Goal: Task Accomplishment & Management: Complete application form

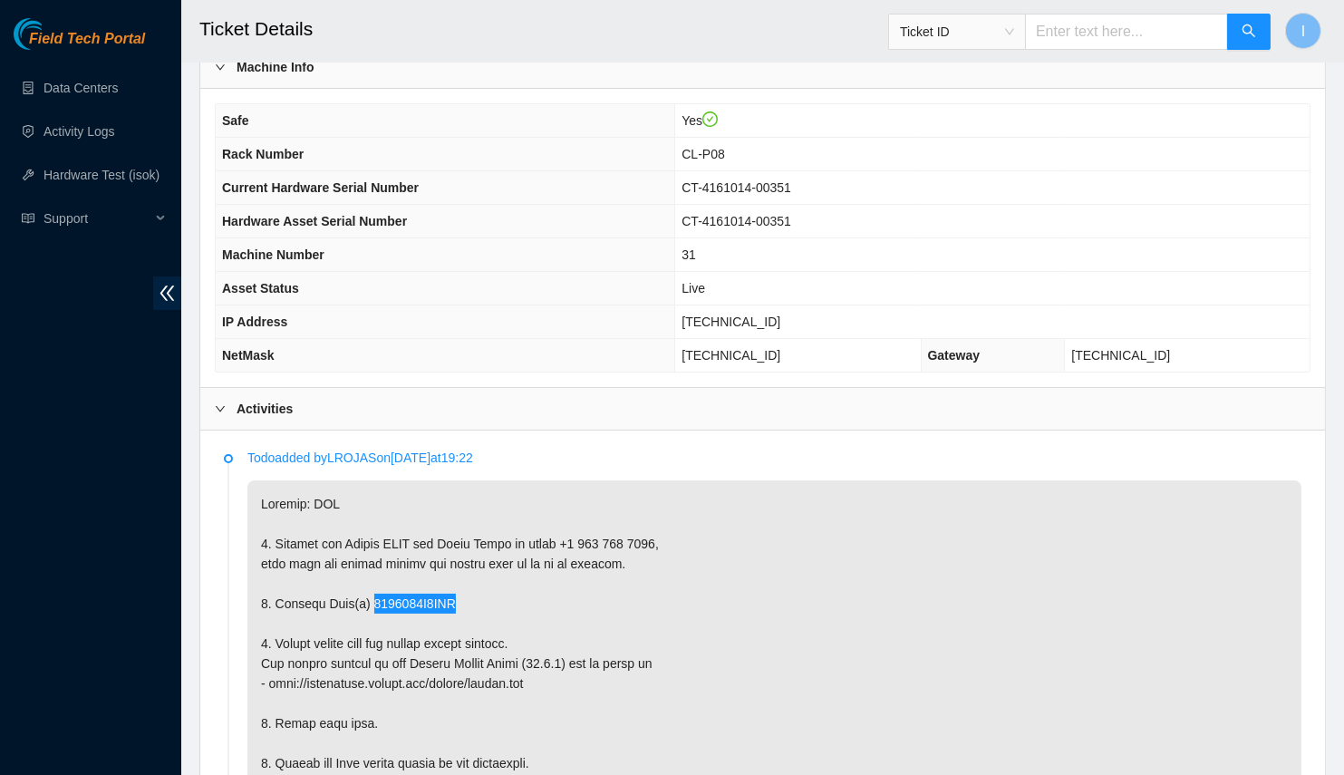
scroll to position [360, 0]
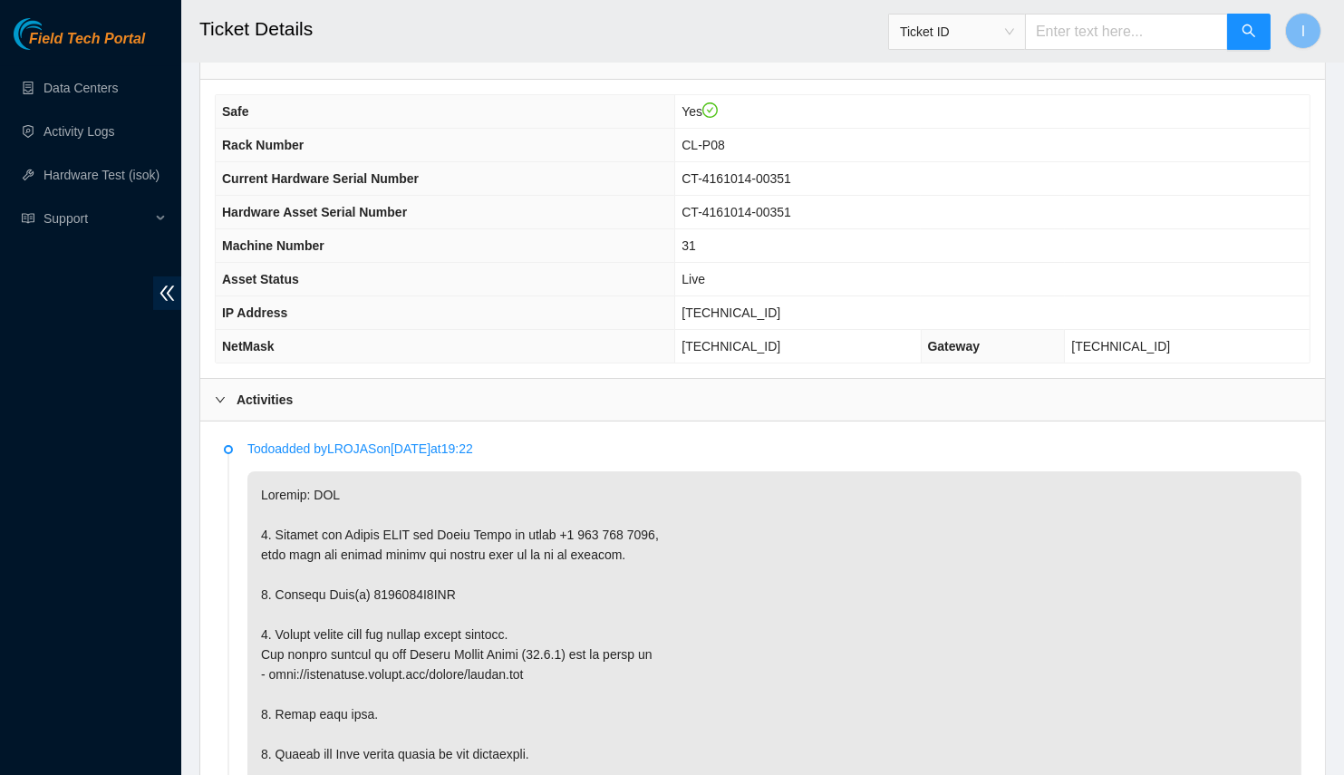
click at [780, 305] on span "[TECHNICAL_ID]" at bounding box center [731, 312] width 99 height 15
copy span "[TECHNICAL_ID]"
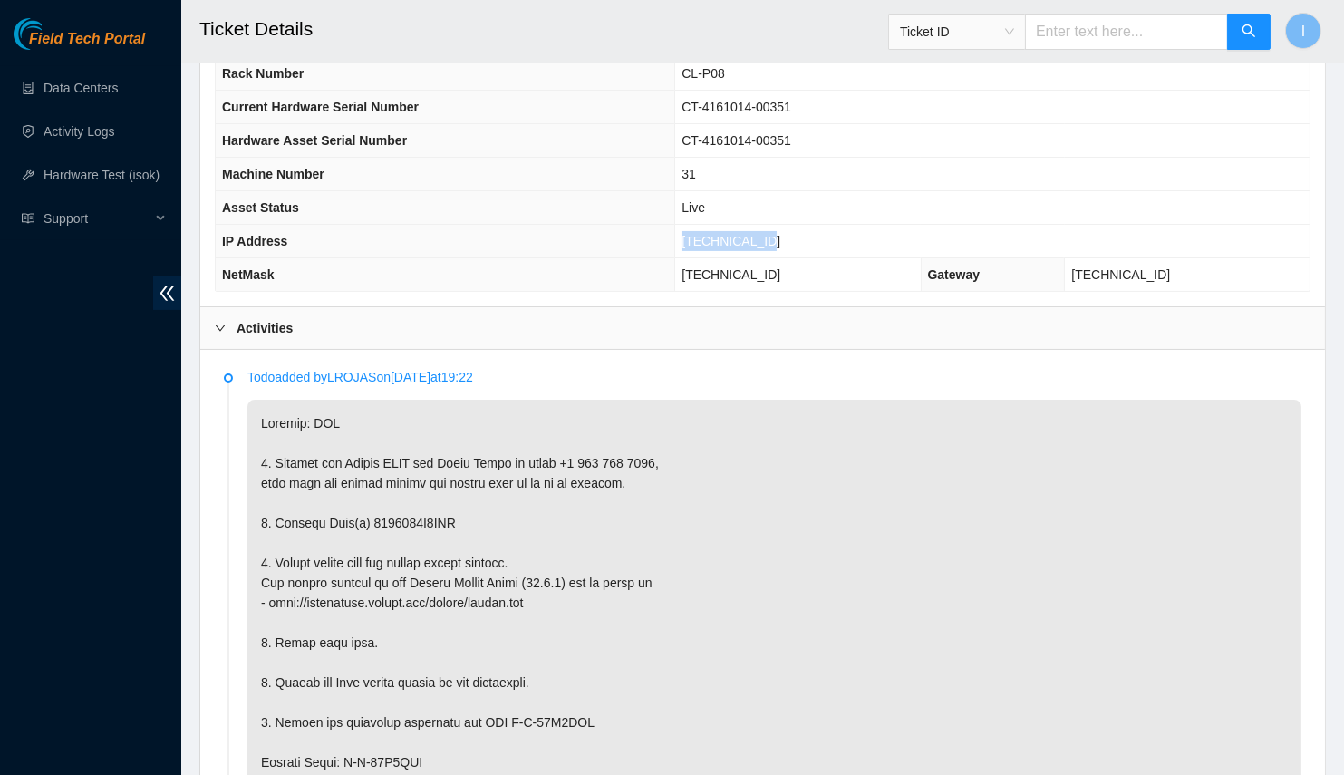
scroll to position [450, 0]
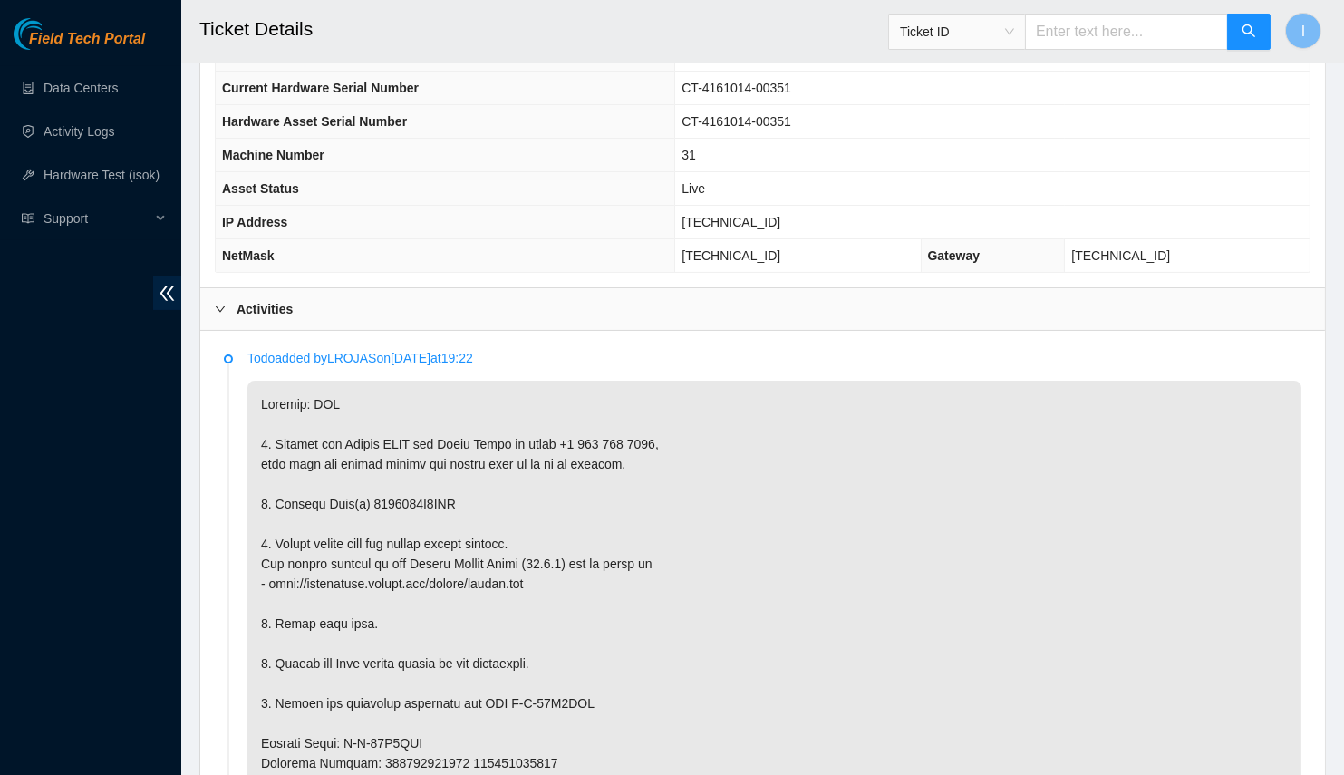
copy p "1634141D8AAF"
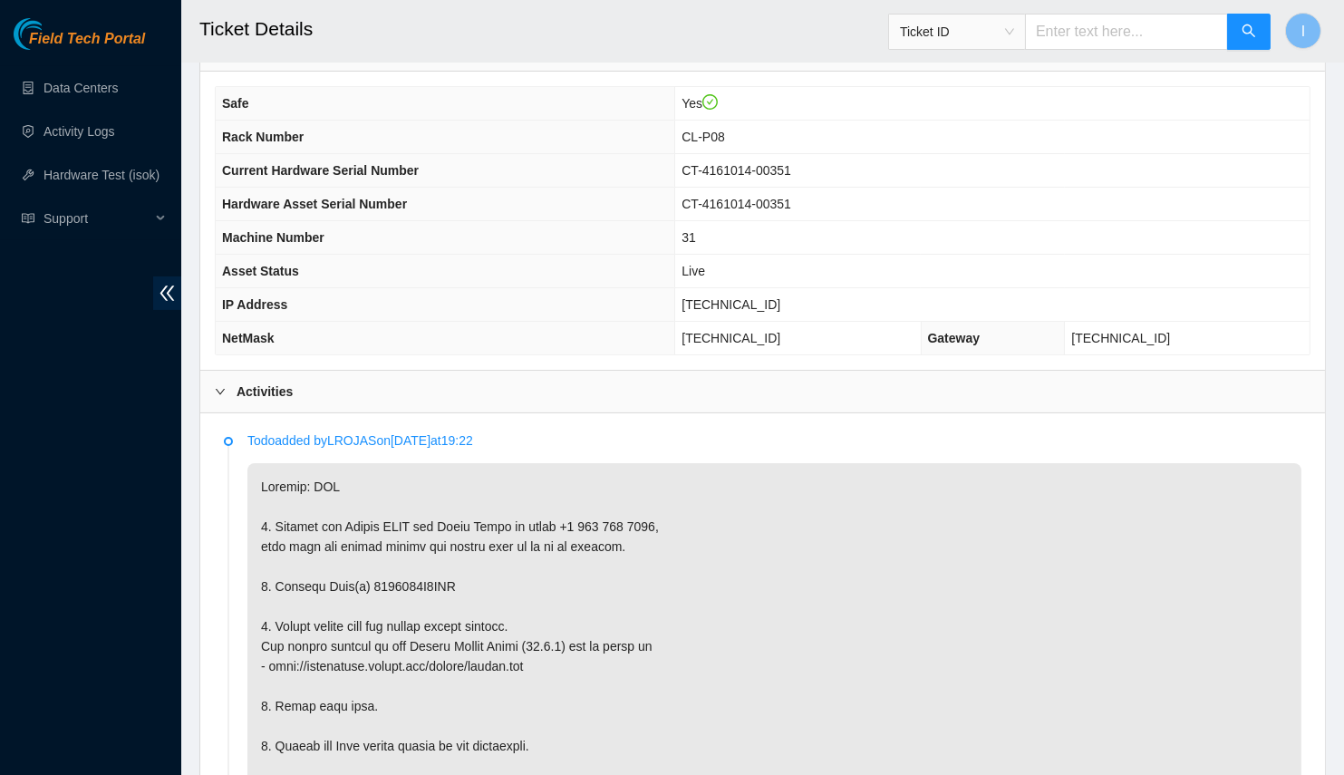
click at [777, 297] on span "[TECHNICAL_ID]" at bounding box center [731, 304] width 99 height 15
click at [780, 301] on span "[TECHNICAL_ID]" at bounding box center [731, 304] width 99 height 15
copy span "[TECHNICAL_ID]"
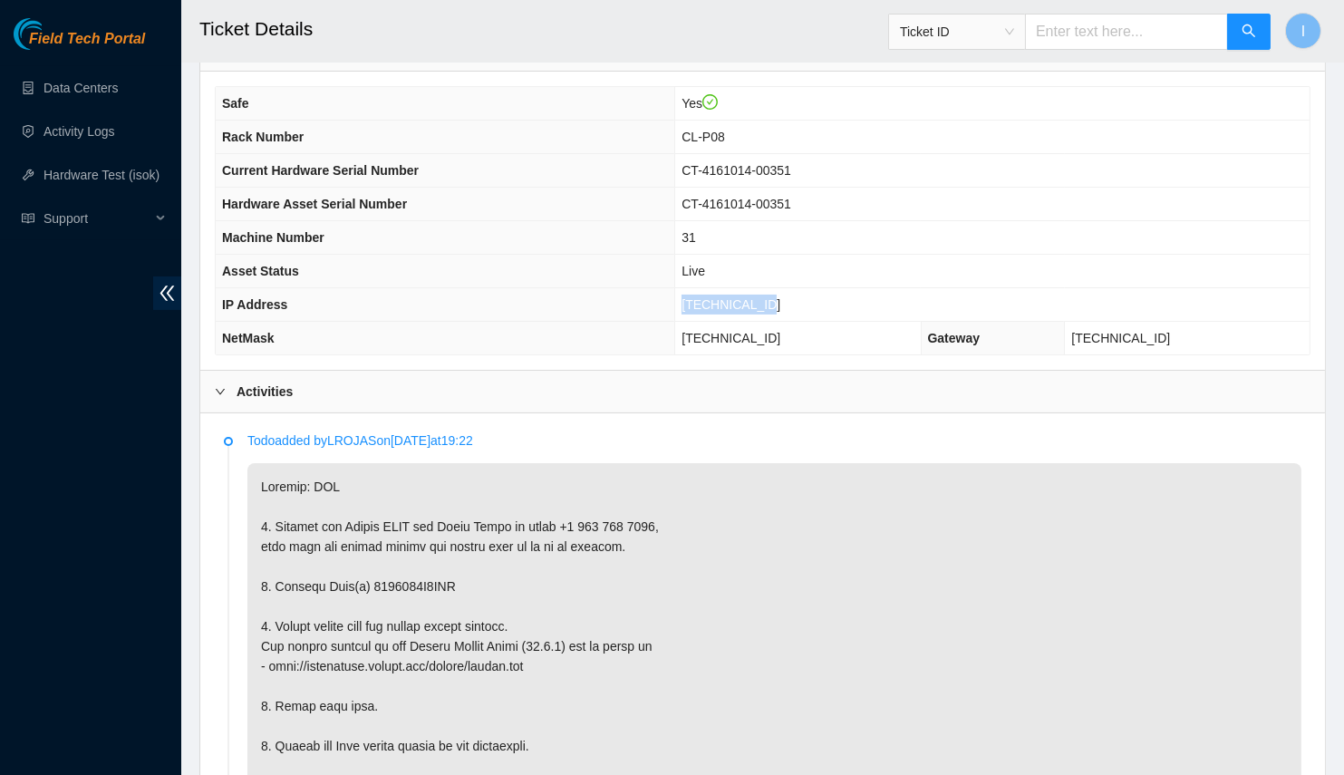
scroll to position [286, 0]
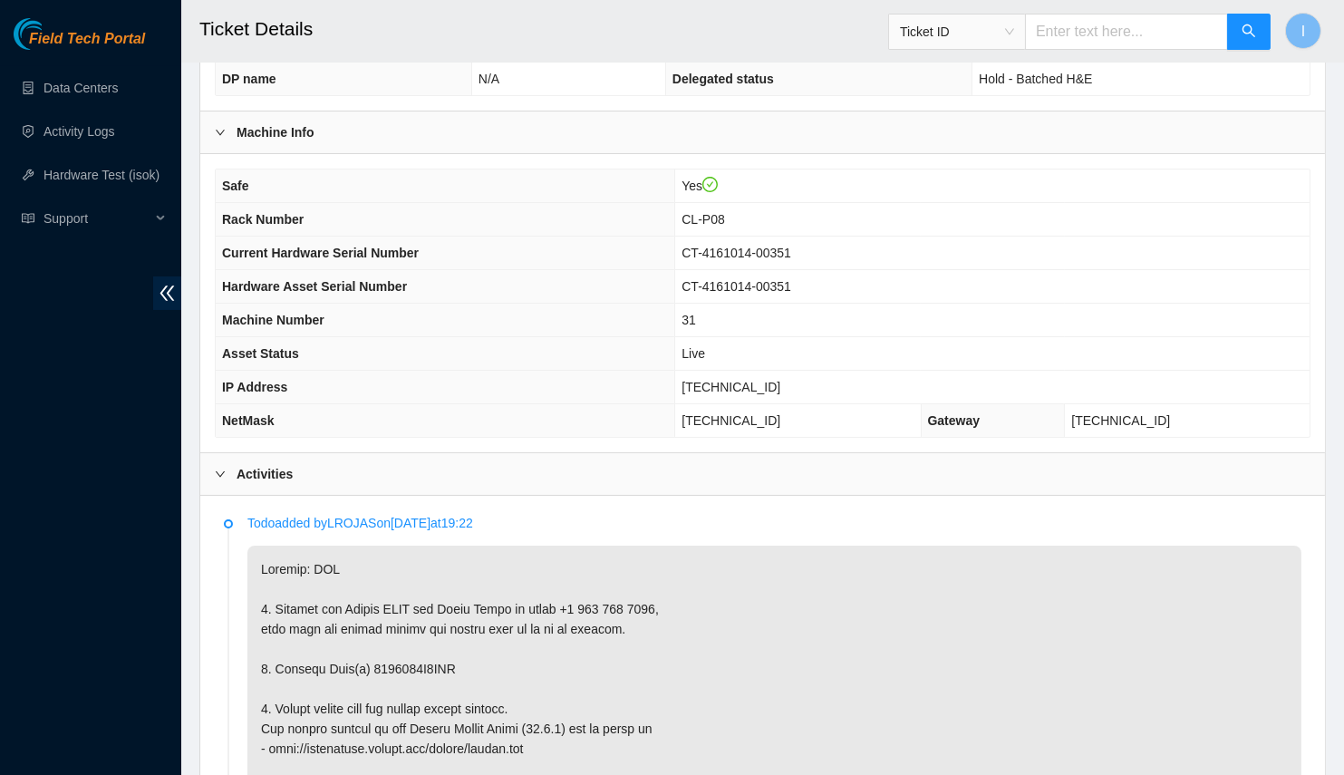
click at [237, 212] on span "Rack Number" at bounding box center [263, 219] width 82 height 15
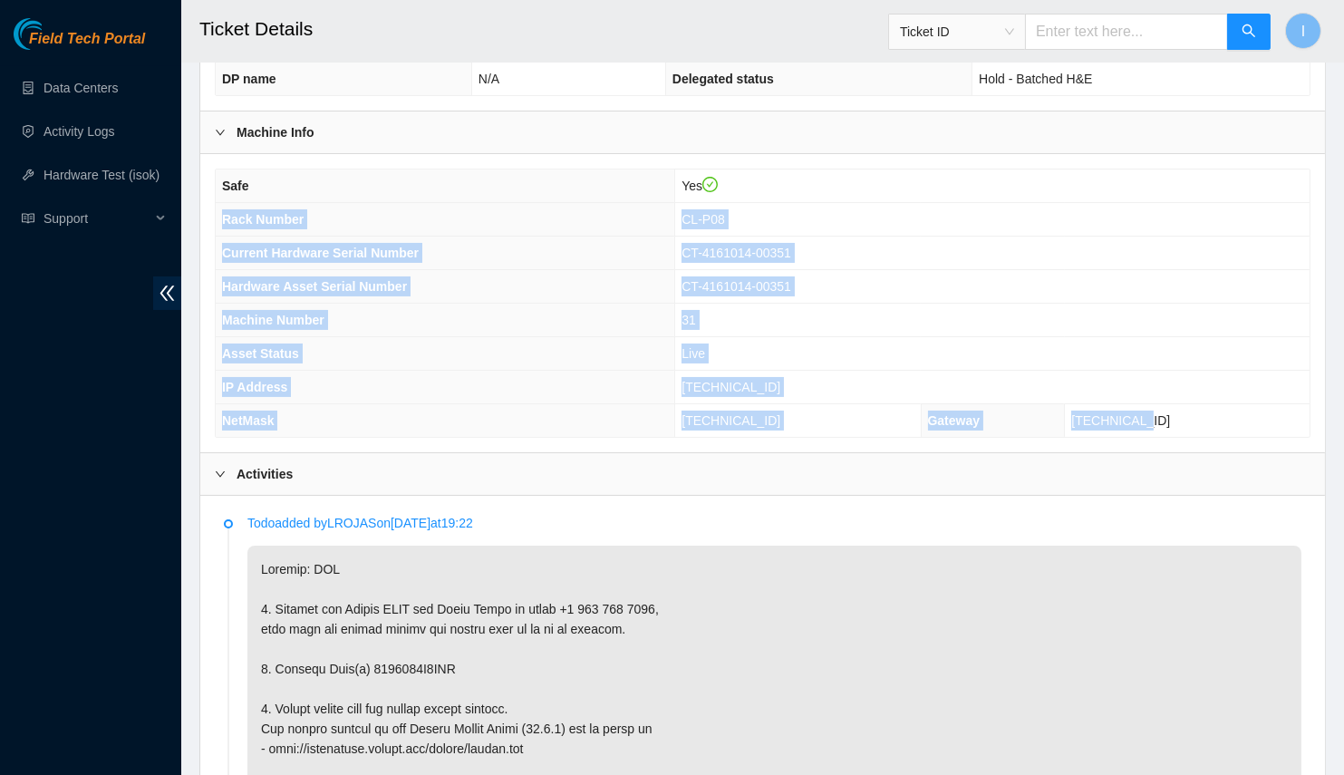
drag, startPoint x: 237, startPoint y: 208, endPoint x: 1196, endPoint y: 407, distance: 978.4
click at [1196, 407] on tbody "Safe Yes Rack Number CL-P08 Current Hardware Serial Number CT-4161014-00351 Har…" at bounding box center [763, 303] width 1094 height 267
copy tbody "Rack Number CL-P08 Current Hardware Serial Number CT-4161014-00351 Hardware Ass…"
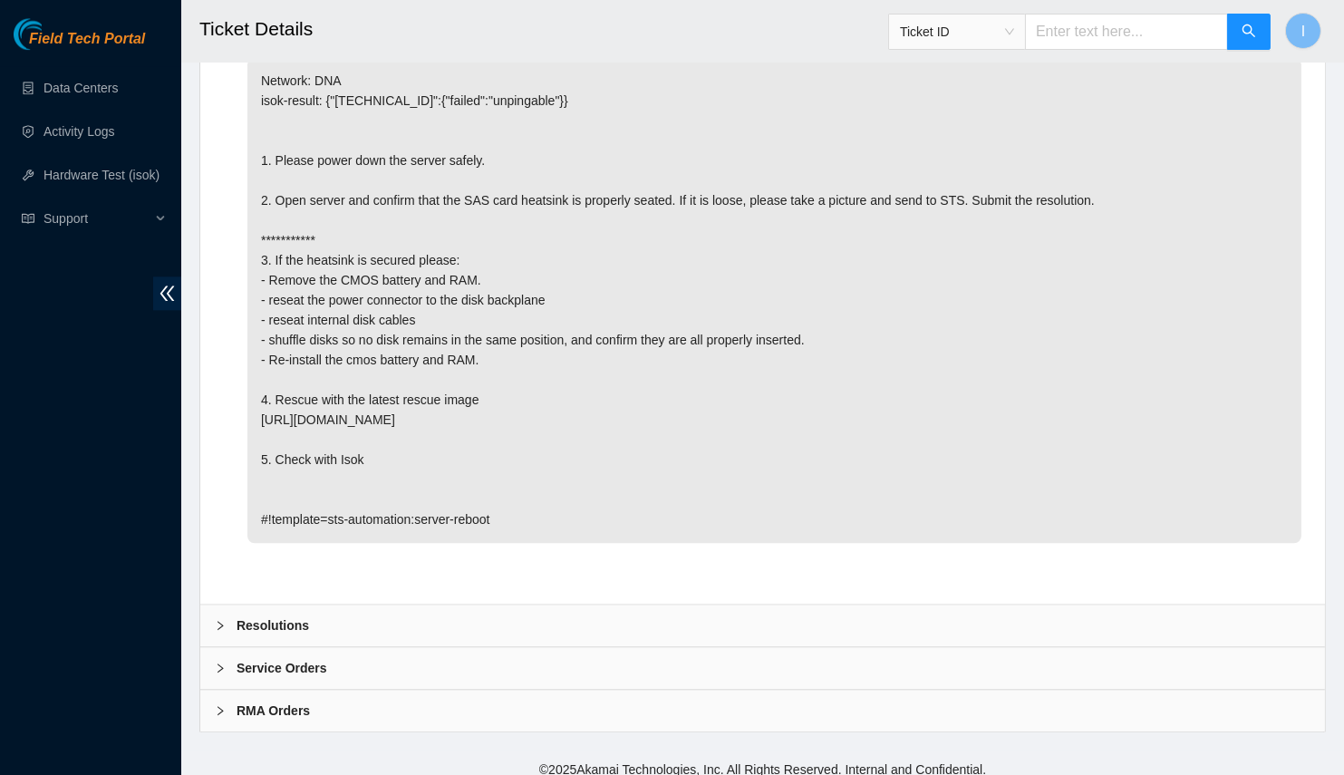
click at [375, 605] on div "Resolutions" at bounding box center [762, 626] width 1125 height 42
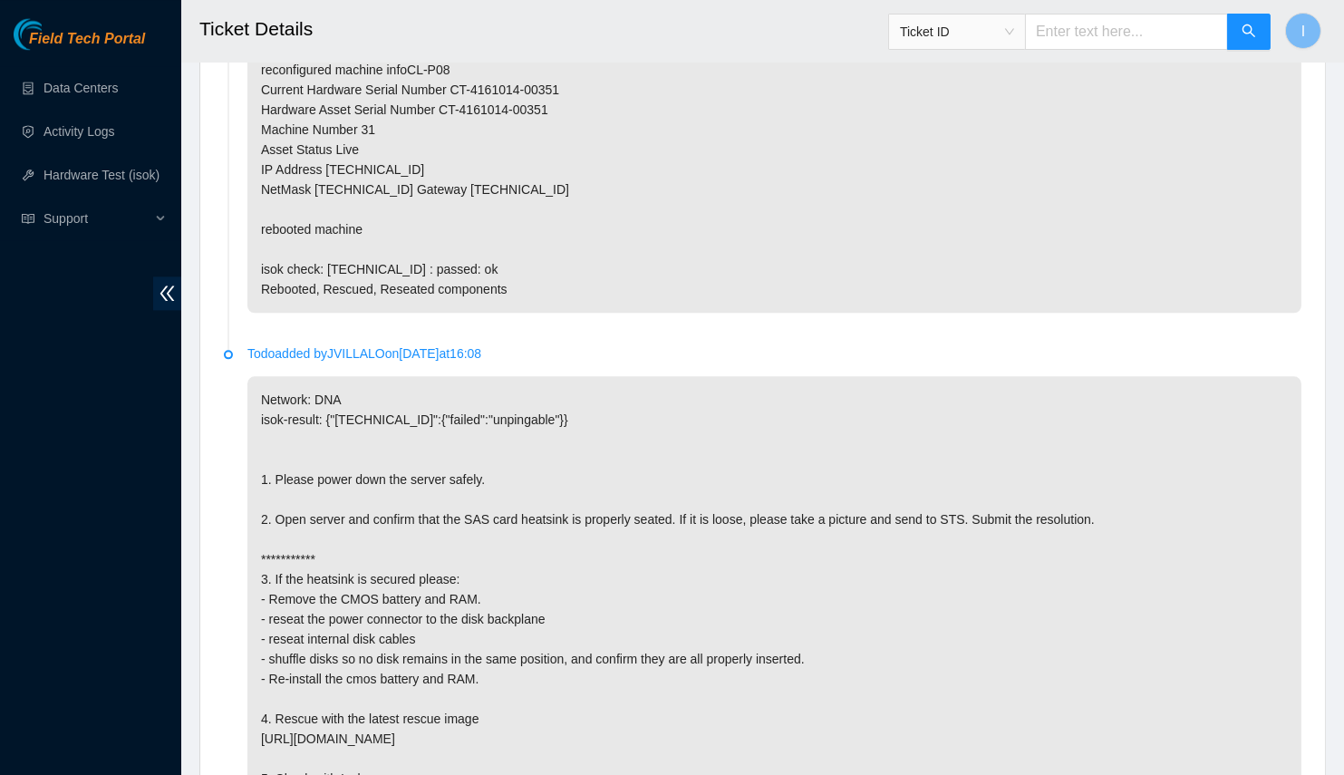
scroll to position [7778, 0]
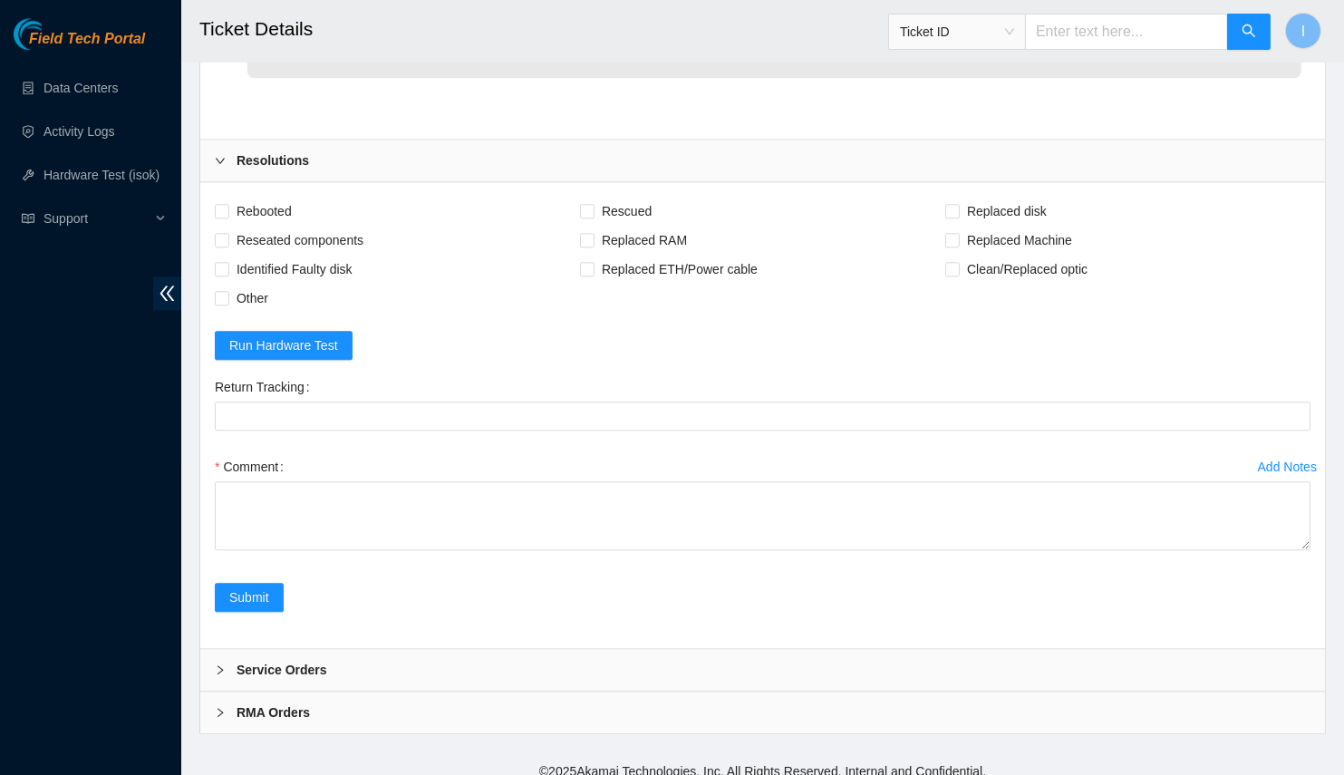
click at [829, 605] on div "Submit" at bounding box center [763, 608] width 1110 height 51
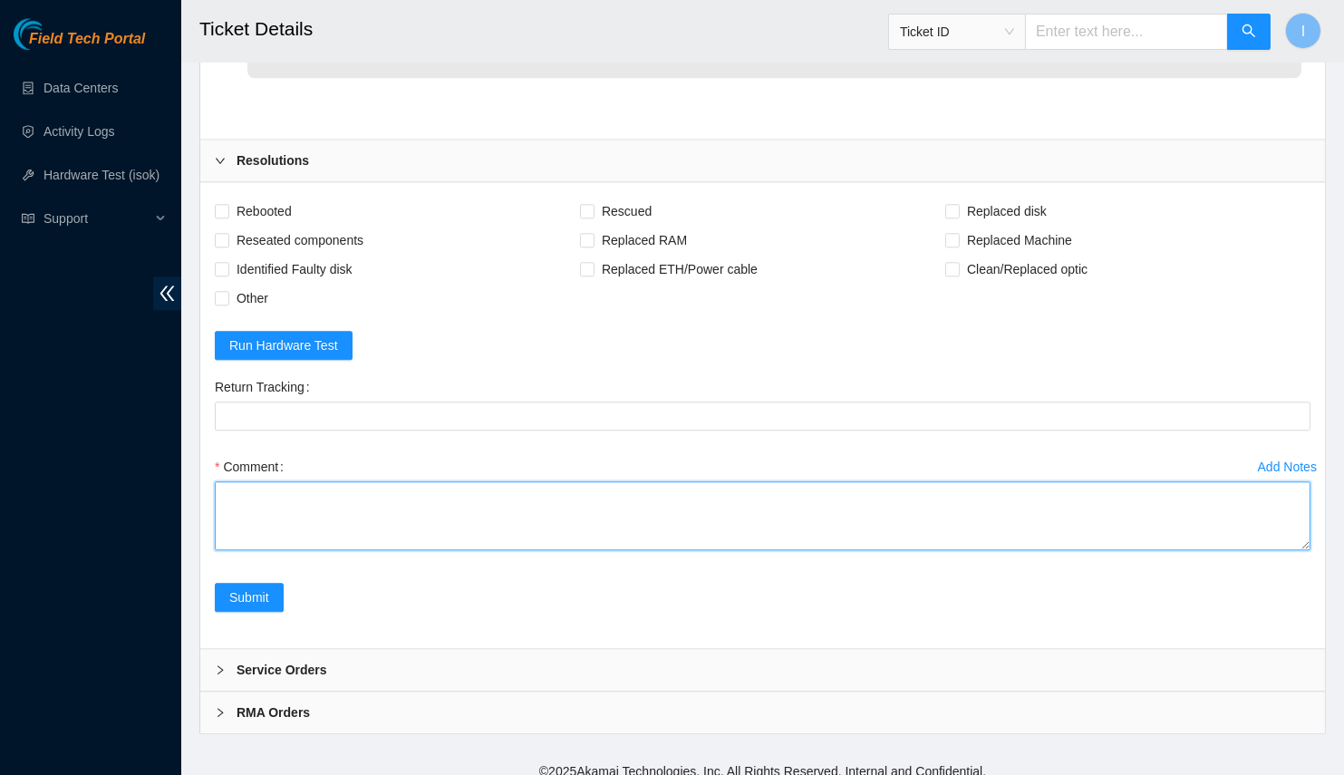
click at [938, 522] on textarea "Comment" at bounding box center [763, 515] width 1096 height 69
paste textarea "Spoke with NOCC; safe Powered off server Replaced drive OLD 1634141D8AAF NEW 15…"
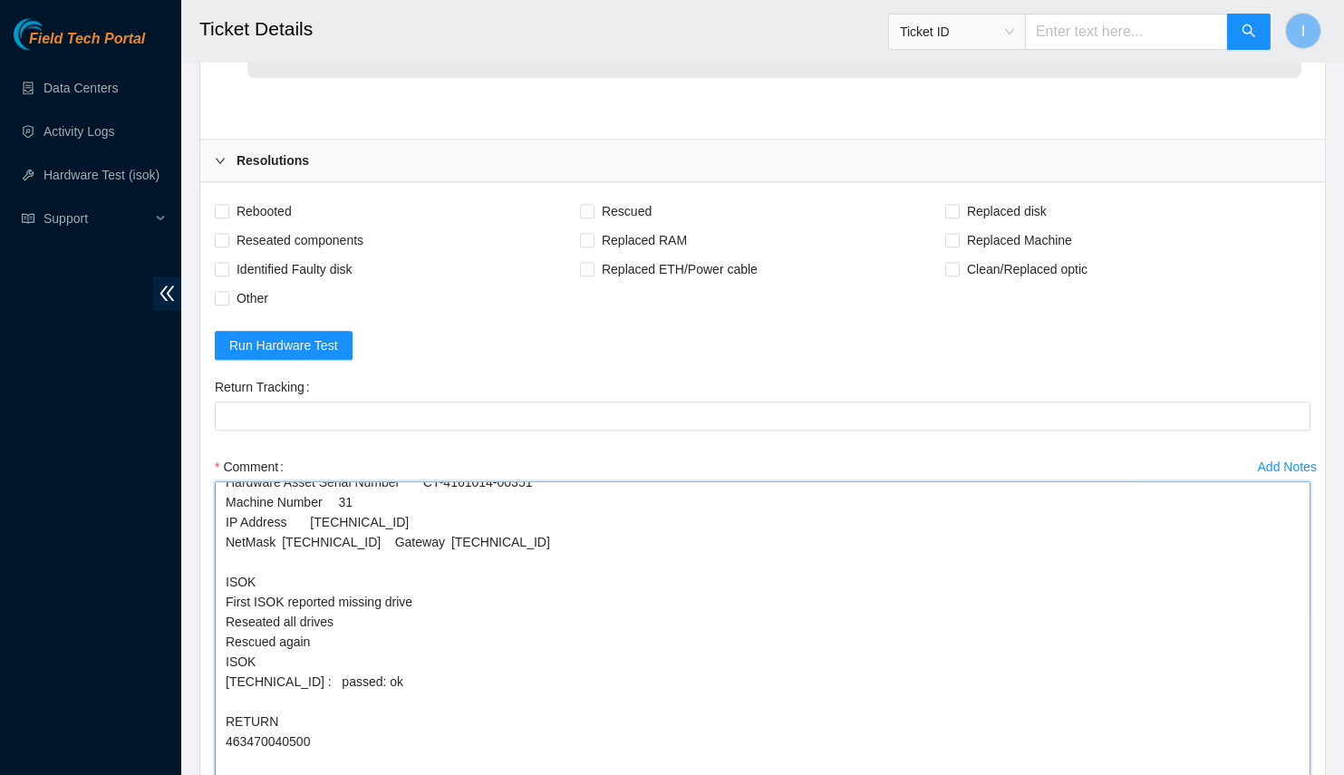
drag, startPoint x: 1299, startPoint y: 529, endPoint x: 1342, endPoint y: 775, distance: 249.5
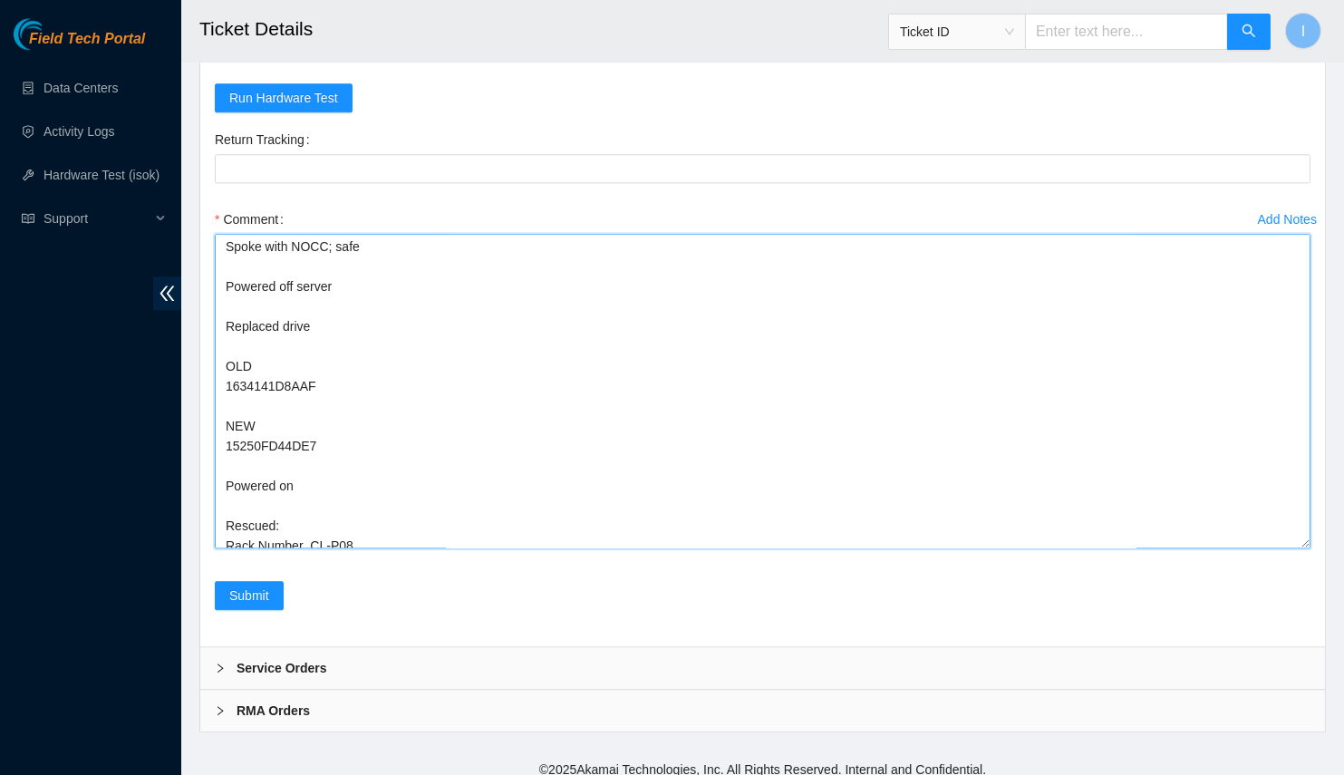
scroll to position [0, 0]
drag, startPoint x: 1303, startPoint y: 534, endPoint x: 1287, endPoint y: 681, distance: 147.7
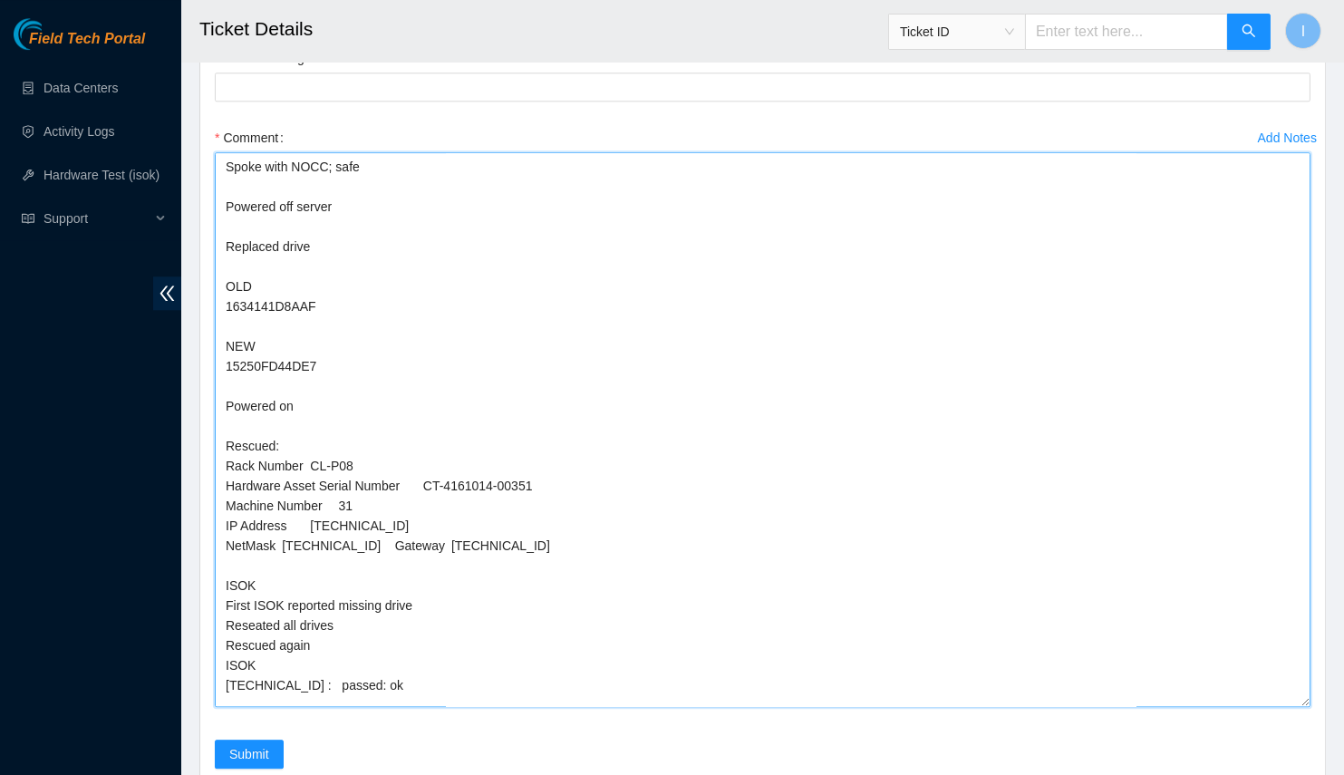
scroll to position [8025, 0]
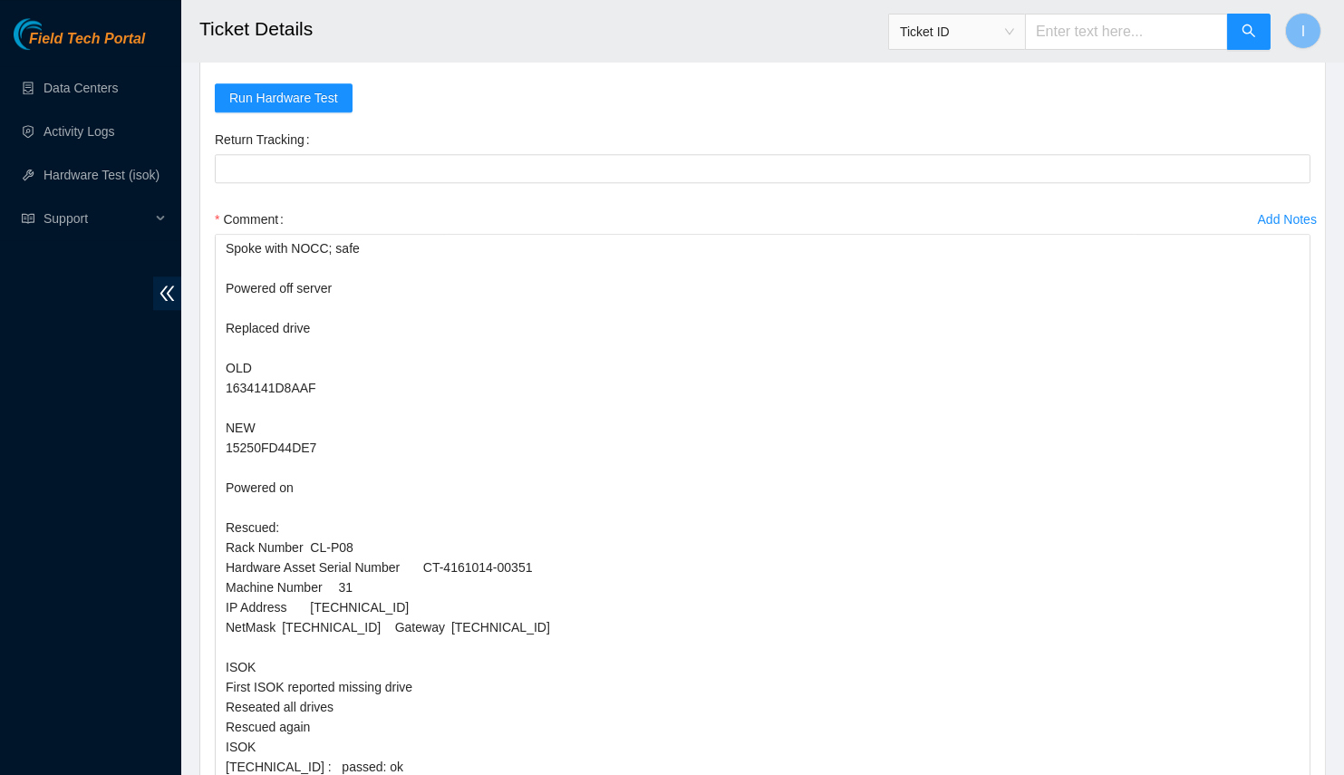
click at [114, 359] on div "Field Tech Portal Data Centers Activity Logs Hardware Test (isok) Support" at bounding box center [90, 396] width 181 height 757
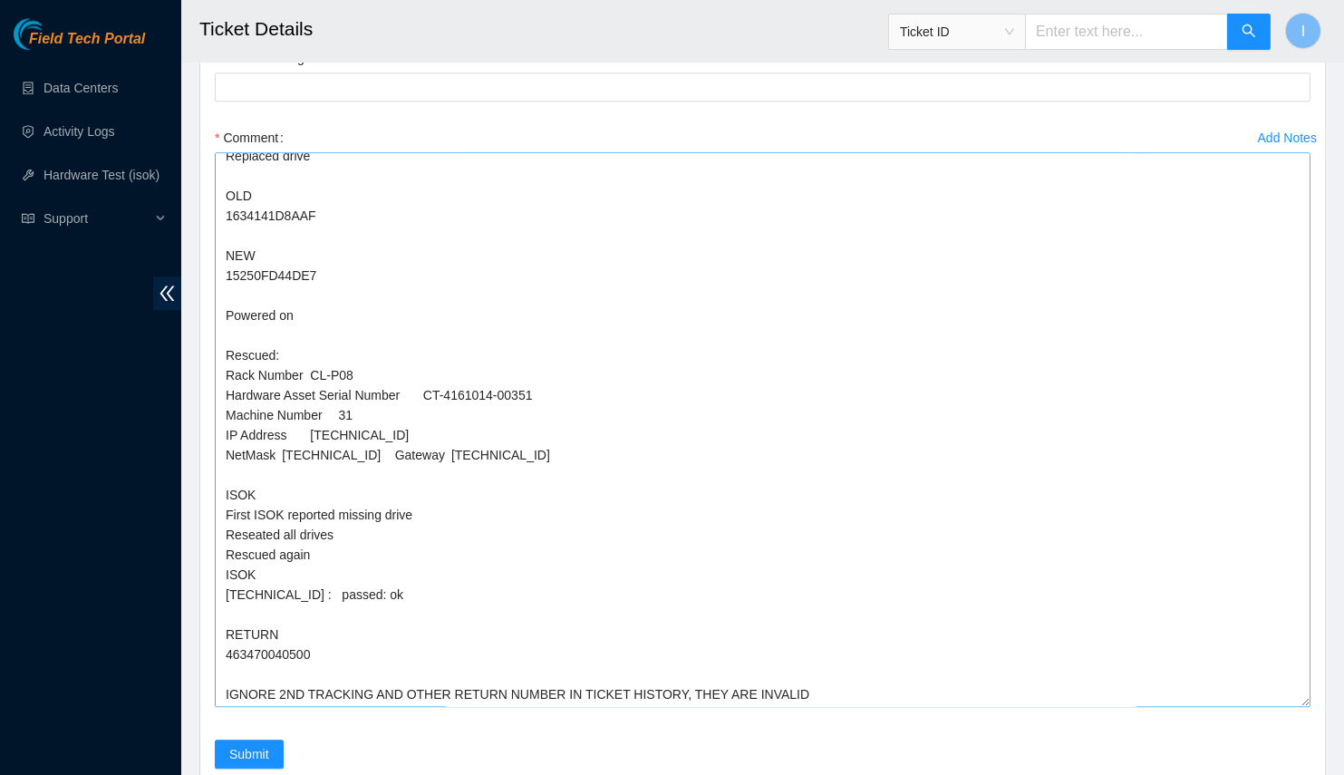
scroll to position [8190, 0]
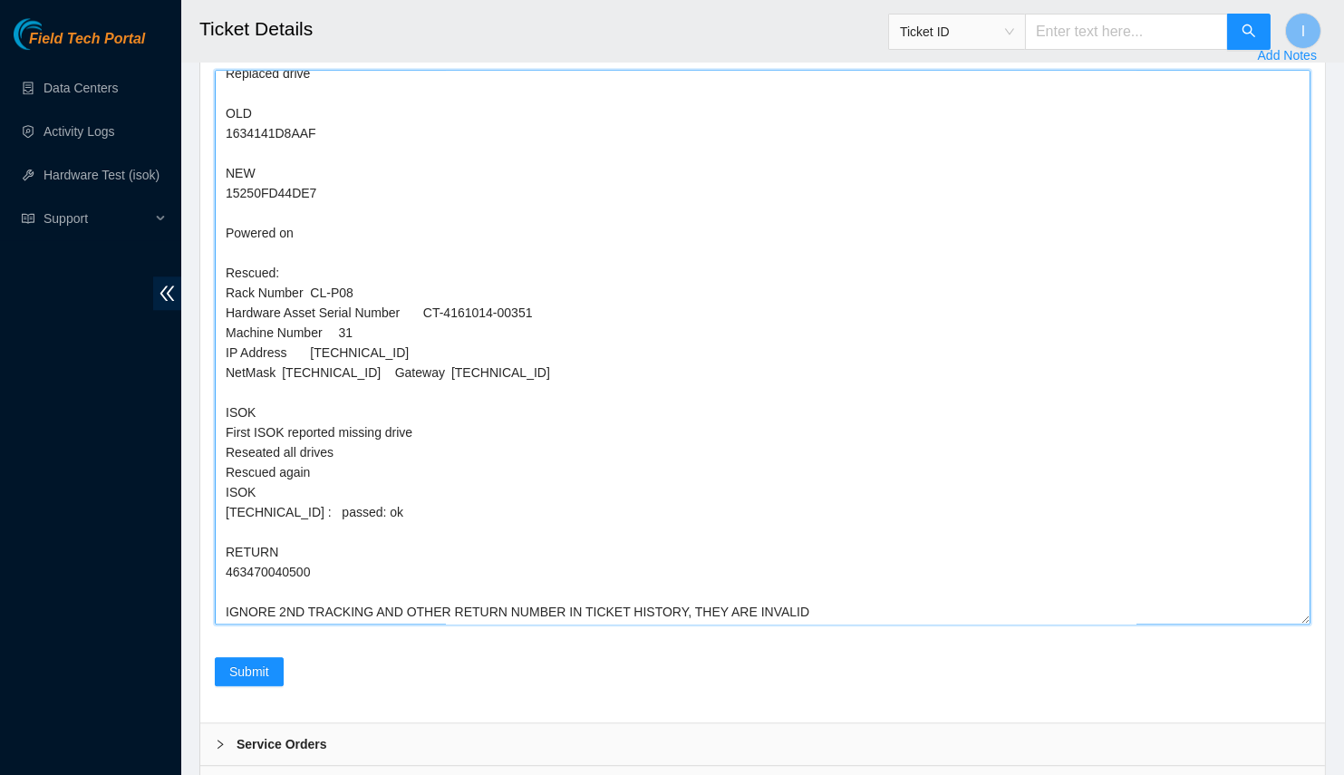
click at [789, 607] on textarea "Spoke with NOCC; safe Powered off server Replaced drive OLD 1634141D8AAF NEW 15…" at bounding box center [763, 347] width 1096 height 555
click at [956, 593] on textarea "Spoke with NOCC; safe Powered off server Replaced drive OLD 1634141D8AAF NEW 15…" at bounding box center [763, 347] width 1096 height 555
click at [1057, 593] on textarea "Spoke with NOCC; safe Powered off server Replaced drive OLD 1634141D8AAF NEW 15…" at bounding box center [763, 347] width 1096 height 555
drag, startPoint x: 1057, startPoint y: 593, endPoint x: 1148, endPoint y: 596, distance: 91.6
click at [1147, 596] on textarea "Spoke with NOCC; safe Powered off server Replaced drive OLD 1634141D8AAF NEW 15…" at bounding box center [763, 347] width 1096 height 555
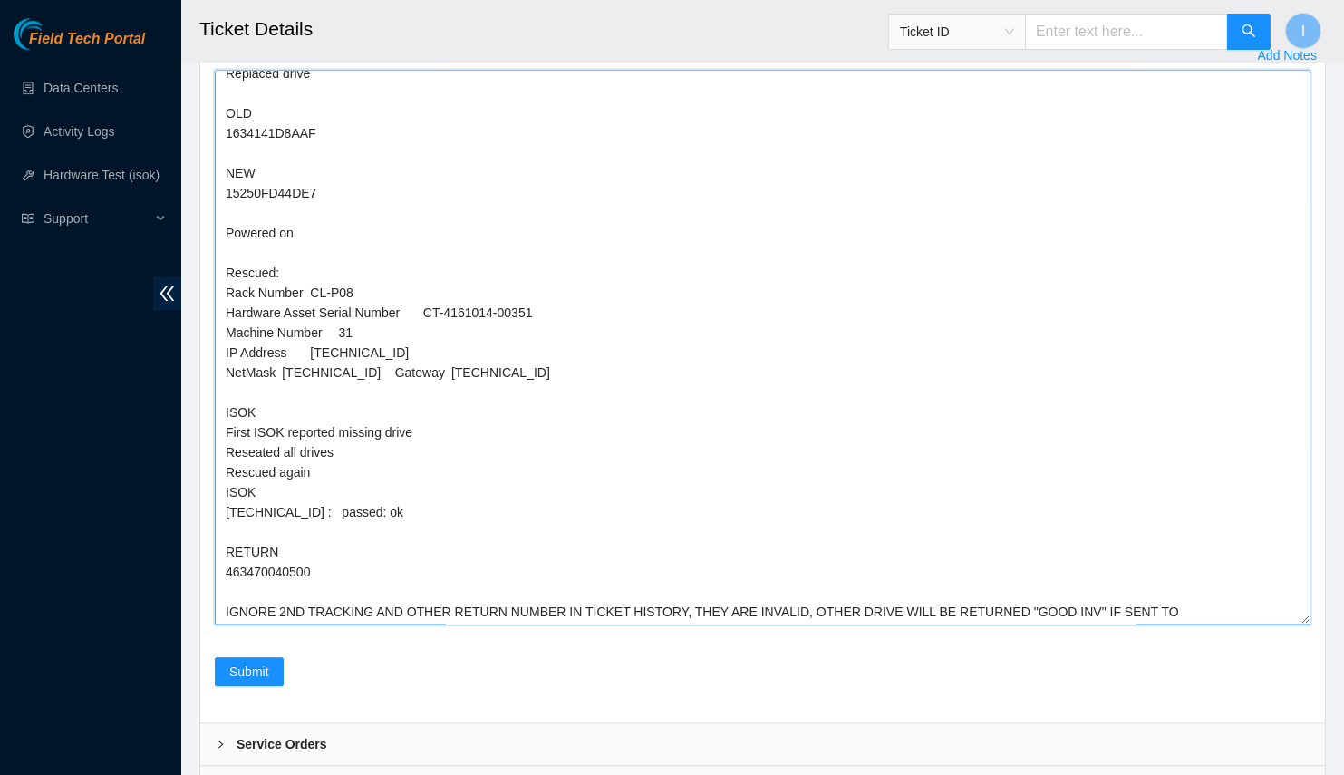
click at [800, 529] on textarea "Spoke with NOCC; safe Powered off server Replaced drive OLD 1634141D8AAF NEW 15…" at bounding box center [763, 347] width 1096 height 555
type textarea "Spoke with NOCC; safe Powered off server Replaced drive OLD 1634141D8AAF NEW 15…"
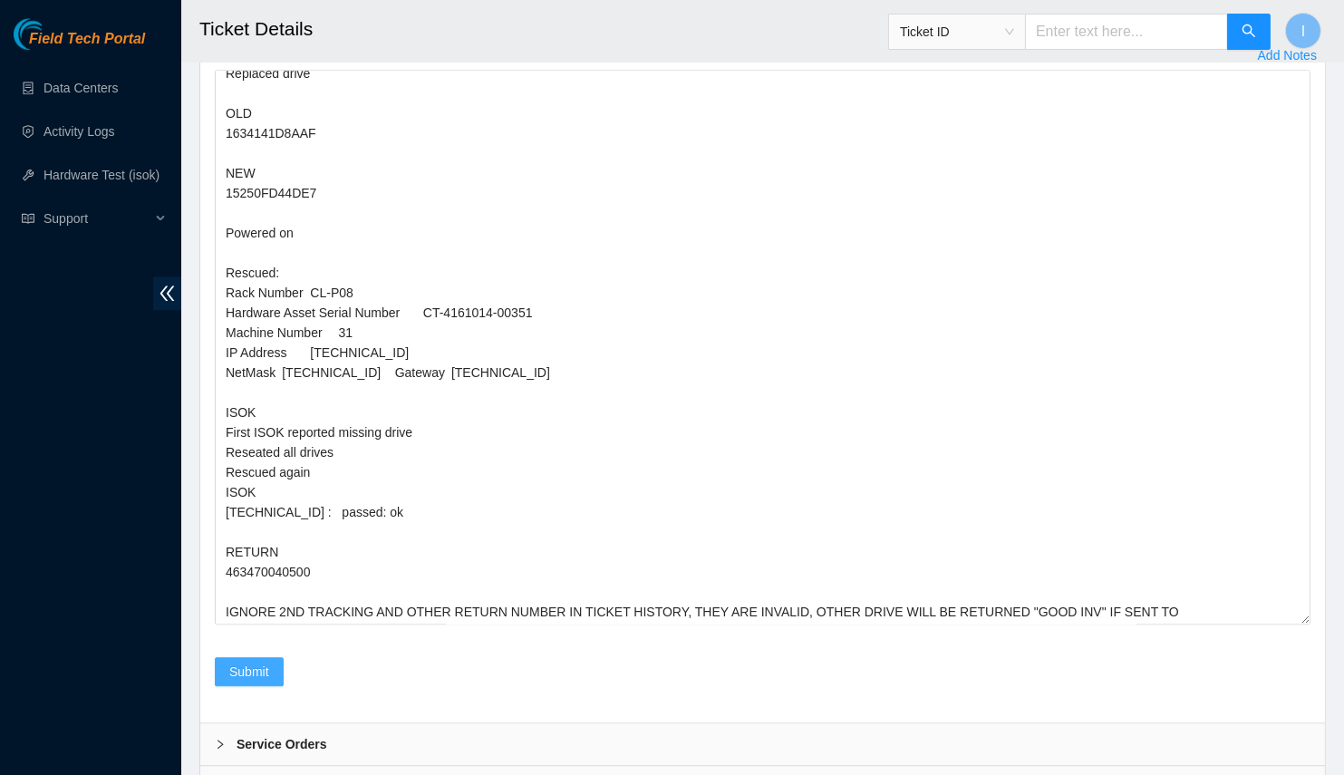
click at [267, 662] on span "Submit" at bounding box center [249, 672] width 40 height 20
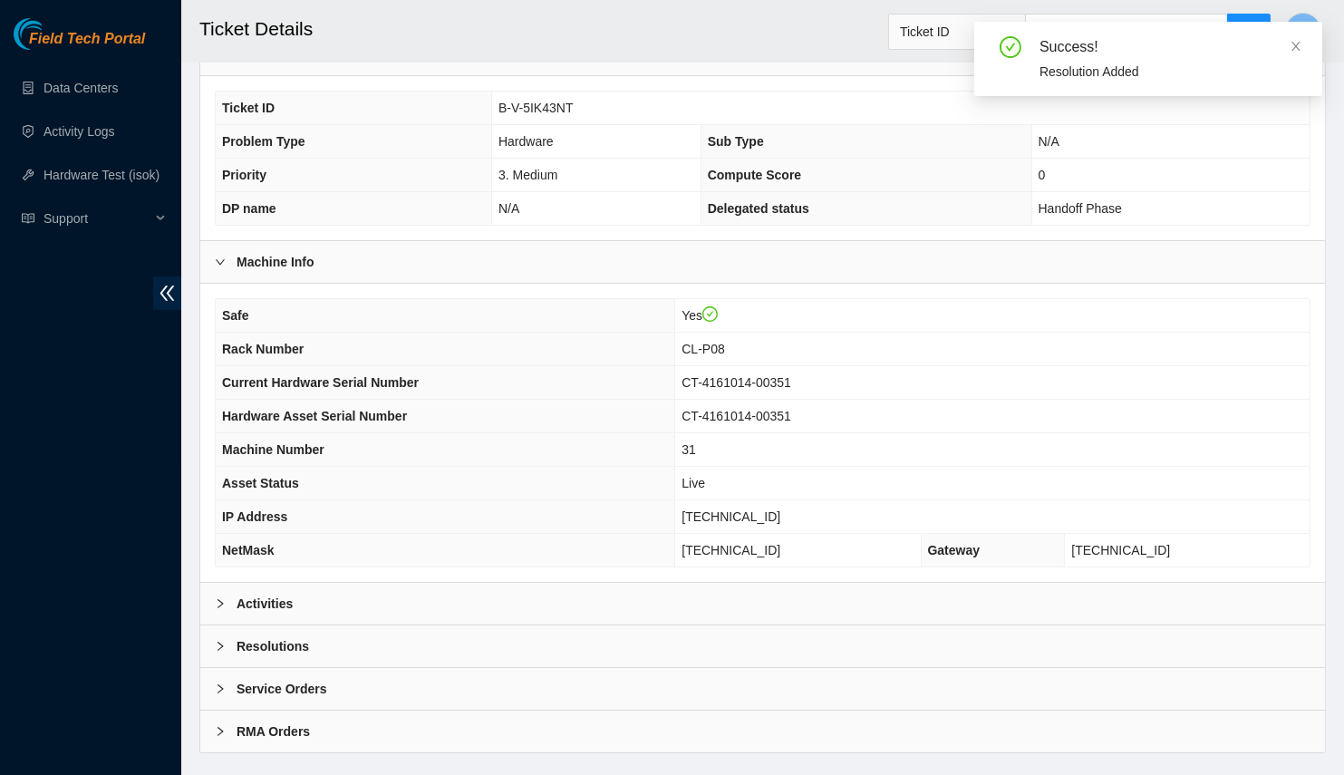
scroll to position [0, 0]
click at [406, 583] on div "Activities" at bounding box center [762, 604] width 1125 height 42
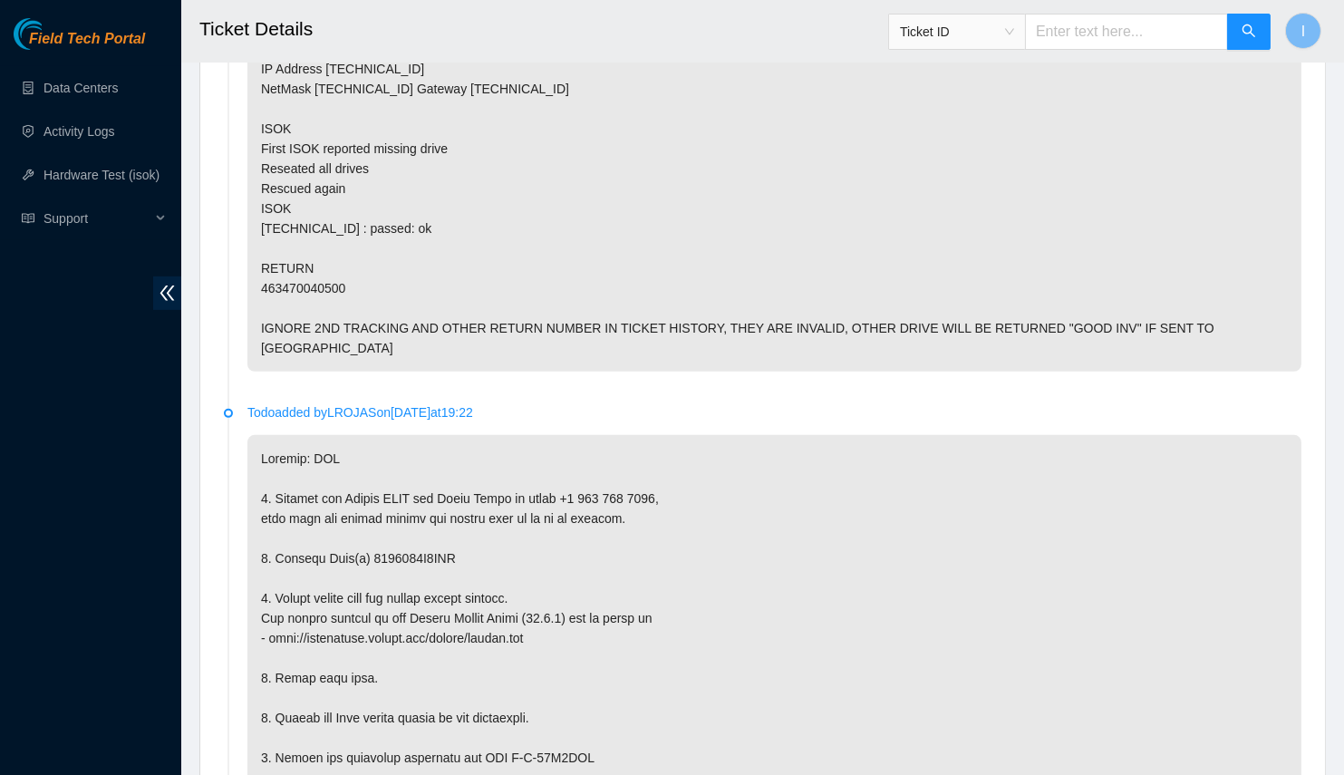
scroll to position [1741, 0]
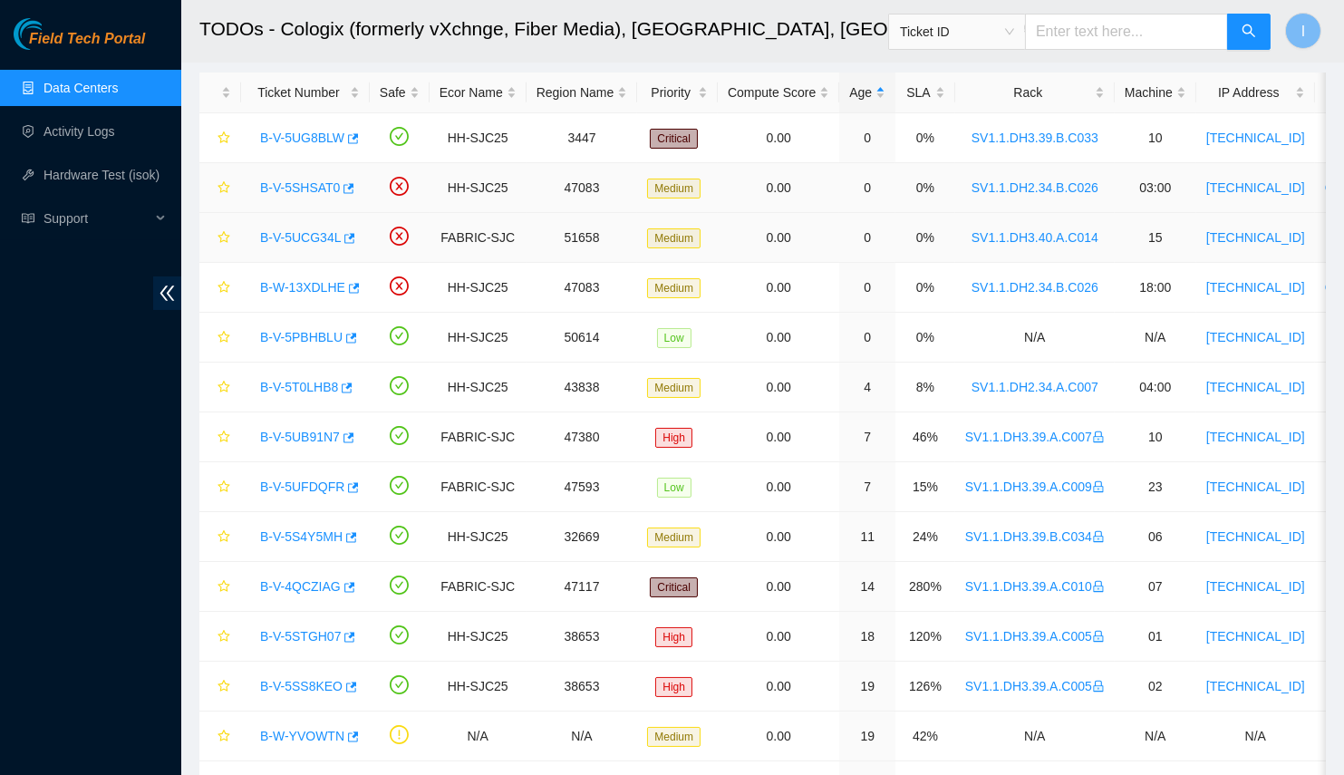
scroll to position [194, 0]
click at [89, 168] on link "Hardware Test (isok)" at bounding box center [102, 175] width 116 height 15
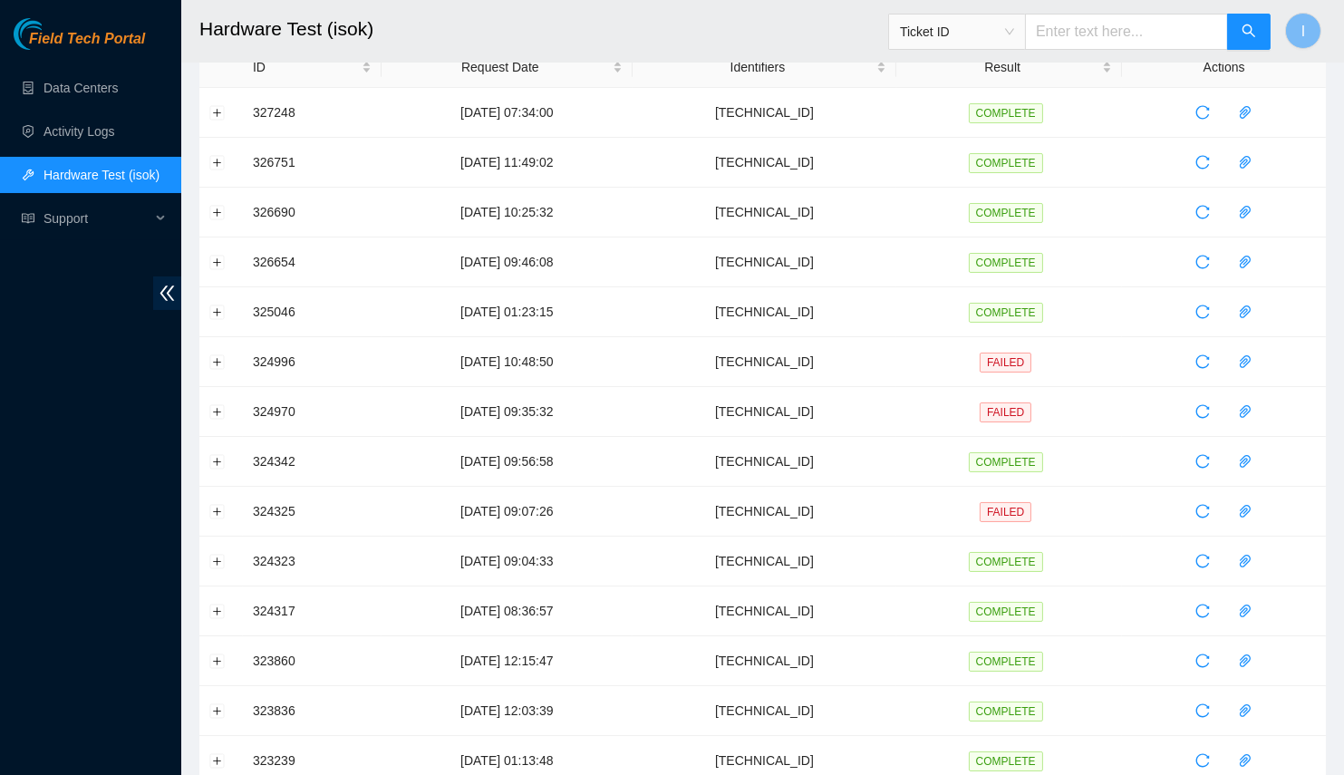
click at [146, 168] on link "Hardware Test (isok)" at bounding box center [102, 175] width 116 height 15
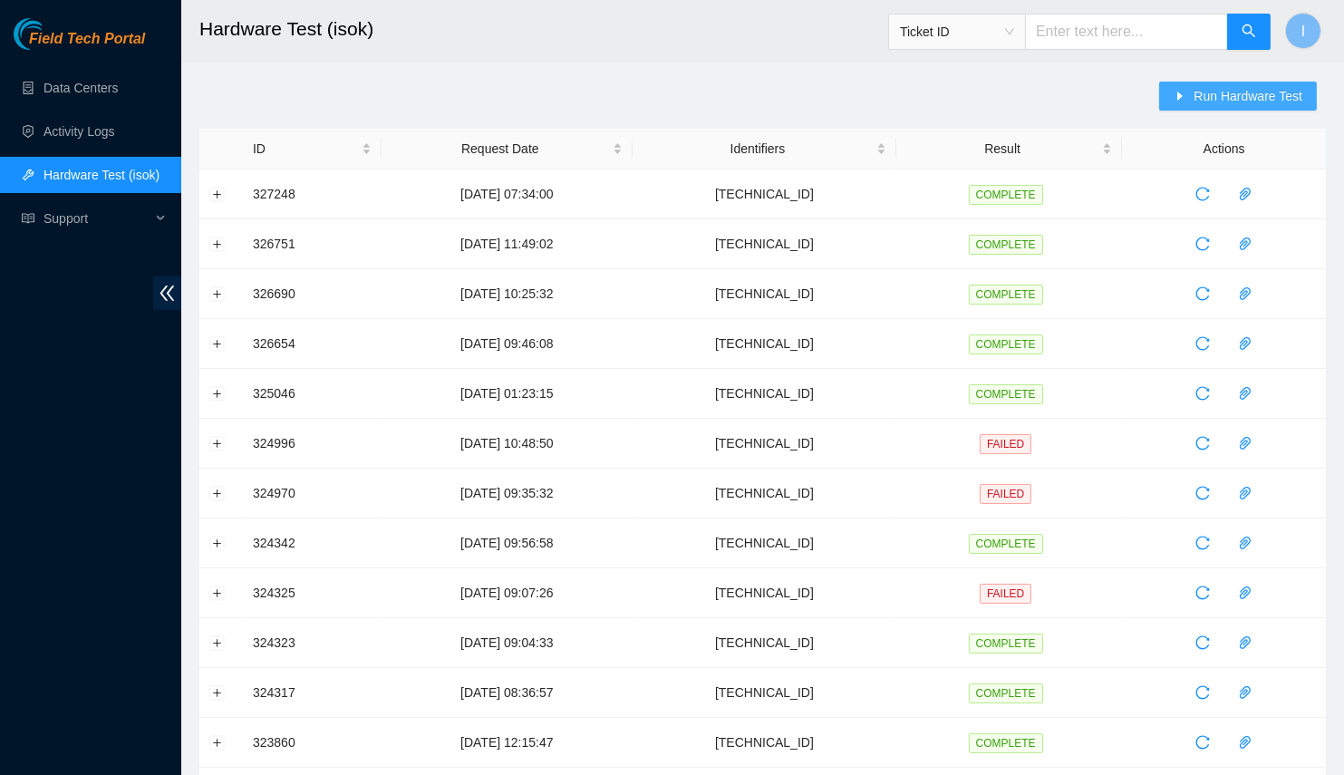
click at [1187, 90] on icon "caret-right" at bounding box center [1180, 96] width 13 height 13
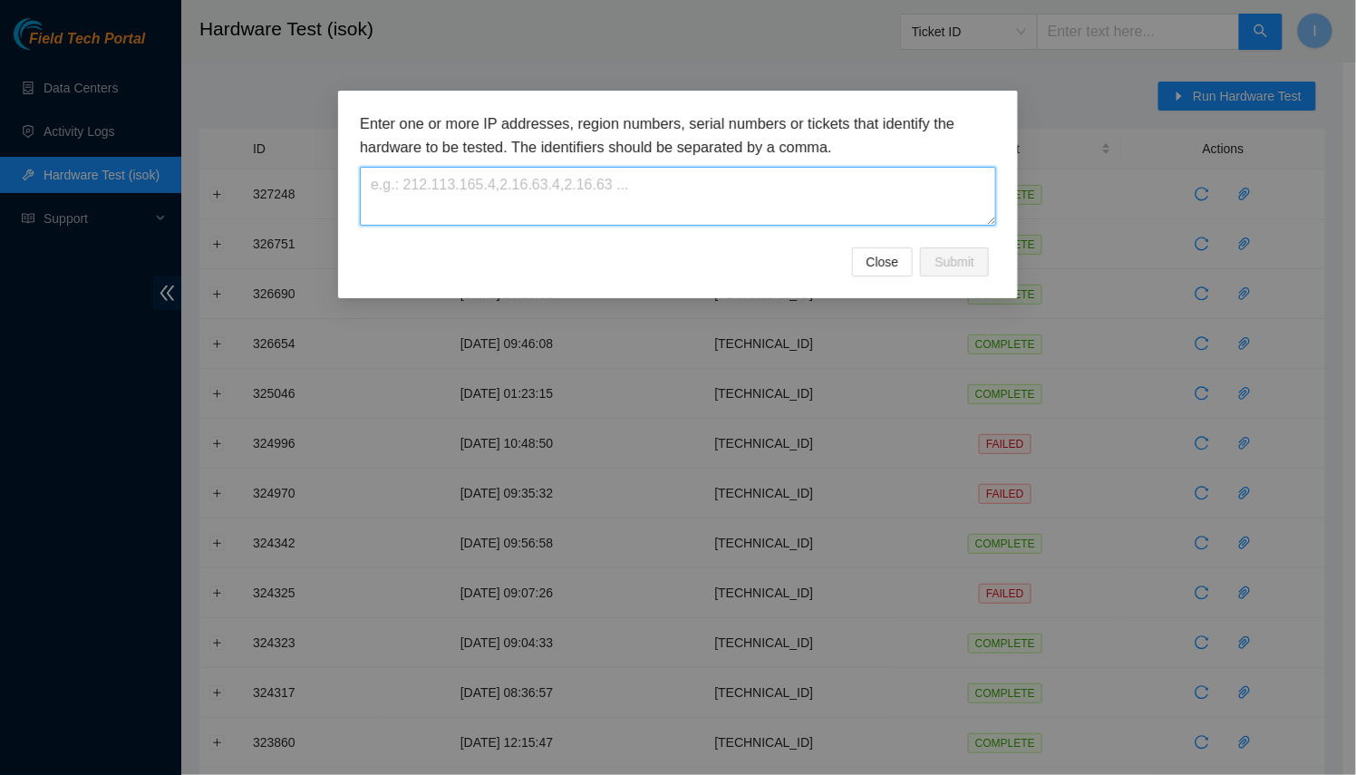
click at [739, 199] on textarea at bounding box center [678, 196] width 636 height 59
paste textarea "[TECHNICAL_ID]"
type textarea "[TECHNICAL_ID]"
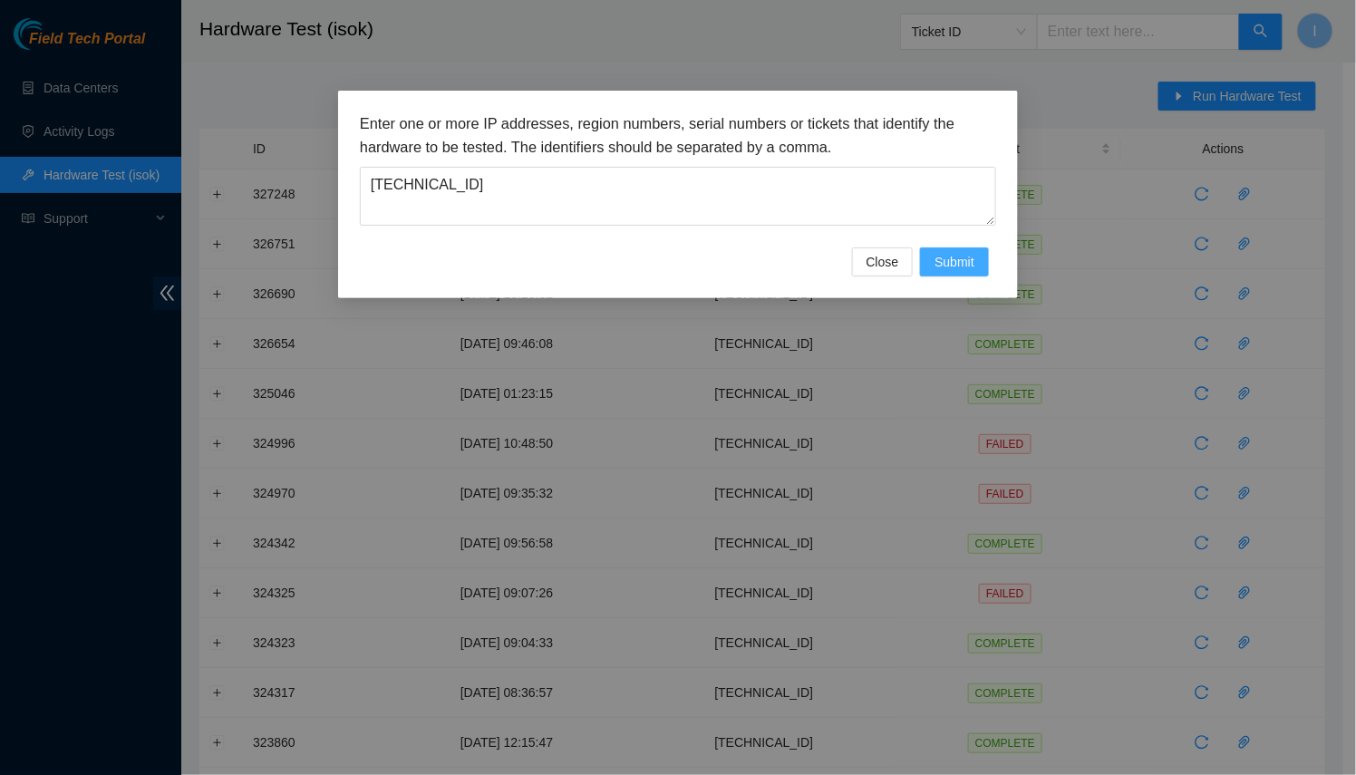
click at [962, 271] on button "Submit" at bounding box center [954, 261] width 69 height 29
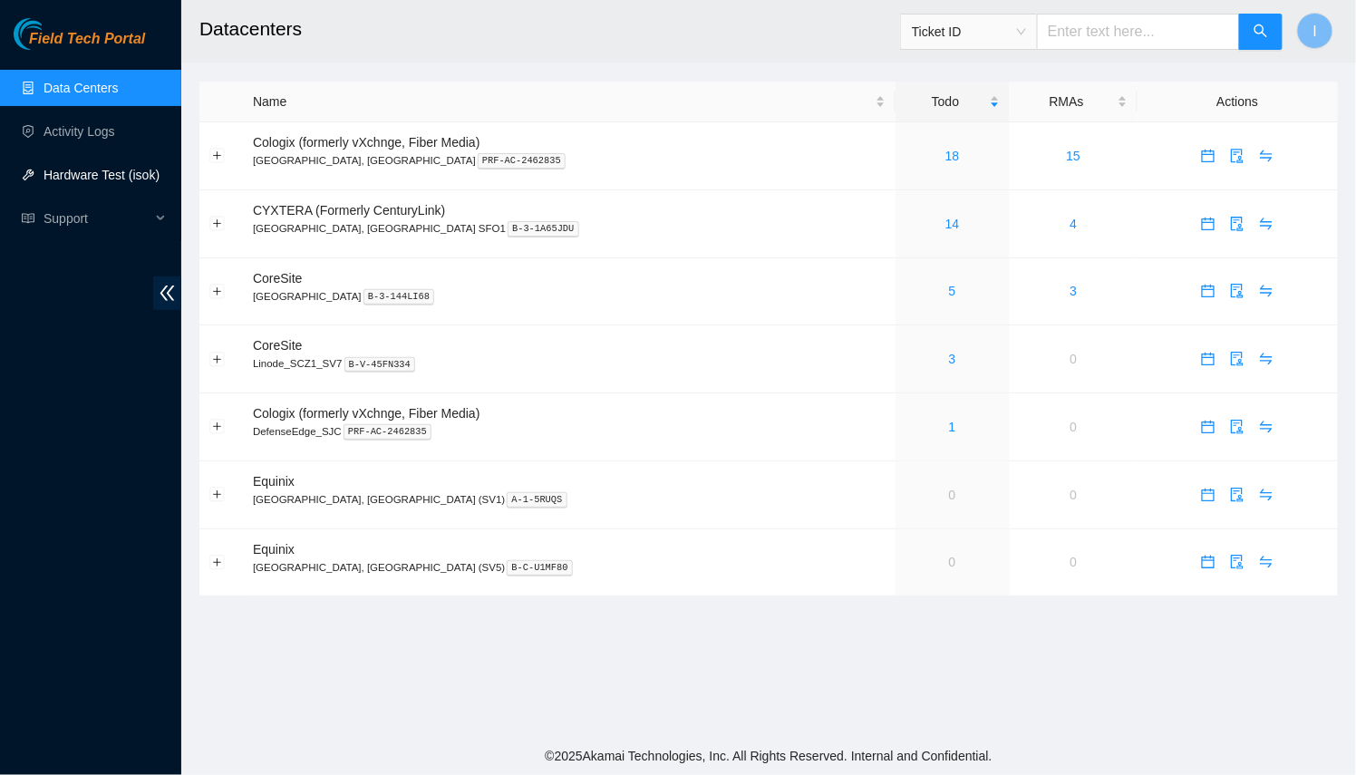
click at [115, 182] on link "Hardware Test (isok)" at bounding box center [102, 175] width 116 height 15
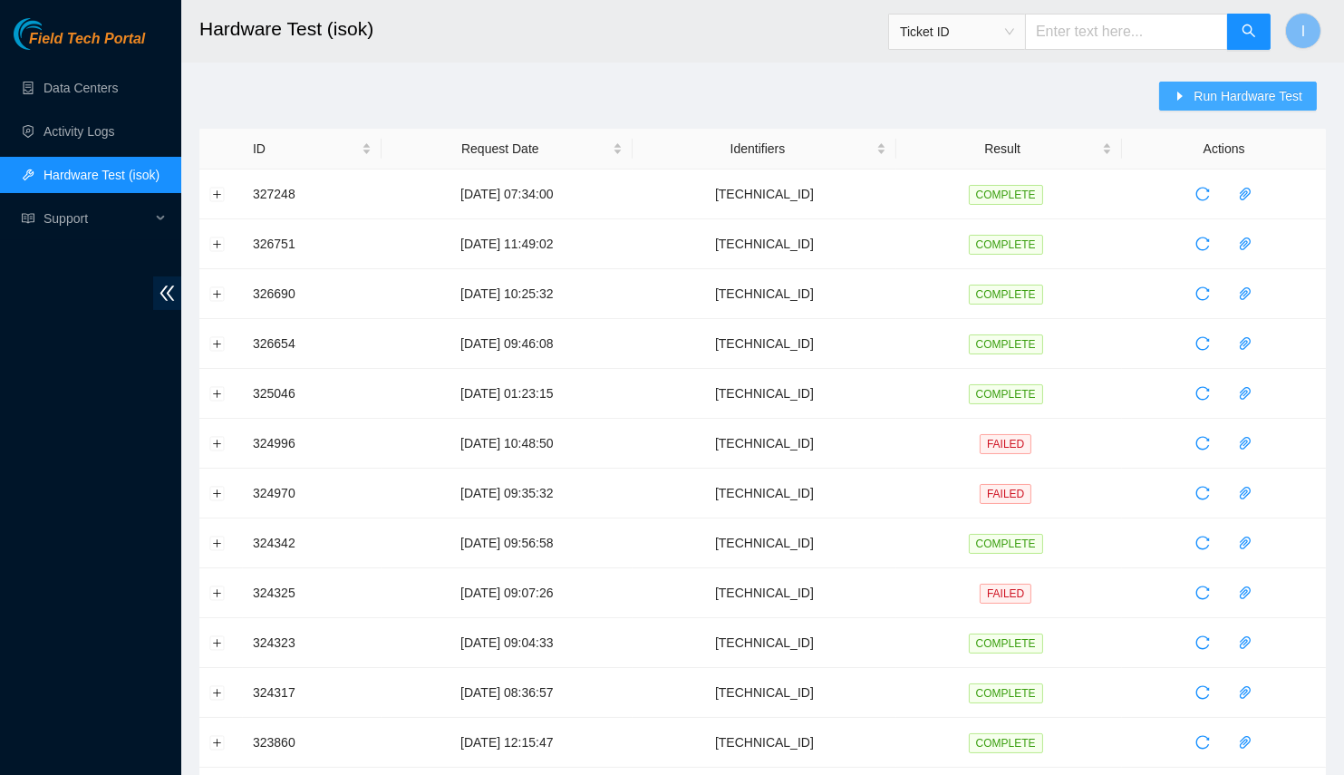
click at [1209, 98] on span "Run Hardware Test" at bounding box center [1248, 96] width 109 height 20
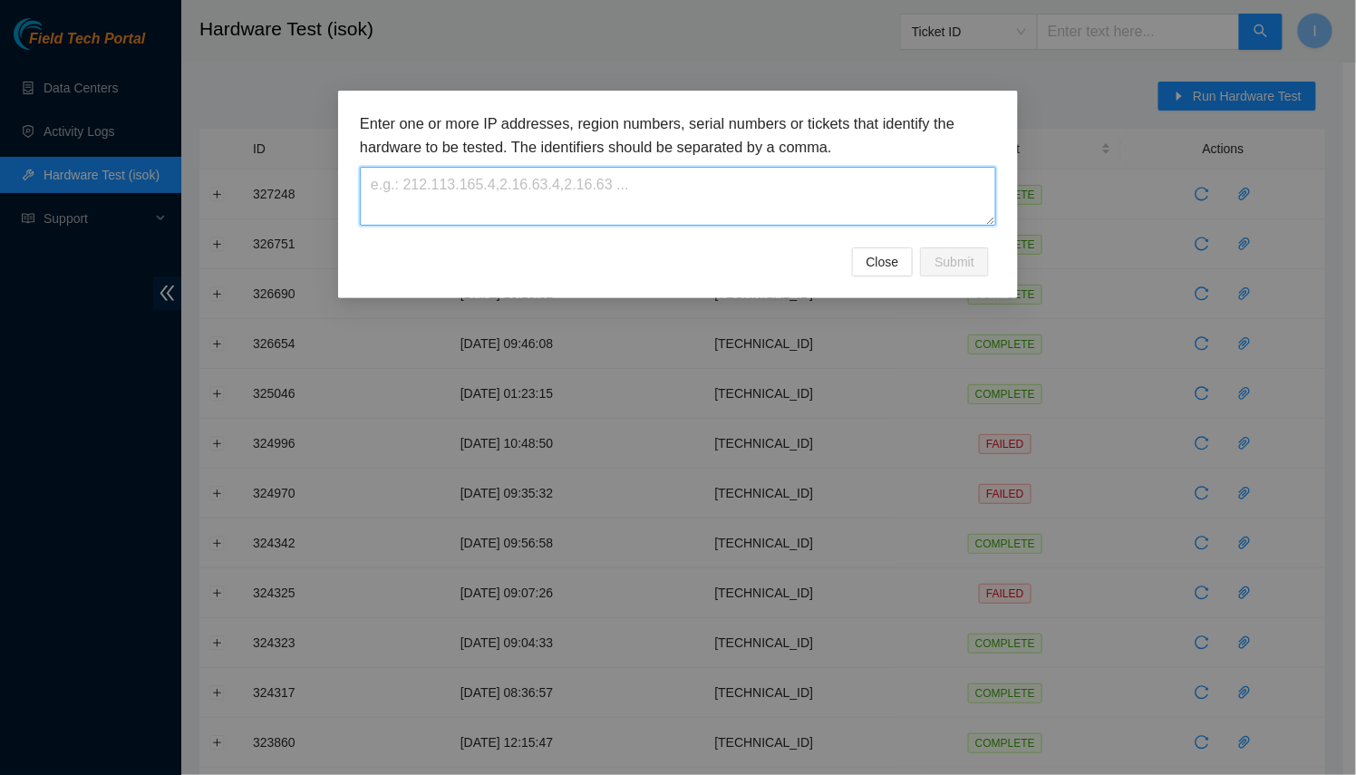
click at [736, 221] on textarea at bounding box center [678, 196] width 636 height 59
paste textarea "[TECHNICAL_ID]"
type textarea "[TECHNICAL_ID]"
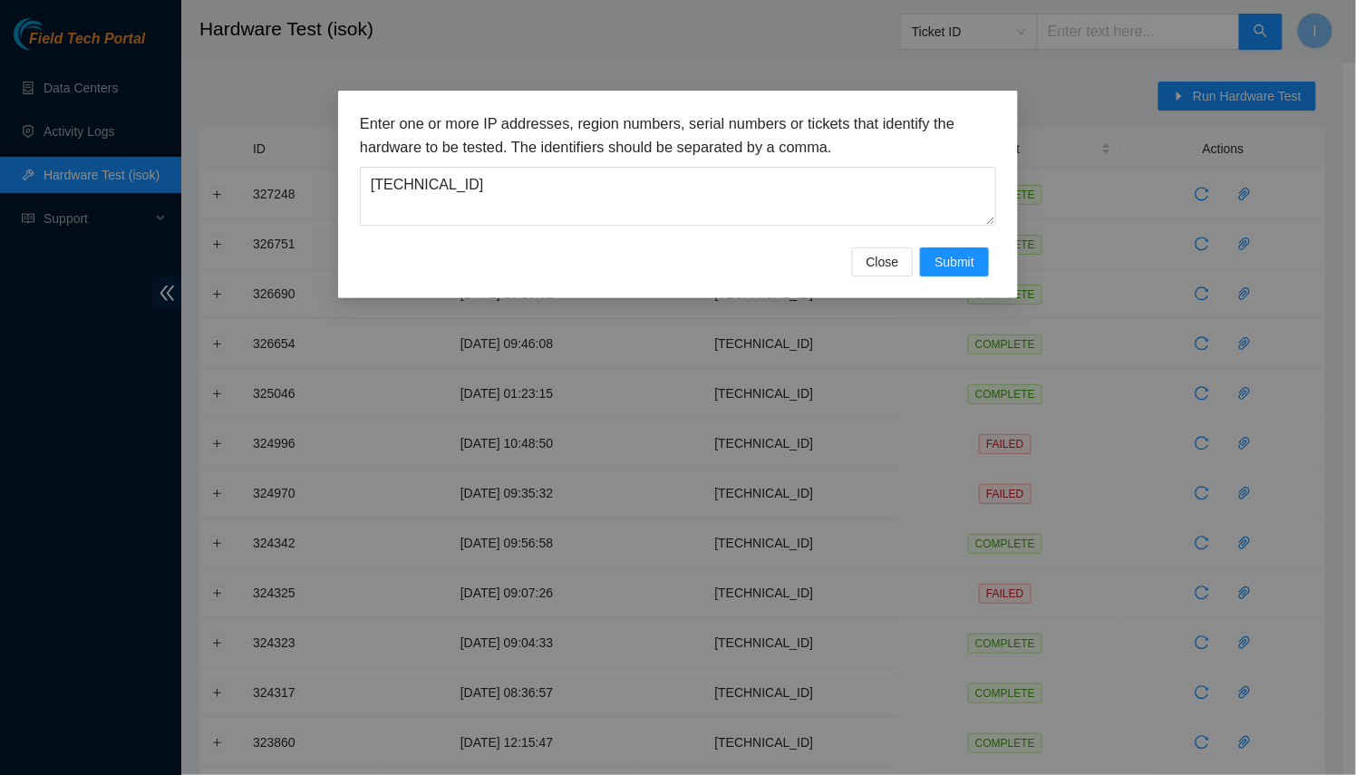
click at [938, 241] on div "Enter one or more IP addresses, region numbers, serial numbers or tickets that …" at bounding box center [678, 179] width 636 height 135
click at [953, 281] on div "Enter one or more IP addresses, region numbers, serial numbers or tickets that …" at bounding box center [678, 195] width 680 height 208
click at [930, 265] on button "Submit" at bounding box center [954, 261] width 69 height 29
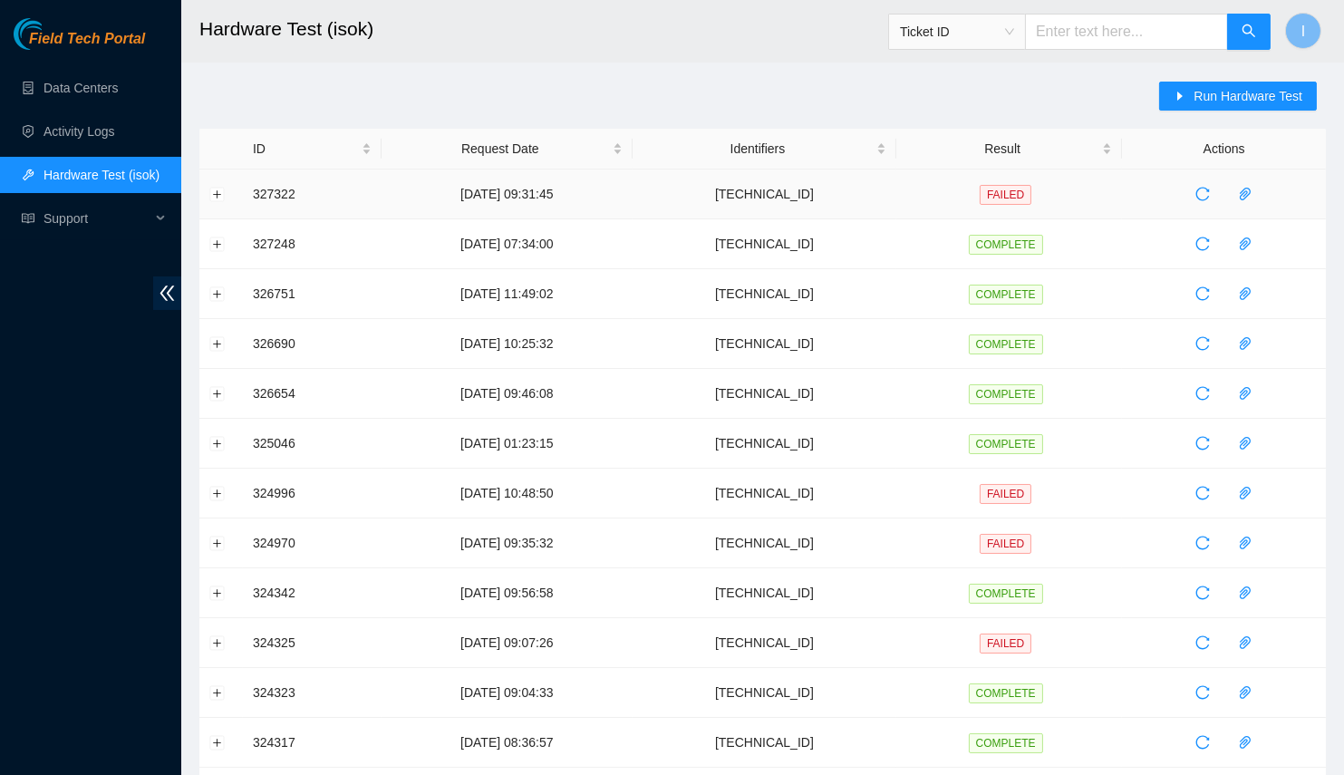
click at [228, 190] on td at bounding box center [221, 195] width 44 height 50
click at [206, 189] on td at bounding box center [221, 195] width 44 height 50
click at [219, 196] on button "Expand row" at bounding box center [217, 194] width 15 height 15
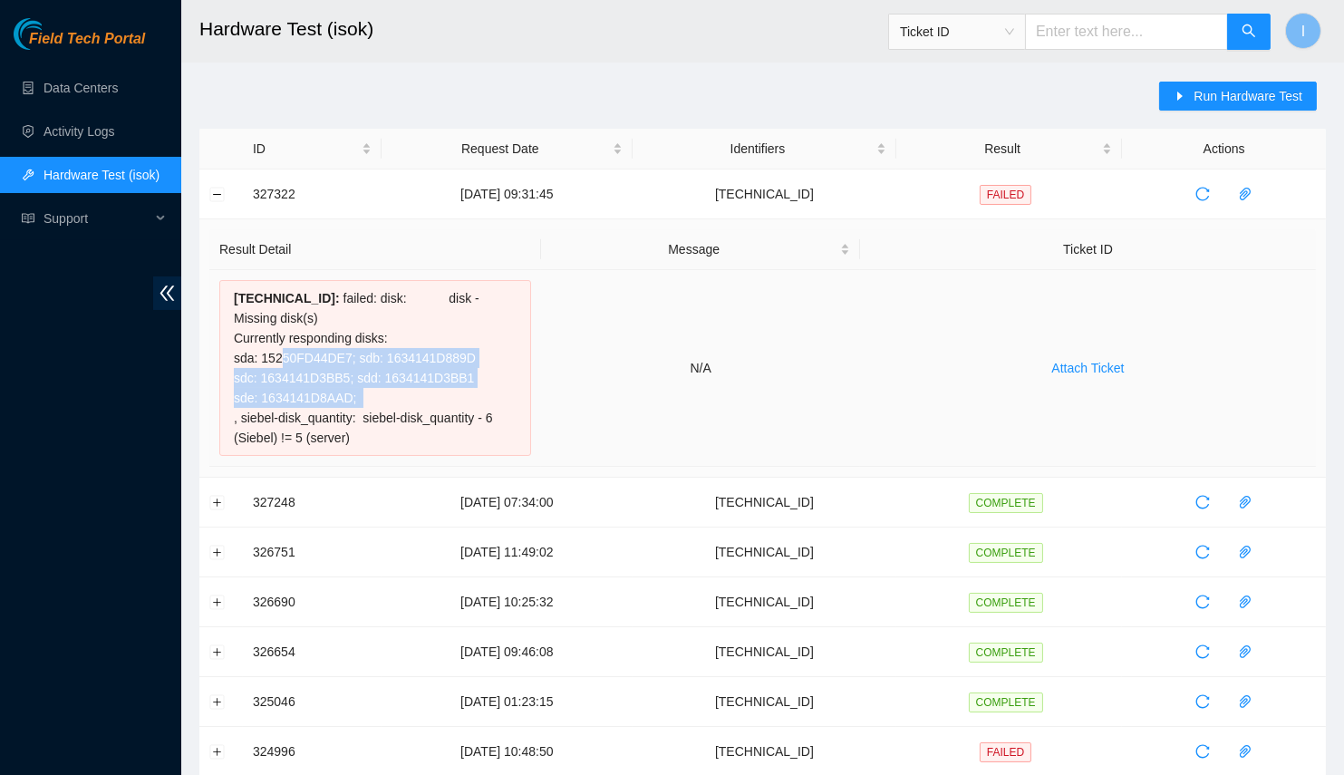
drag, startPoint x: 360, startPoint y: 398, endPoint x: 272, endPoint y: 365, distance: 93.8
click at [271, 365] on div "23.59.179.101 : failed: disk: disk - Missing disk(s) Currently responding disks…" at bounding box center [375, 368] width 312 height 176
click at [272, 365] on div "23.59.179.101 : failed: disk: disk - Missing disk(s) Currently responding disks…" at bounding box center [375, 368] width 312 height 176
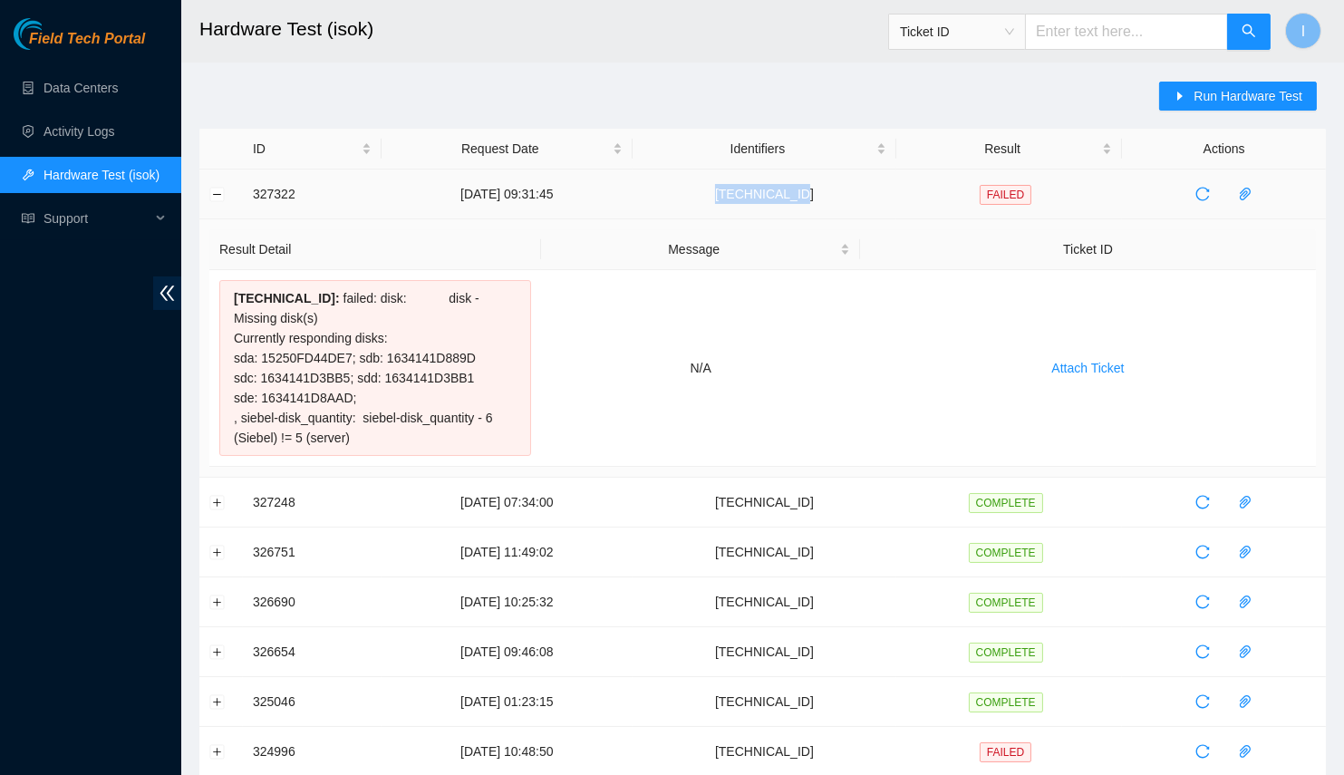
drag, startPoint x: 744, startPoint y: 201, endPoint x: 856, endPoint y: 196, distance: 111.6
click at [856, 196] on td "[TECHNICAL_ID]" at bounding box center [765, 195] width 264 height 50
copy td "[TECHNICAL_ID]"
click at [1245, 121] on div "Run Hardware Test" at bounding box center [1242, 105] width 167 height 47
click at [1219, 83] on button "Run Hardware Test" at bounding box center [1238, 96] width 158 height 29
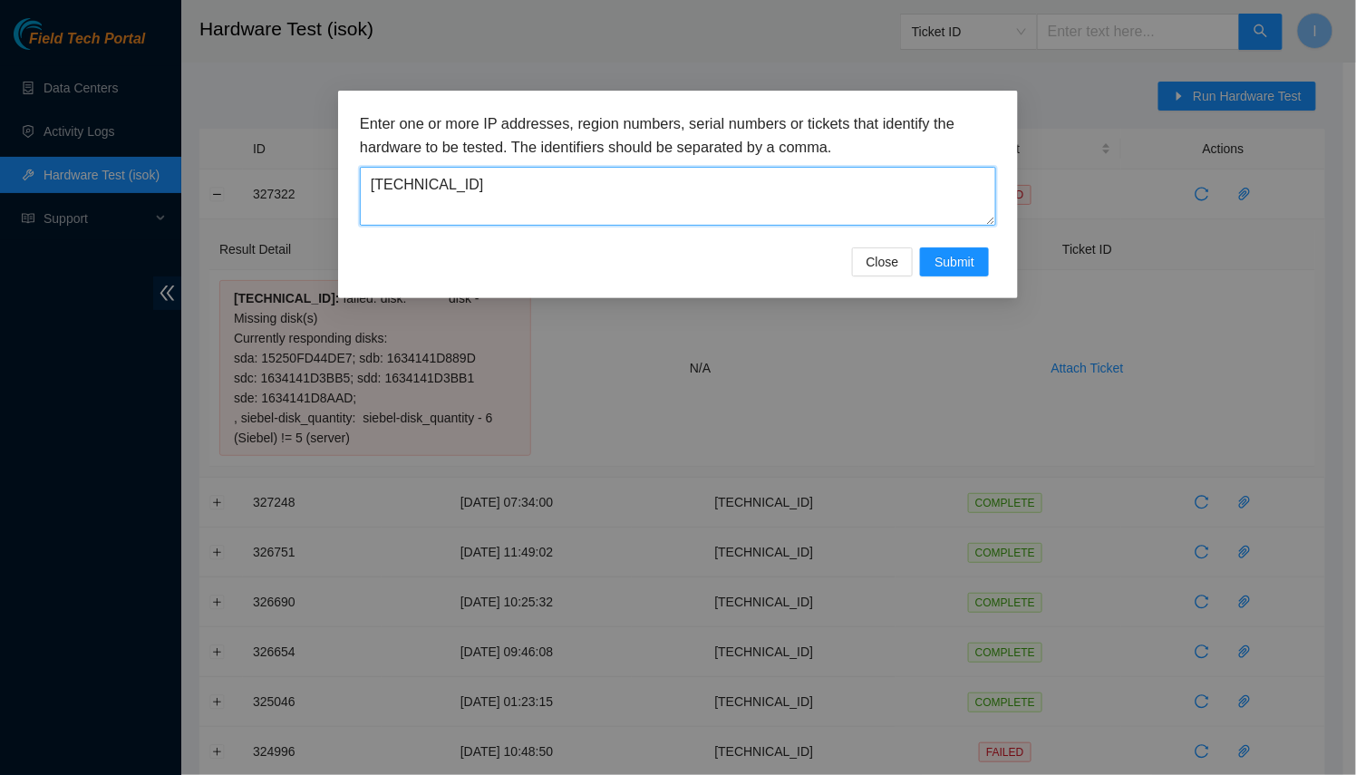
click at [786, 174] on textarea "[TECHNICAL_ID]" at bounding box center [678, 196] width 636 height 59
click at [952, 252] on span "Submit" at bounding box center [955, 262] width 40 height 20
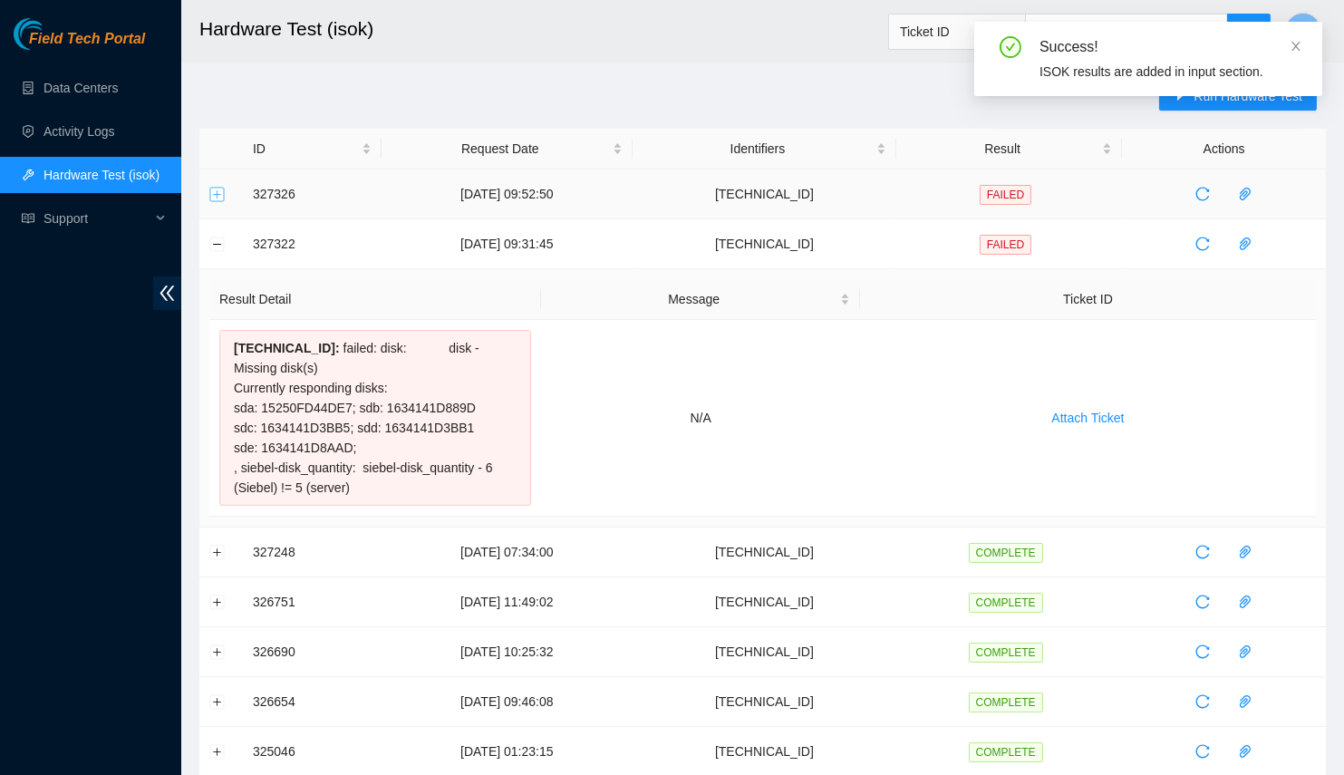
click at [218, 191] on button "Expand row" at bounding box center [217, 194] width 15 height 15
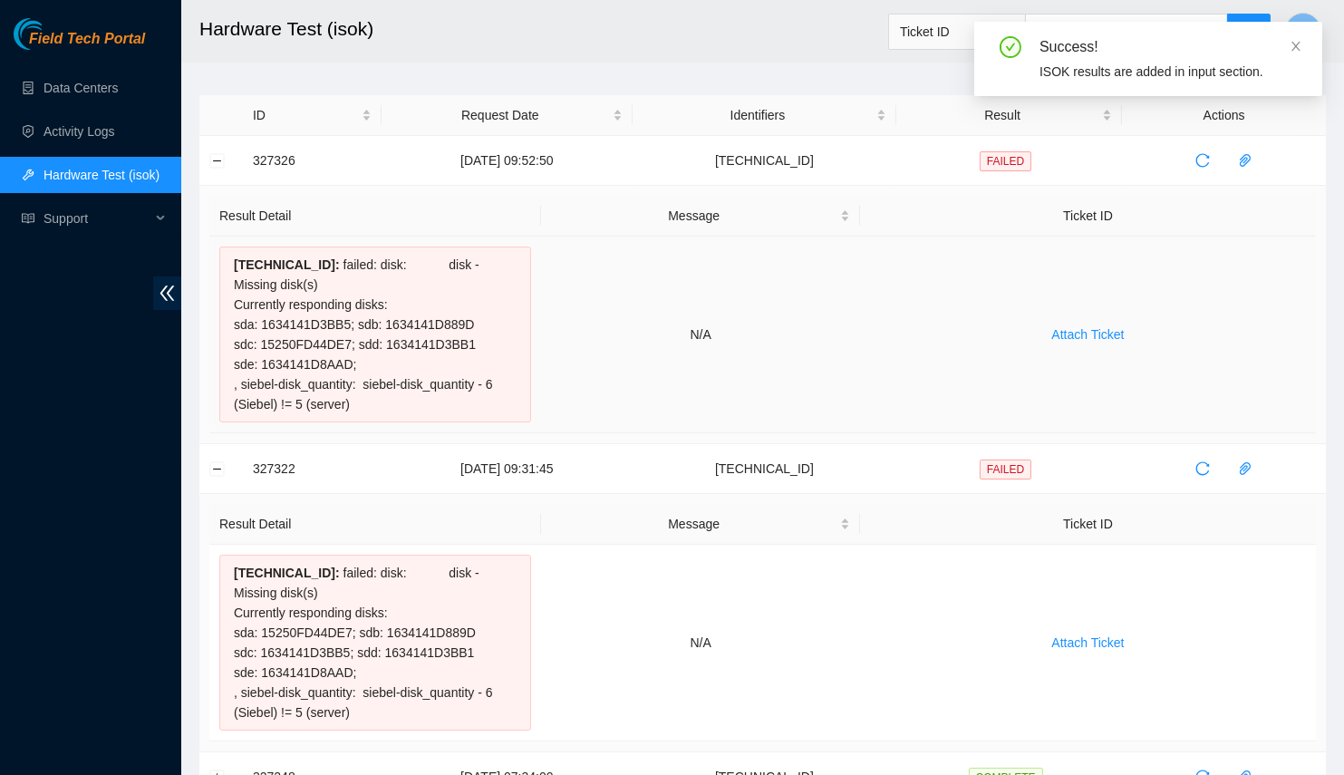
scroll to position [59, 0]
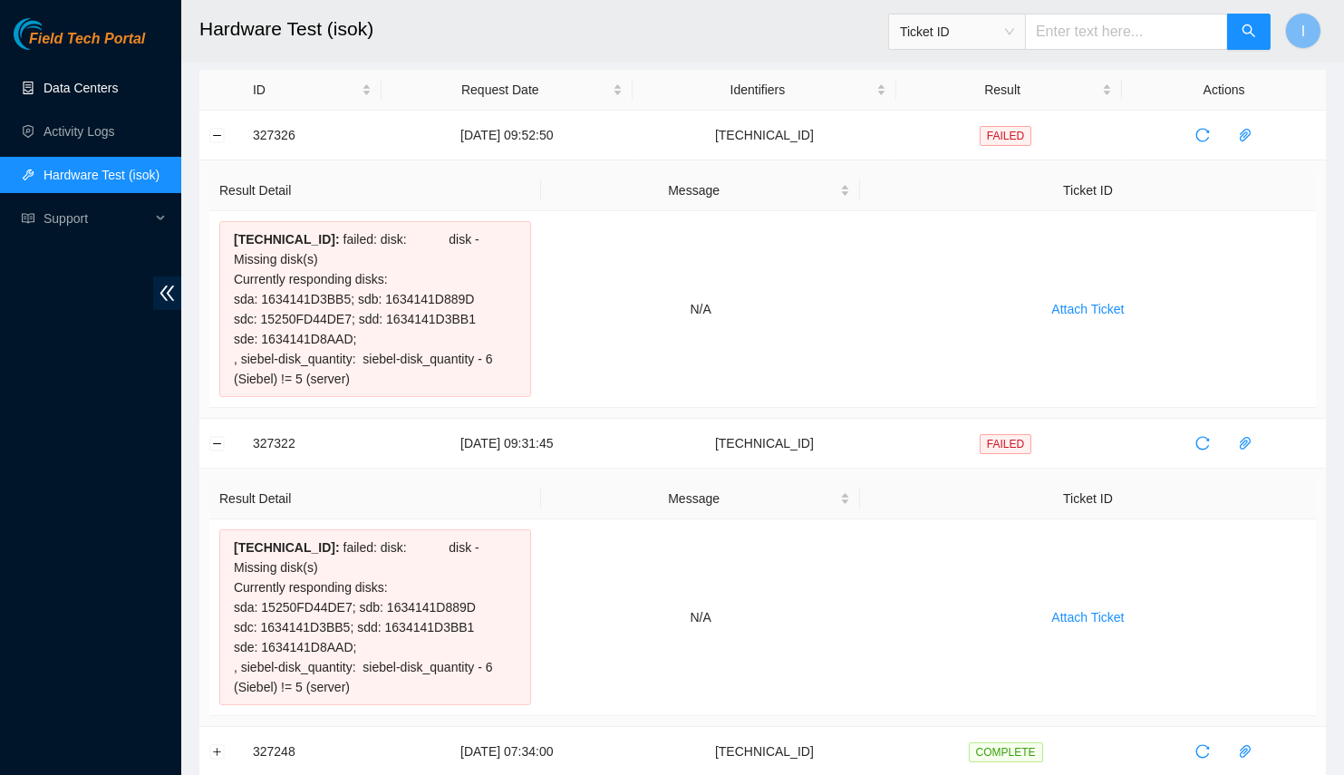
click at [93, 88] on link "Data Centers" at bounding box center [81, 88] width 74 height 15
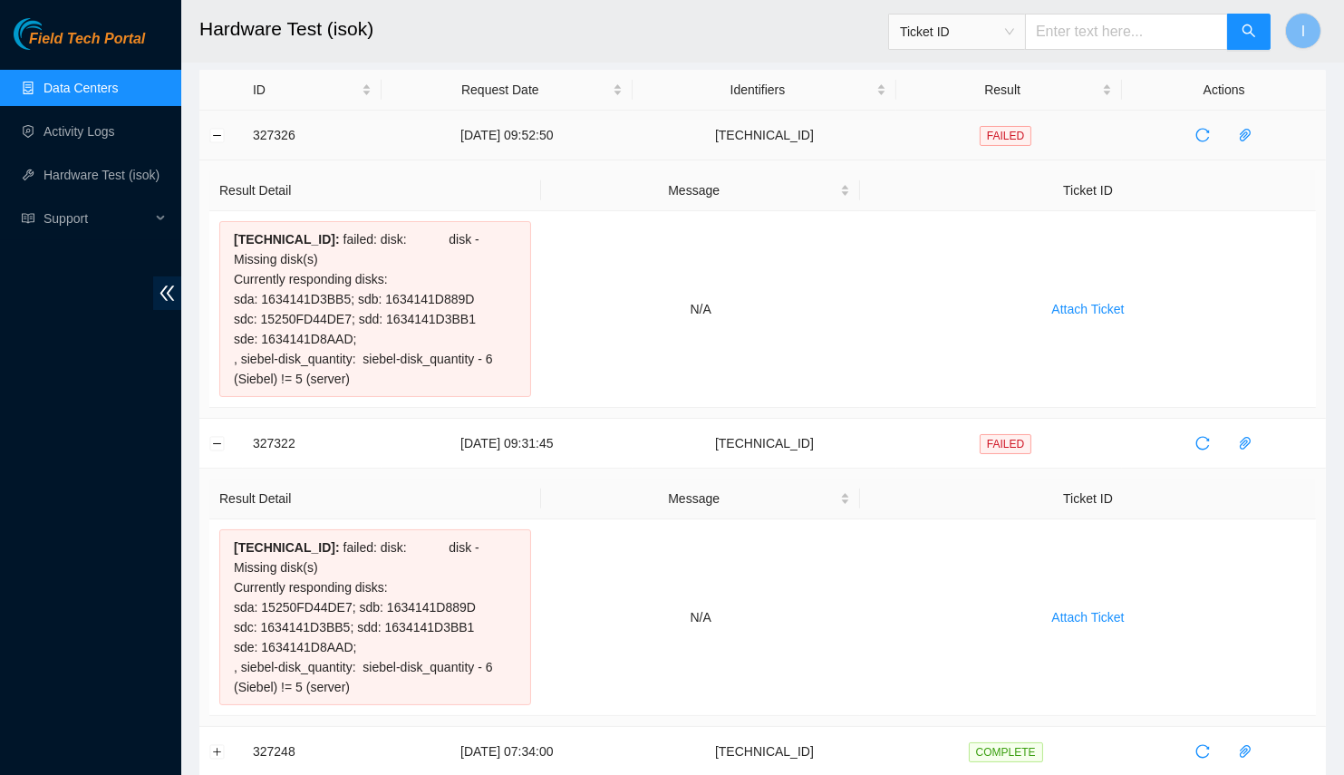
click at [795, 136] on td "23.59.179.101" at bounding box center [765, 136] width 264 height 50
copy td "23.59.179.101"
click at [1213, 136] on span "reload" at bounding box center [1202, 135] width 27 height 15
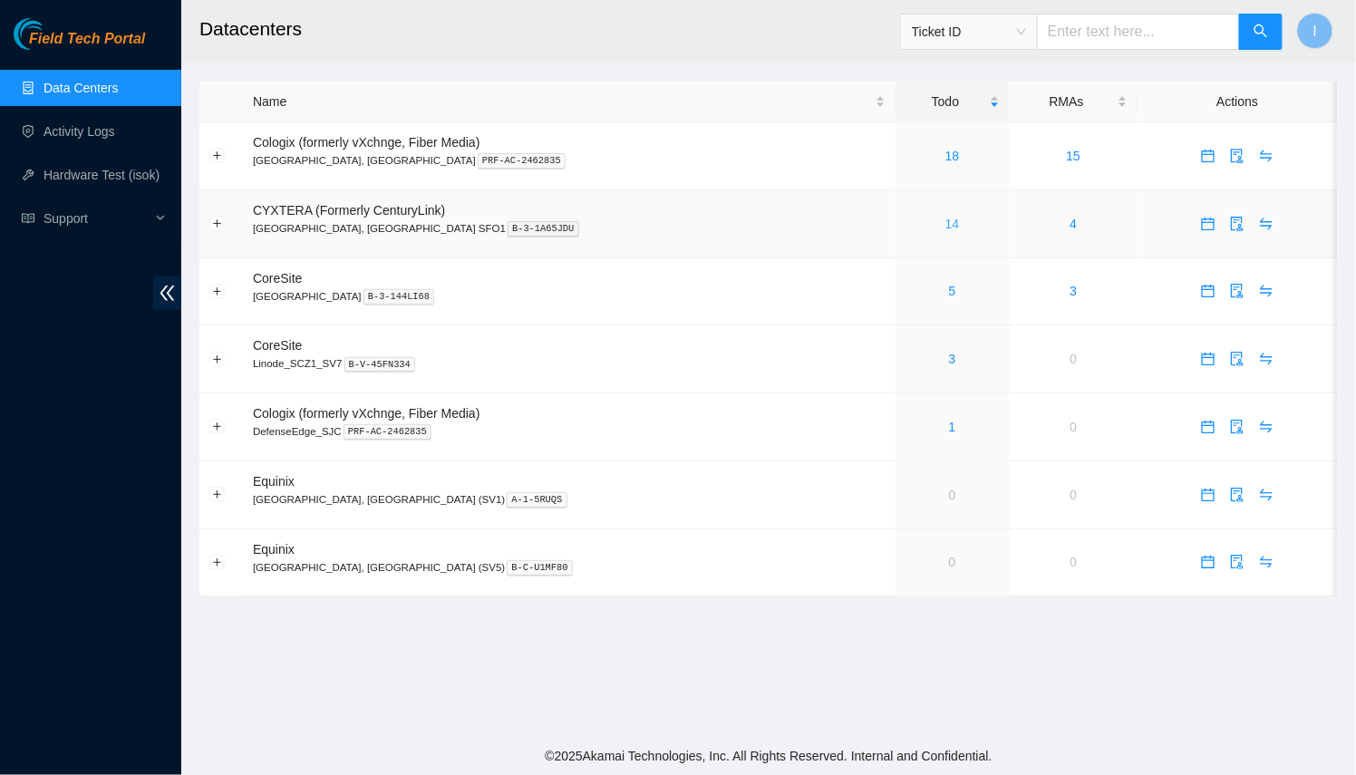
click at [945, 220] on link "14" at bounding box center [952, 224] width 15 height 15
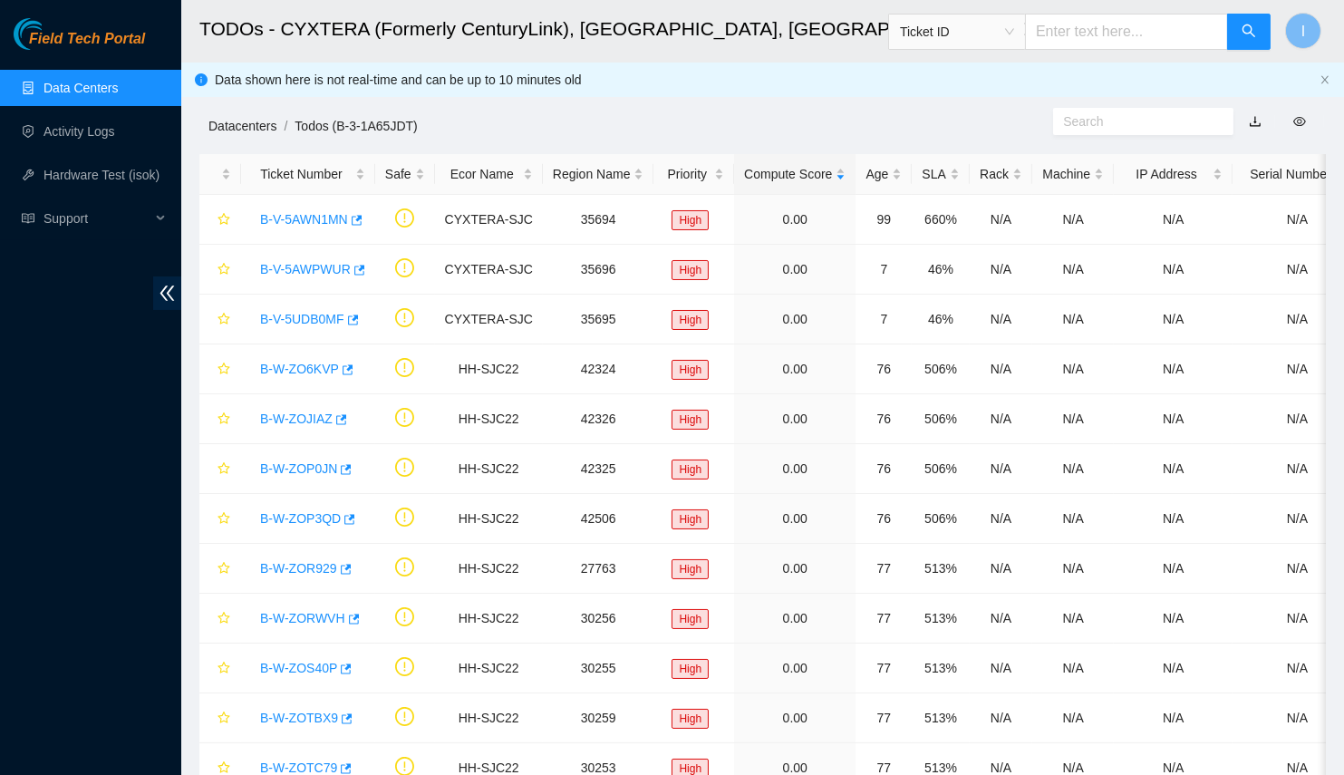
click at [262, 127] on link "Datacenters" at bounding box center [242, 126] width 68 height 15
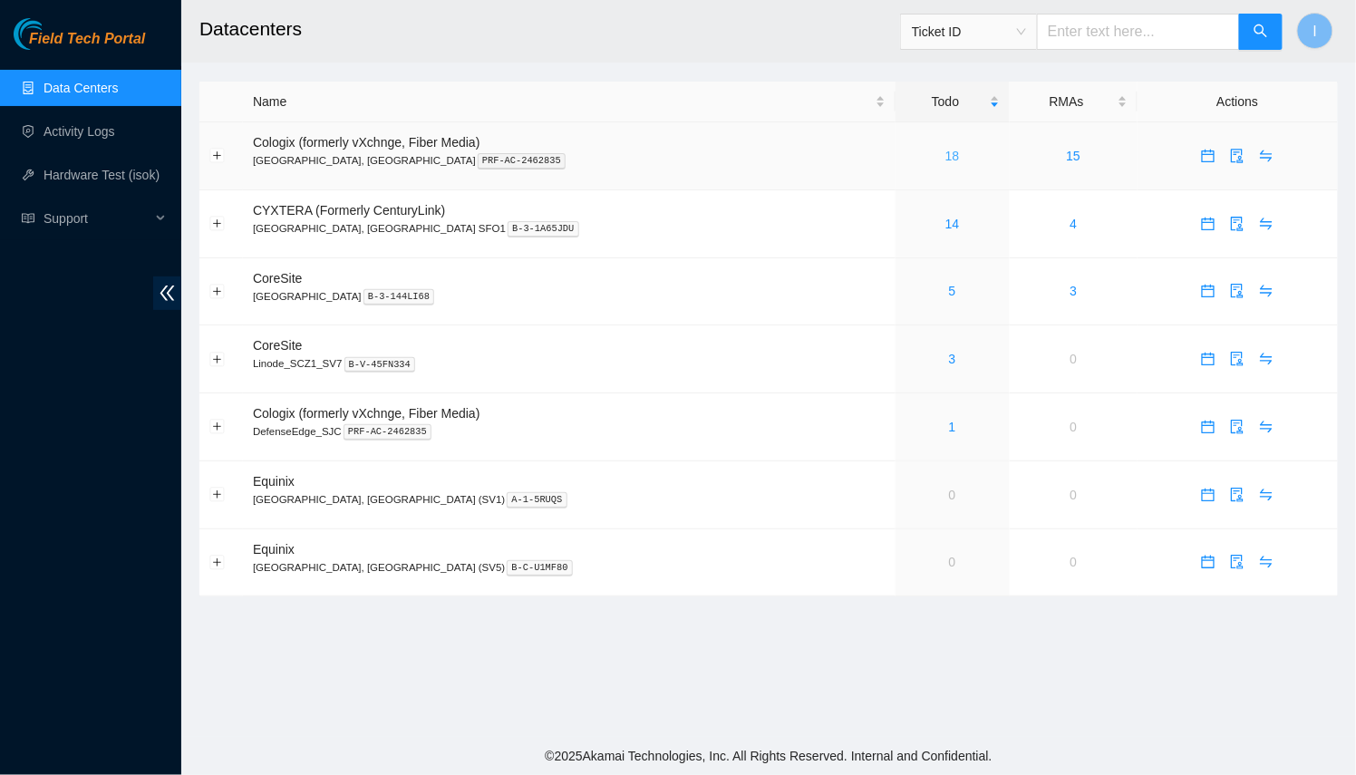
click at [945, 150] on link "18" at bounding box center [952, 156] width 15 height 15
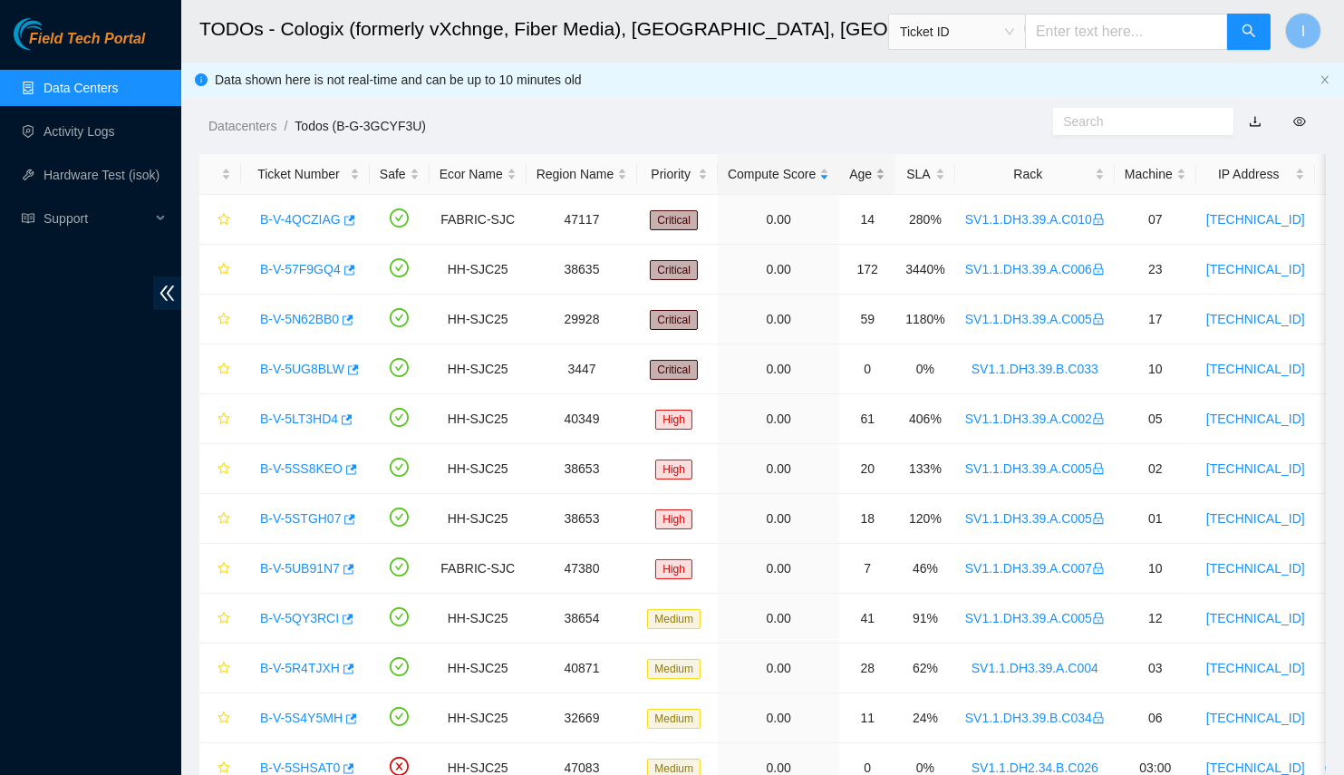
click at [870, 170] on div "Age" at bounding box center [867, 174] width 36 height 20
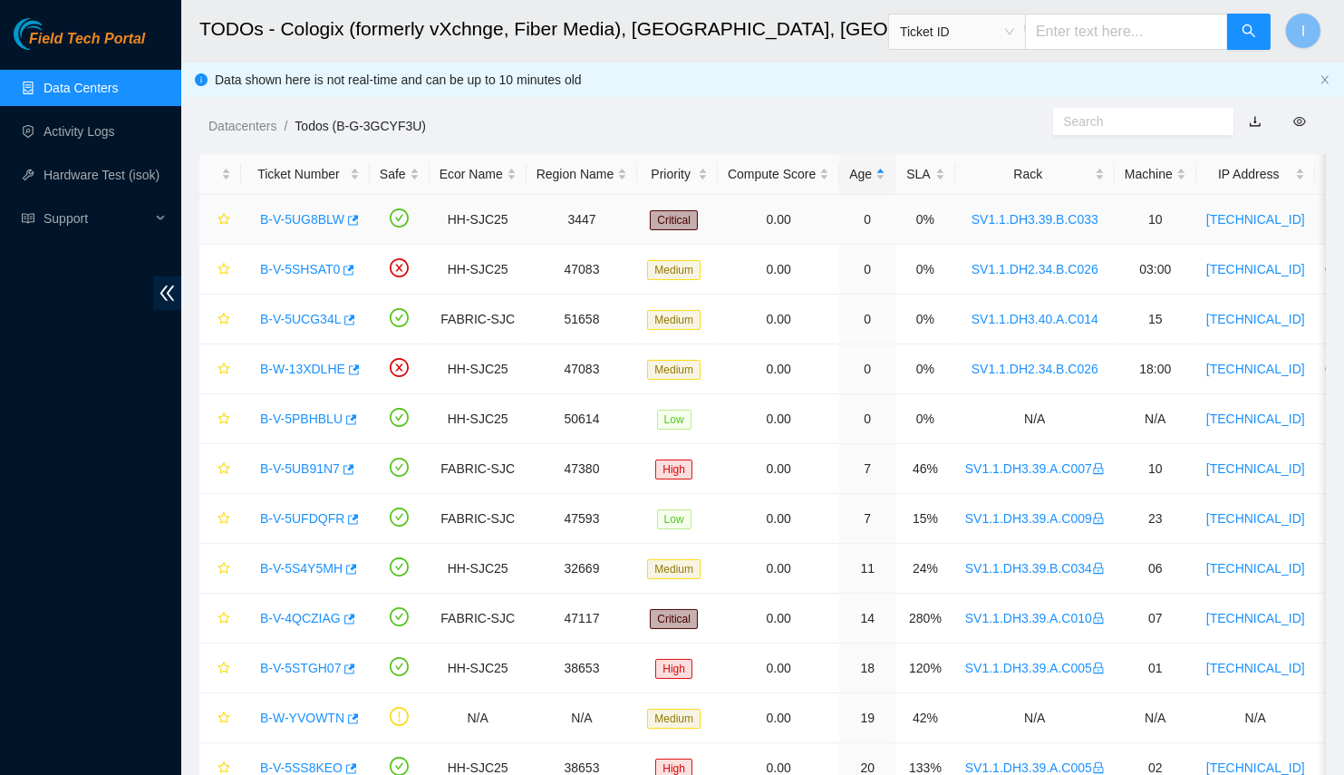
click at [286, 218] on link "B-V-5UG8BLW" at bounding box center [302, 219] width 84 height 15
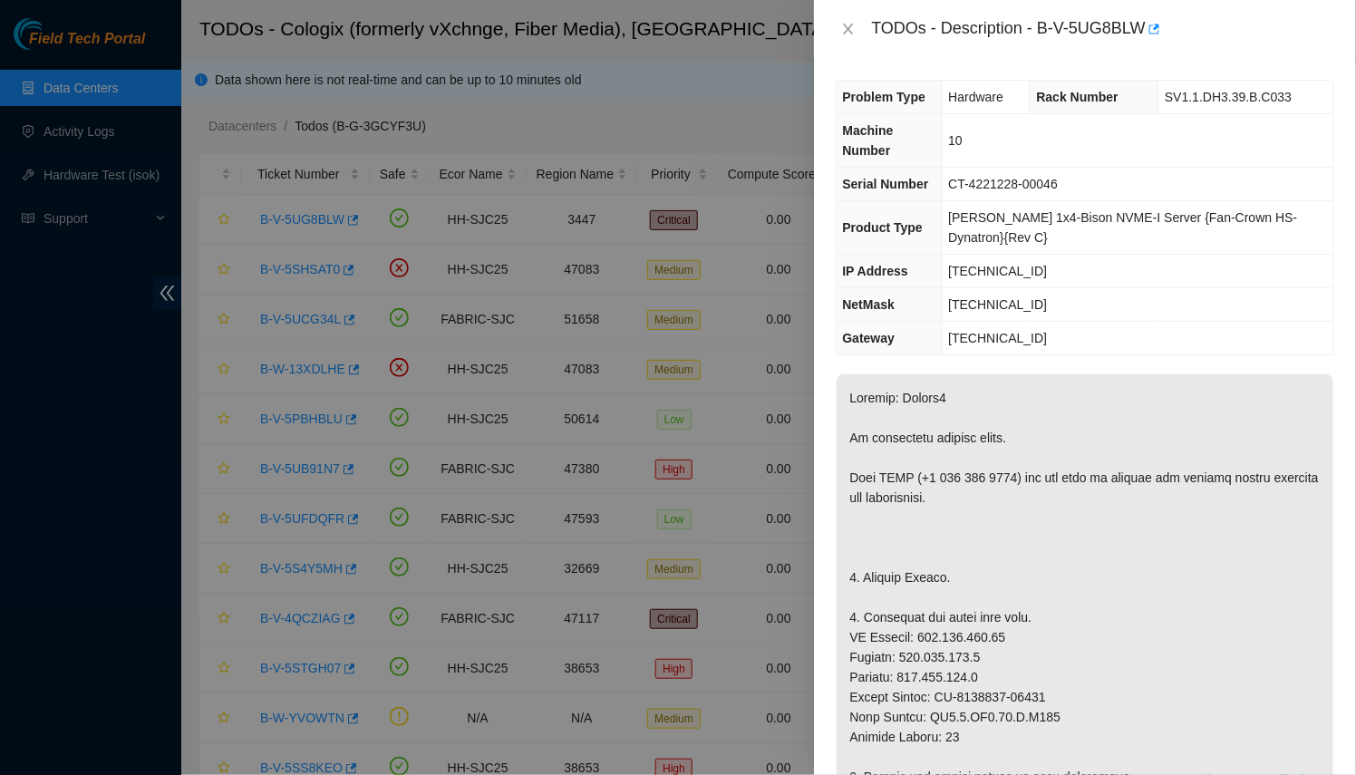
click at [1114, 33] on div "TODOs - Description - B-V-5UG8BLW" at bounding box center [1103, 29] width 462 height 29
drag, startPoint x: 1114, startPoint y: 33, endPoint x: 1043, endPoint y: 27, distance: 70.9
click at [1043, 27] on div "TODOs - Description - B-V-5UG8BLW" at bounding box center [1103, 29] width 462 height 29
copy div "B-V-5UG8BLW"
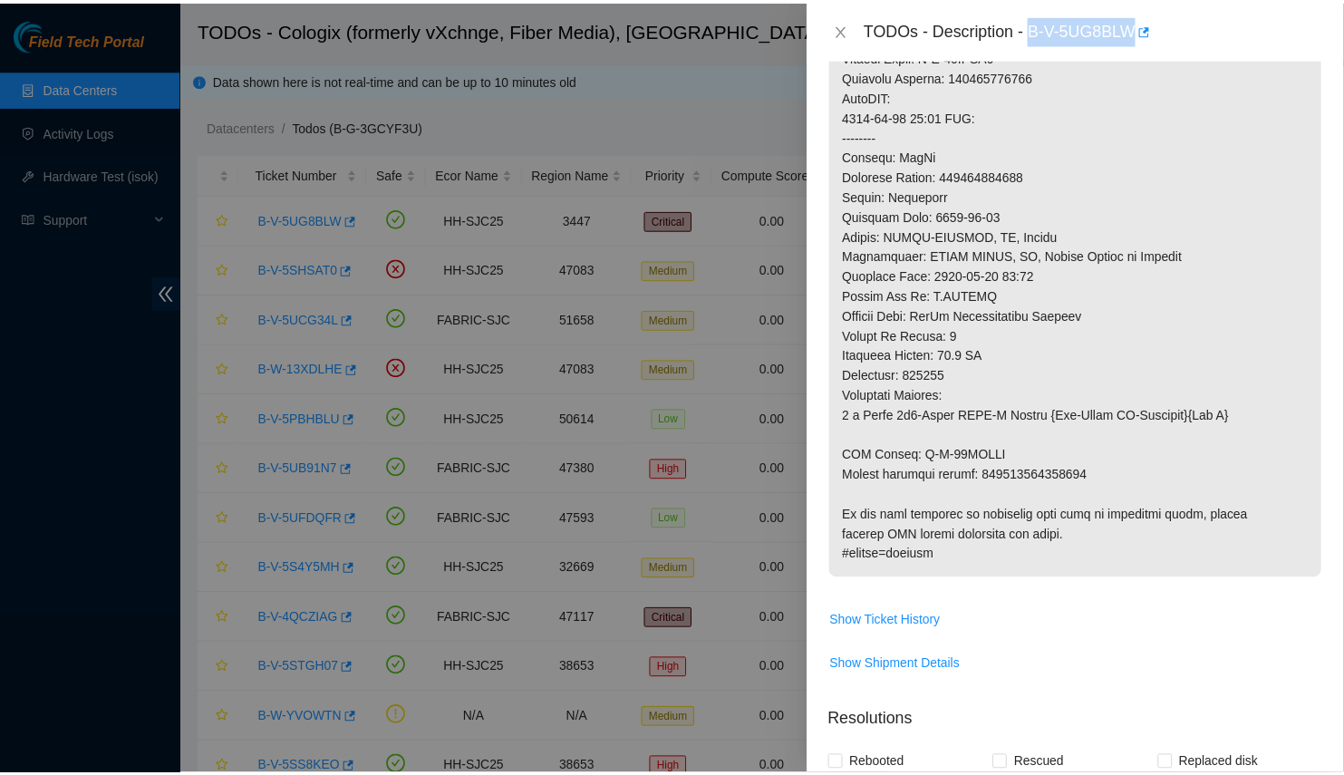
scroll to position [886, 0]
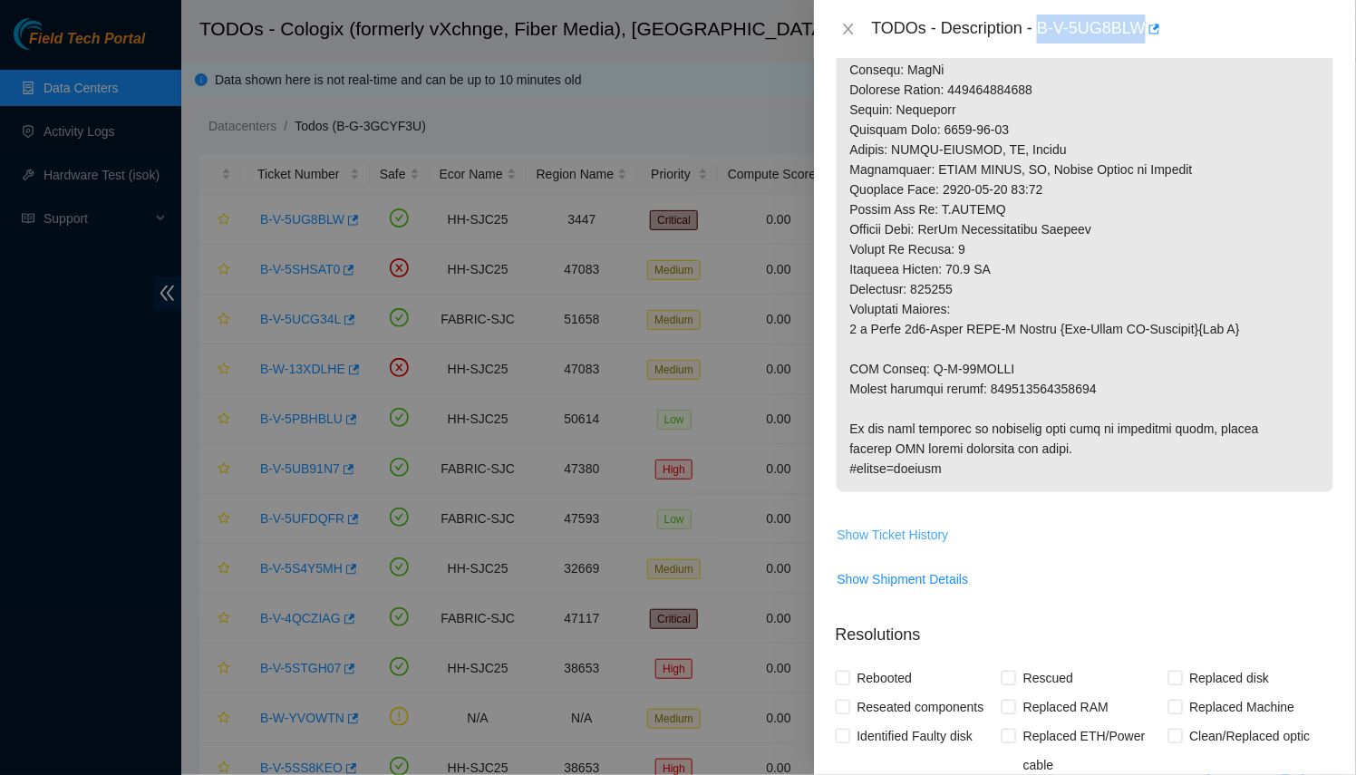
click at [894, 532] on span "Show Ticket History" at bounding box center [893, 535] width 111 height 20
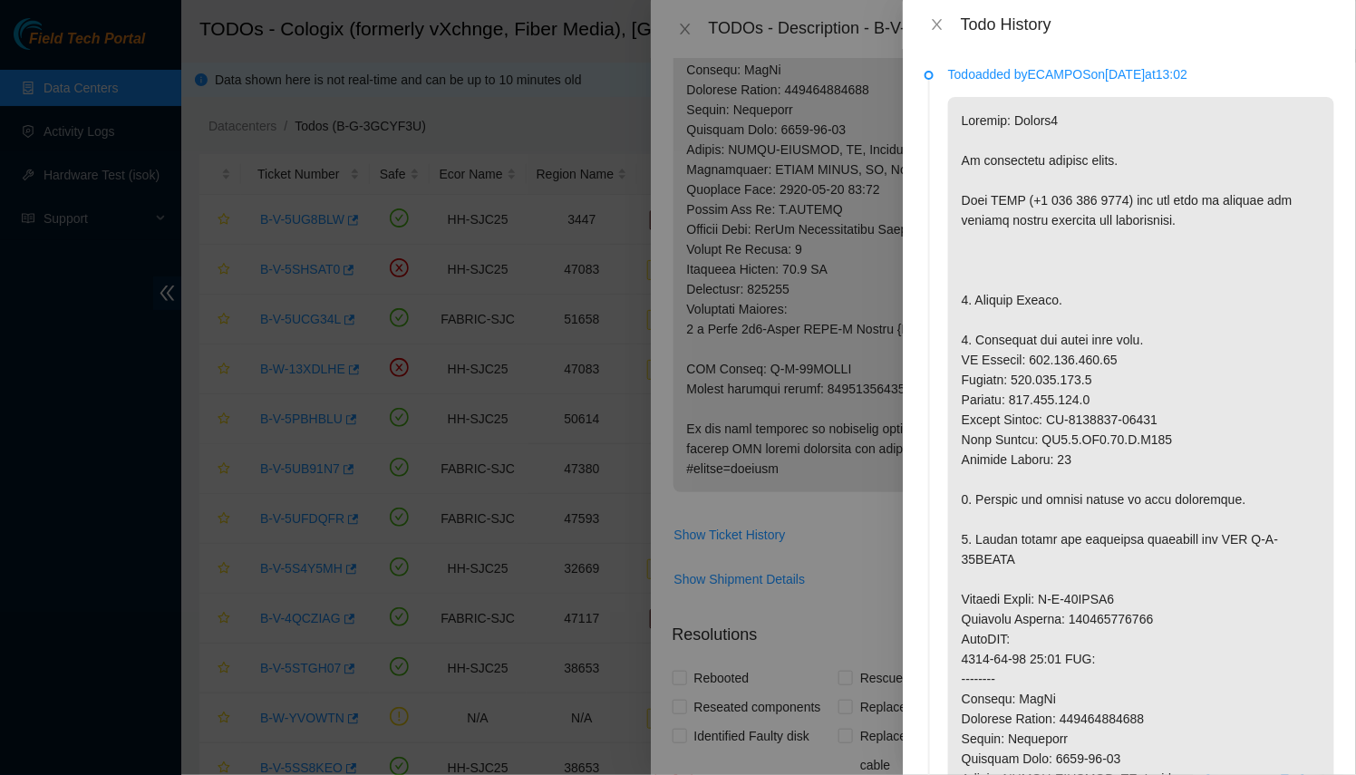
click at [816, 435] on div at bounding box center [678, 387] width 1356 height 775
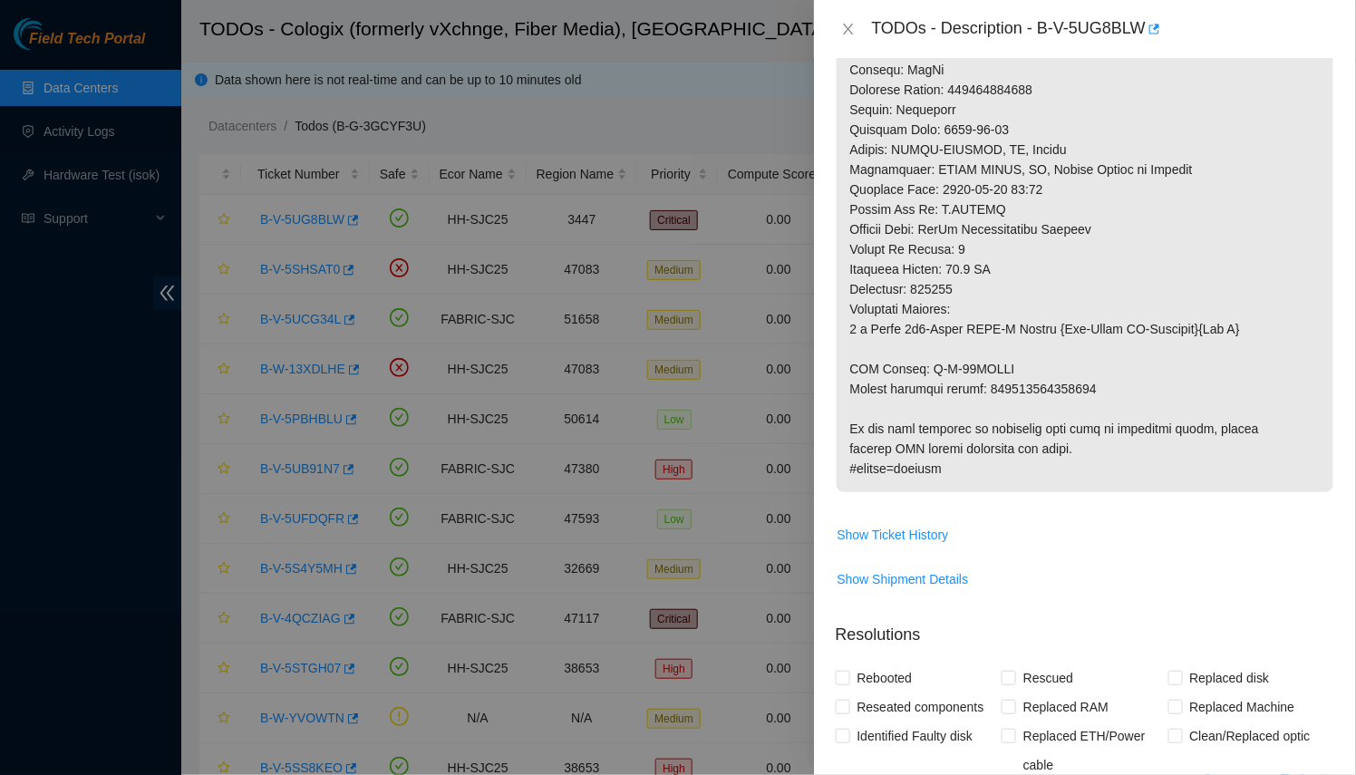
click at [622, 440] on div at bounding box center [678, 387] width 1356 height 775
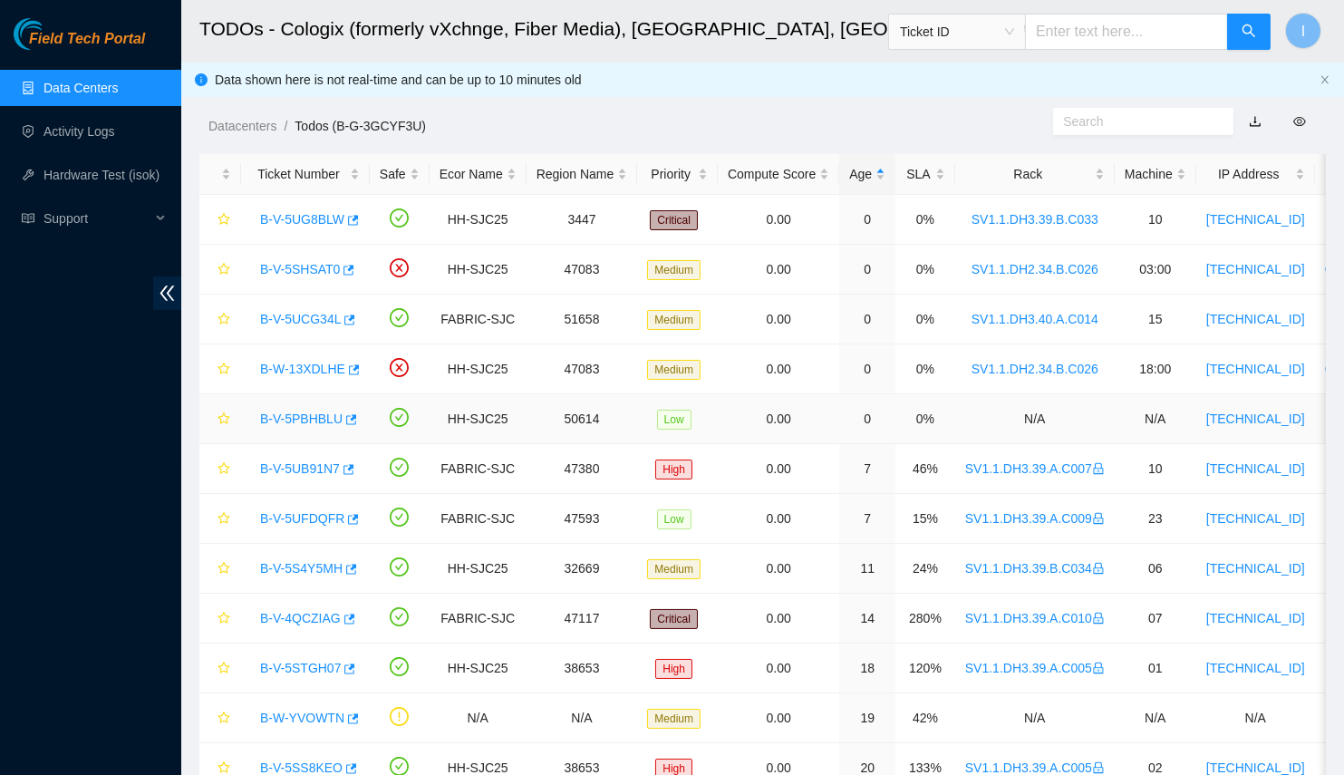
scroll to position [413, 0]
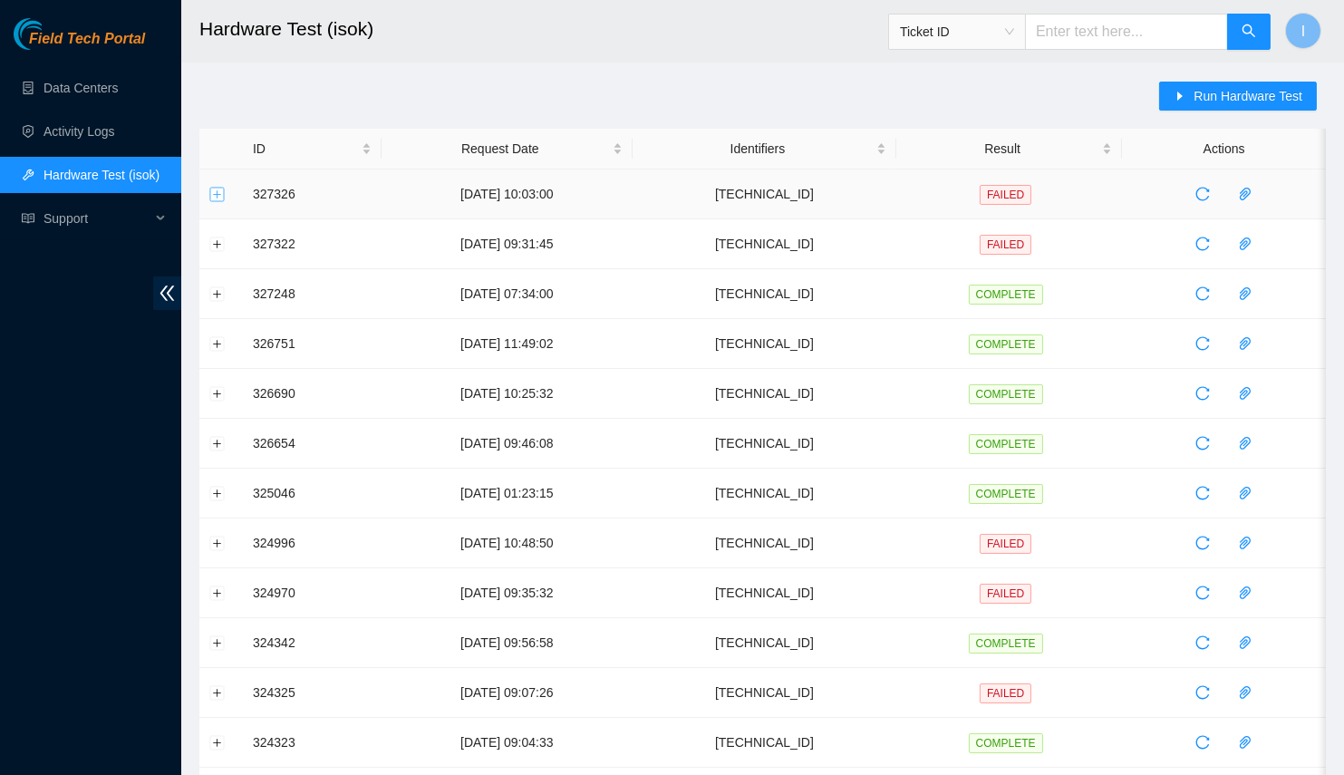
click at [221, 195] on button "Expand row" at bounding box center [217, 194] width 15 height 15
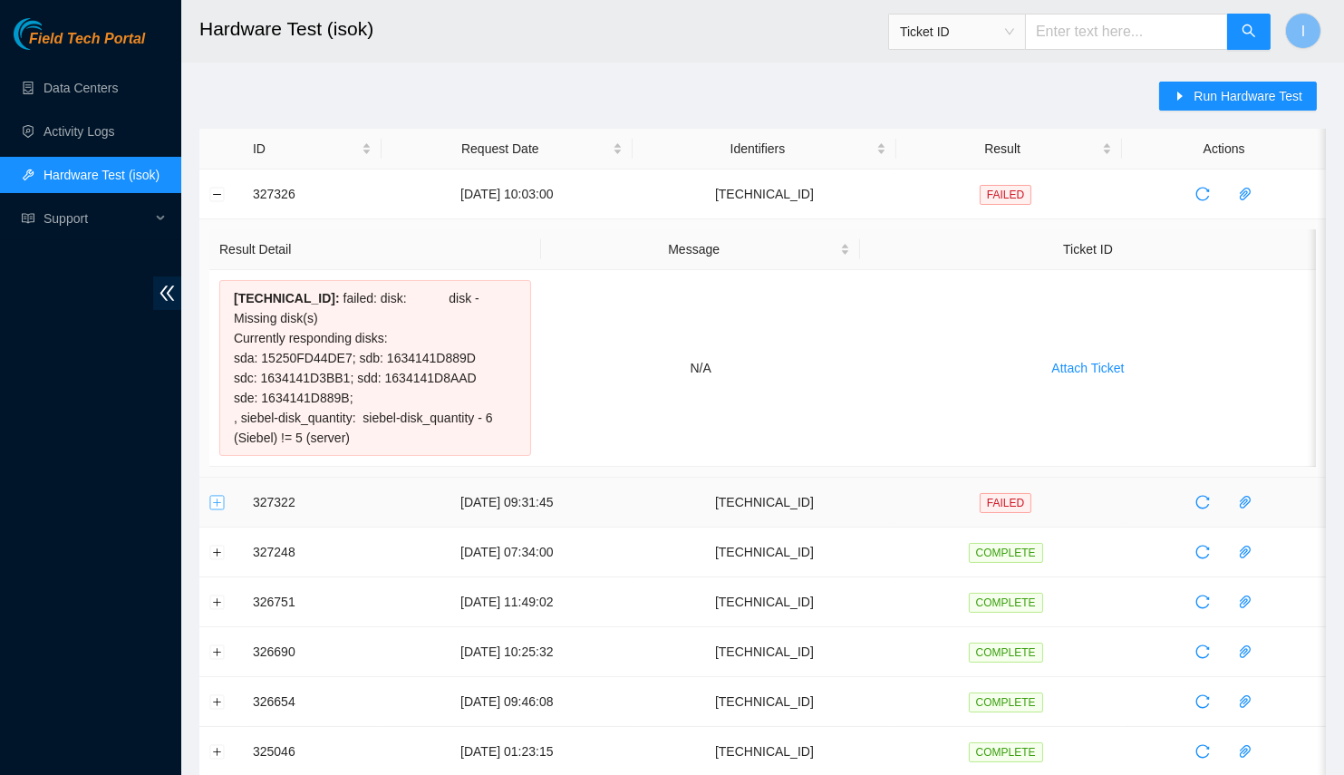
click at [218, 495] on button "Expand row" at bounding box center [217, 502] width 15 height 15
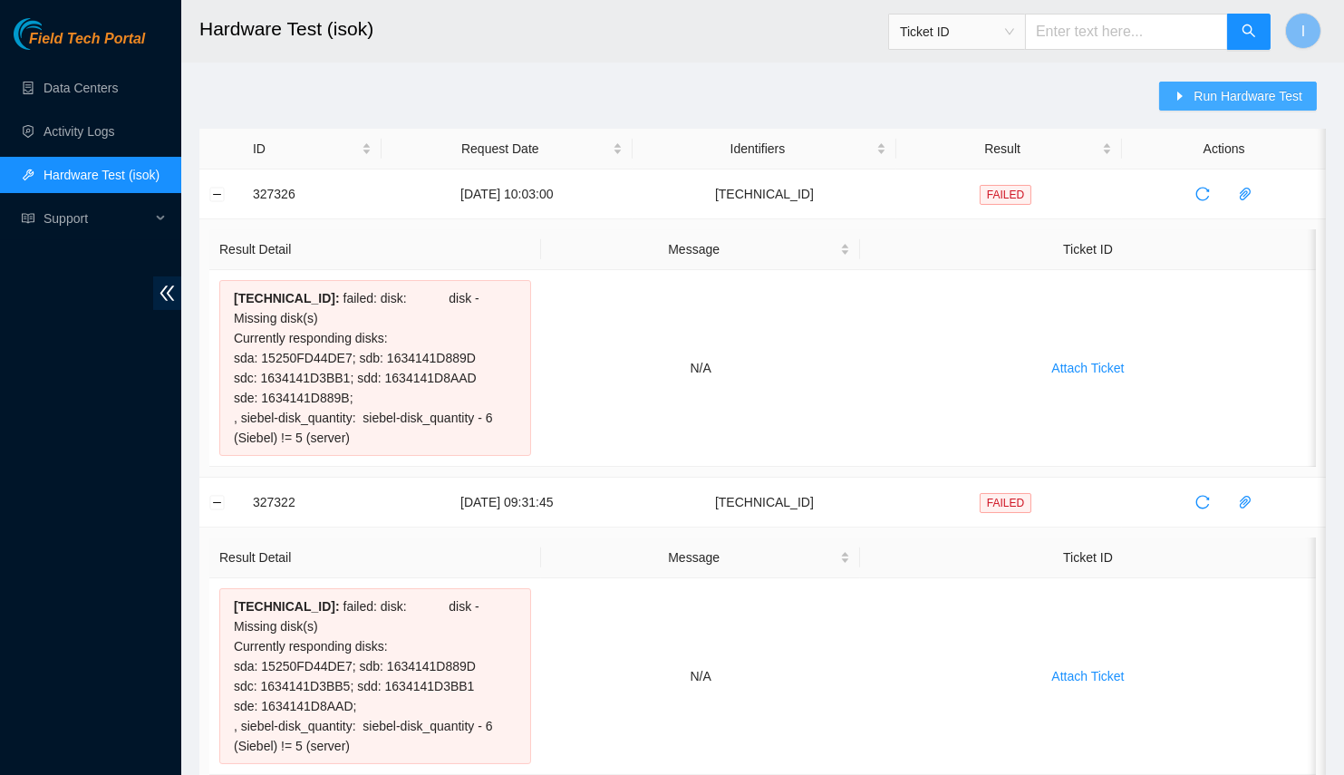
click at [1222, 103] on span "Run Hardware Test" at bounding box center [1248, 96] width 109 height 20
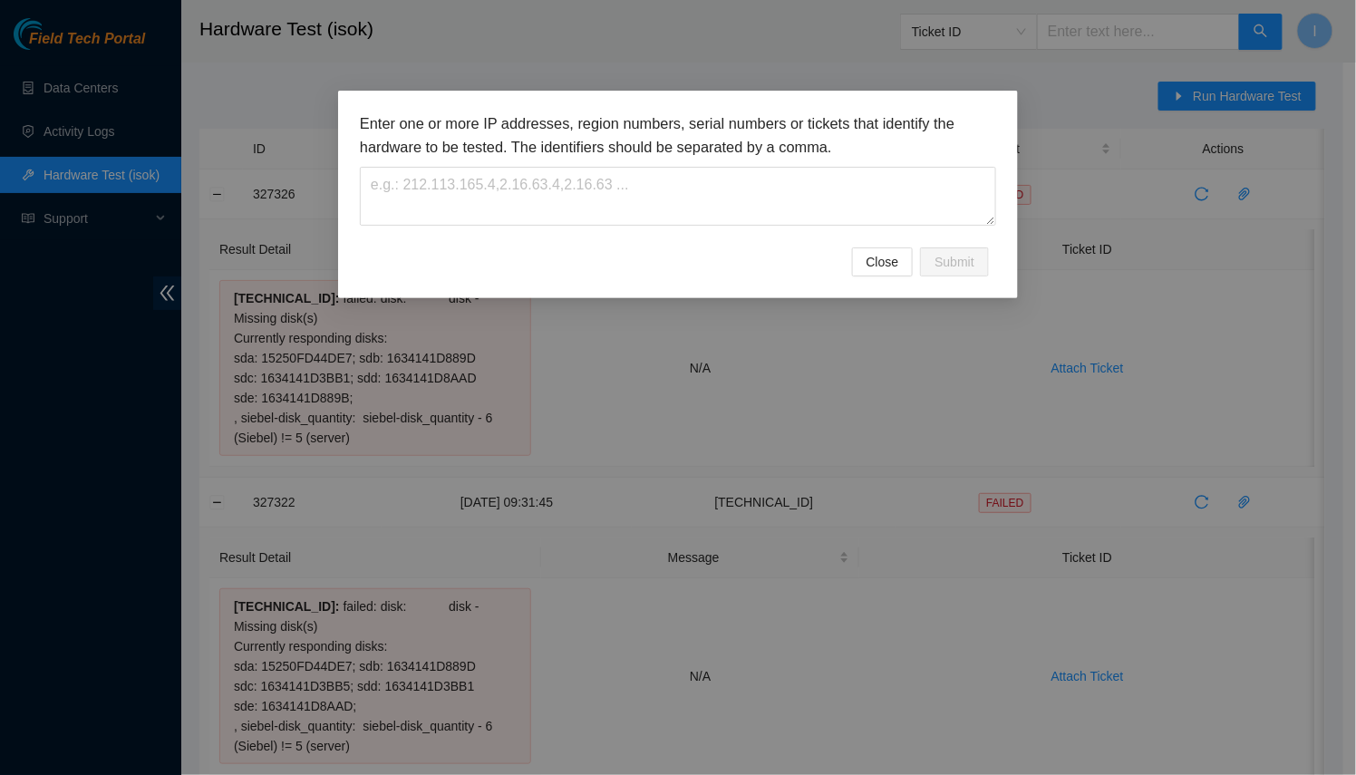
click at [420, 348] on div "Enter one or more IP addresses, region numbers, serial numbers or tickets that …" at bounding box center [678, 387] width 1356 height 775
click at [832, 170] on textarea at bounding box center [678, 196] width 636 height 59
click at [776, 74] on div "Enter one or more IP addresses, region numbers, serial numbers or tickets that …" at bounding box center [678, 387] width 1356 height 775
click at [890, 272] on button "Close" at bounding box center [883, 261] width 62 height 29
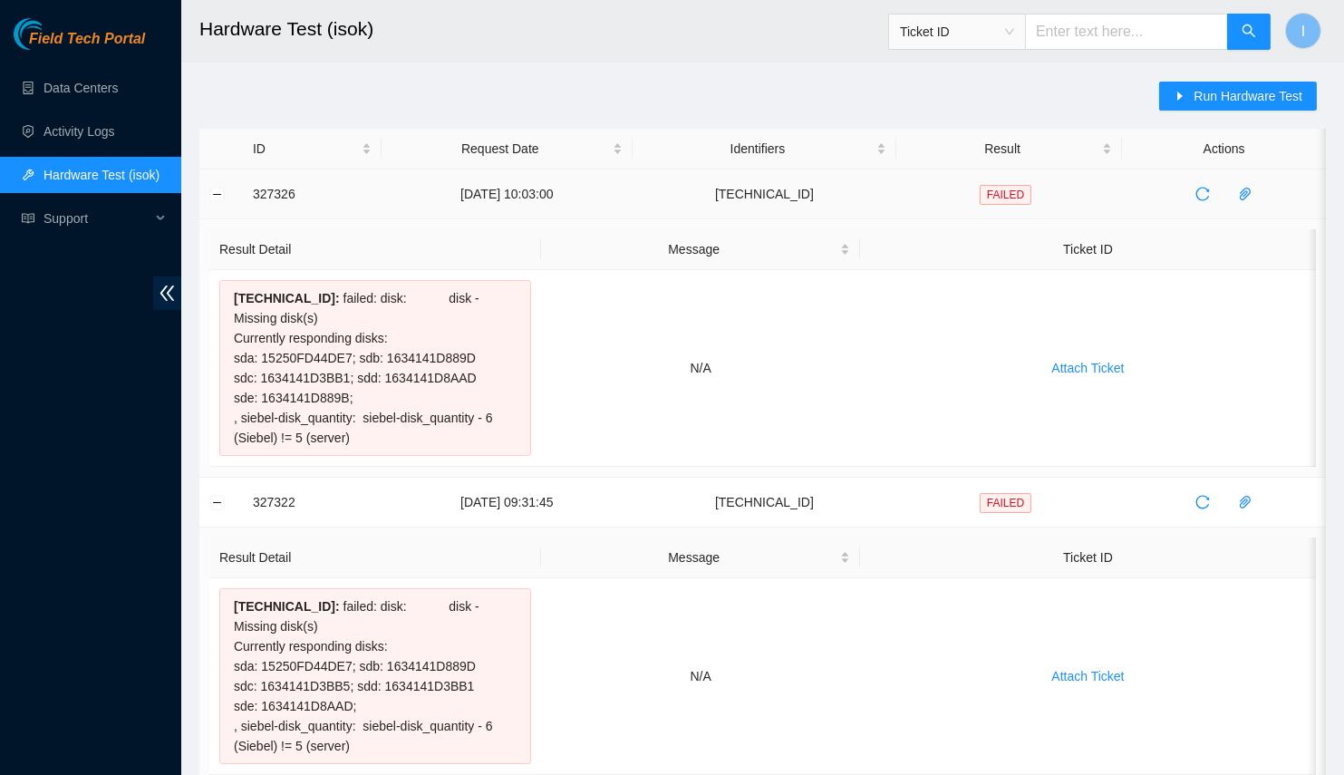
click at [818, 193] on td "[TECHNICAL_ID]" at bounding box center [765, 195] width 264 height 50
click at [818, 193] on td "23.59.179.101" at bounding box center [765, 195] width 264 height 50
copy td "23.59.179.101"
click at [1282, 90] on span "Run Hardware Test" at bounding box center [1248, 96] width 109 height 20
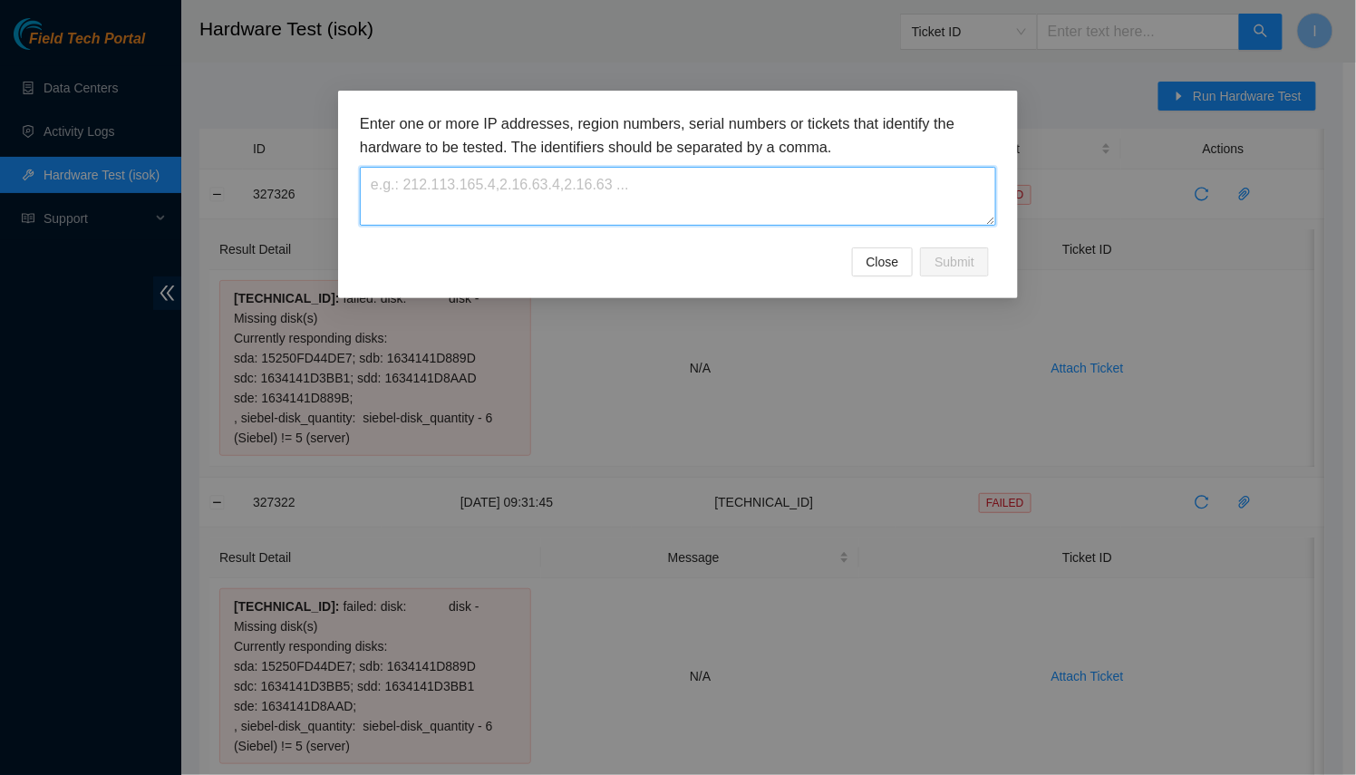
click at [843, 185] on textarea at bounding box center [678, 196] width 636 height 59
paste textarea "23.59.179.101"
type textarea "23.59.179.101"
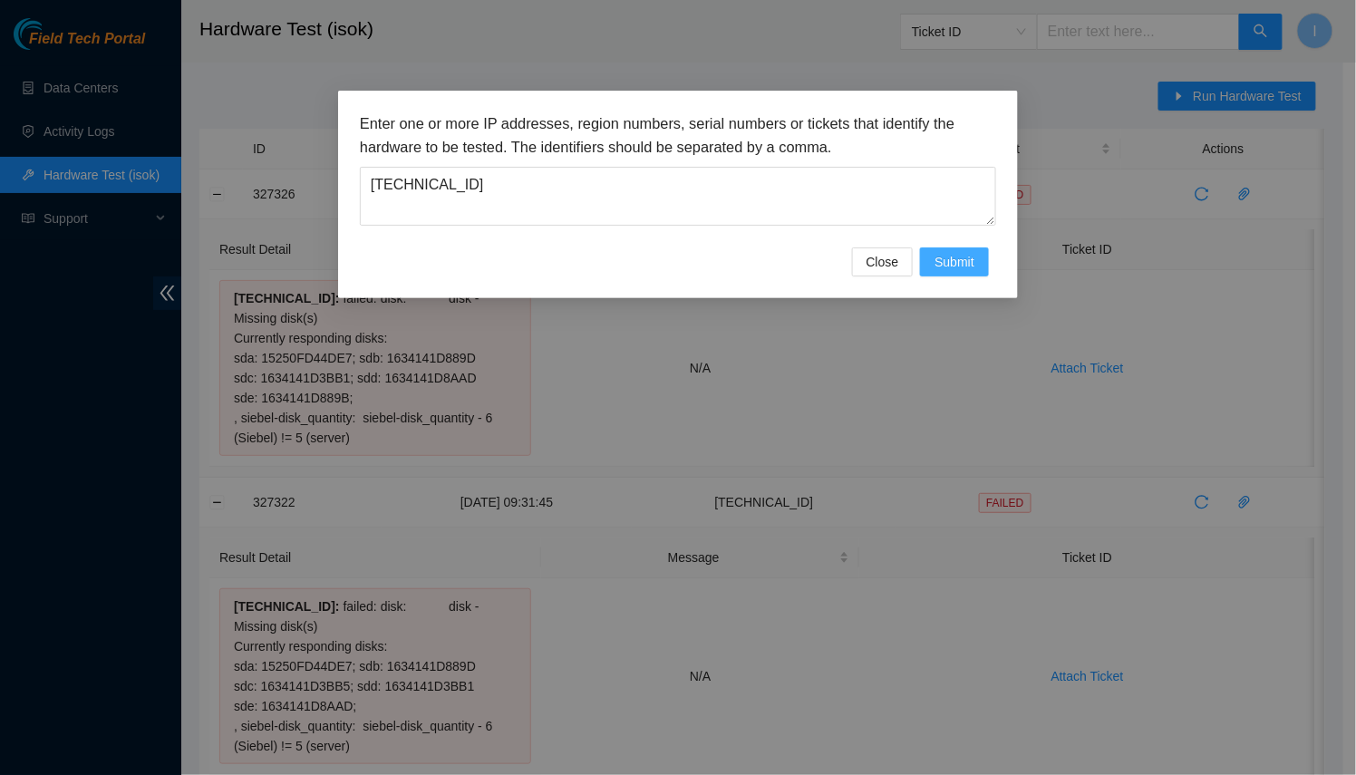
click at [944, 262] on span "Submit" at bounding box center [955, 262] width 40 height 20
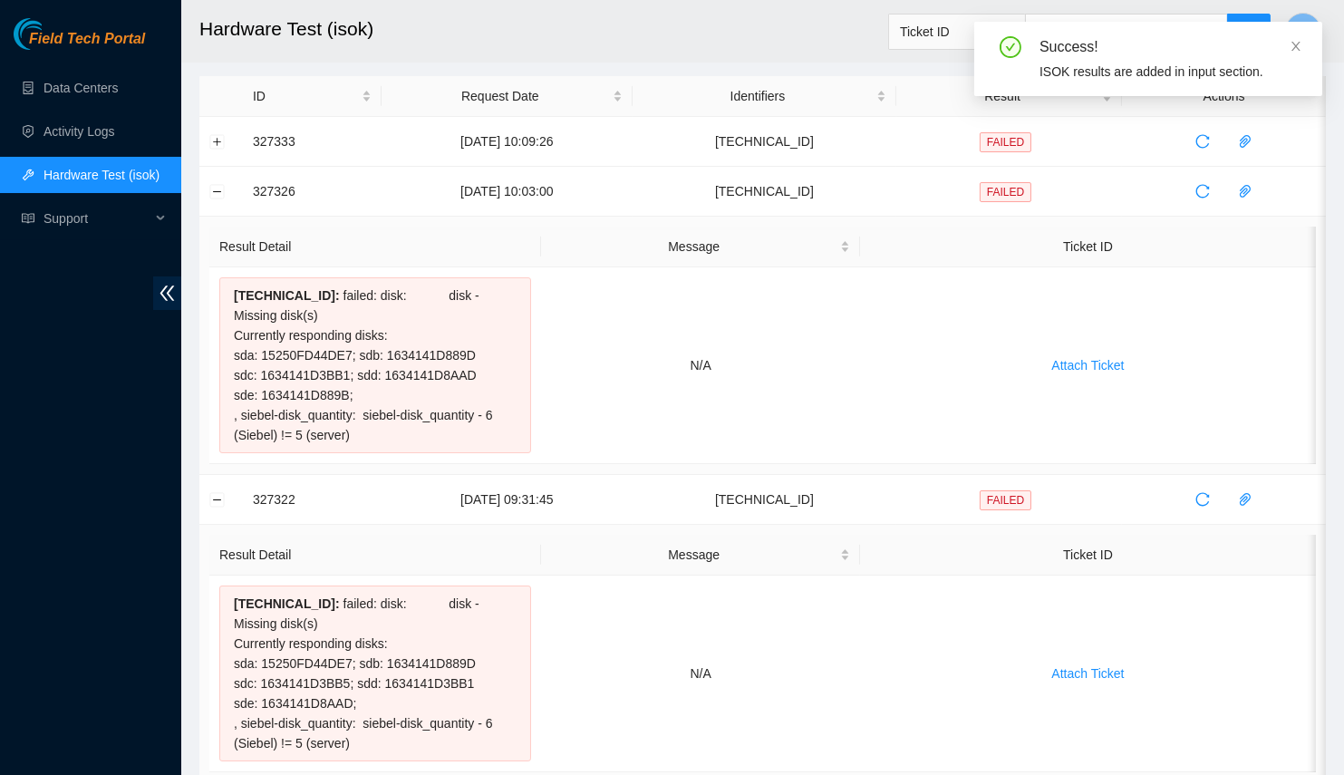
scroll to position [50, 0]
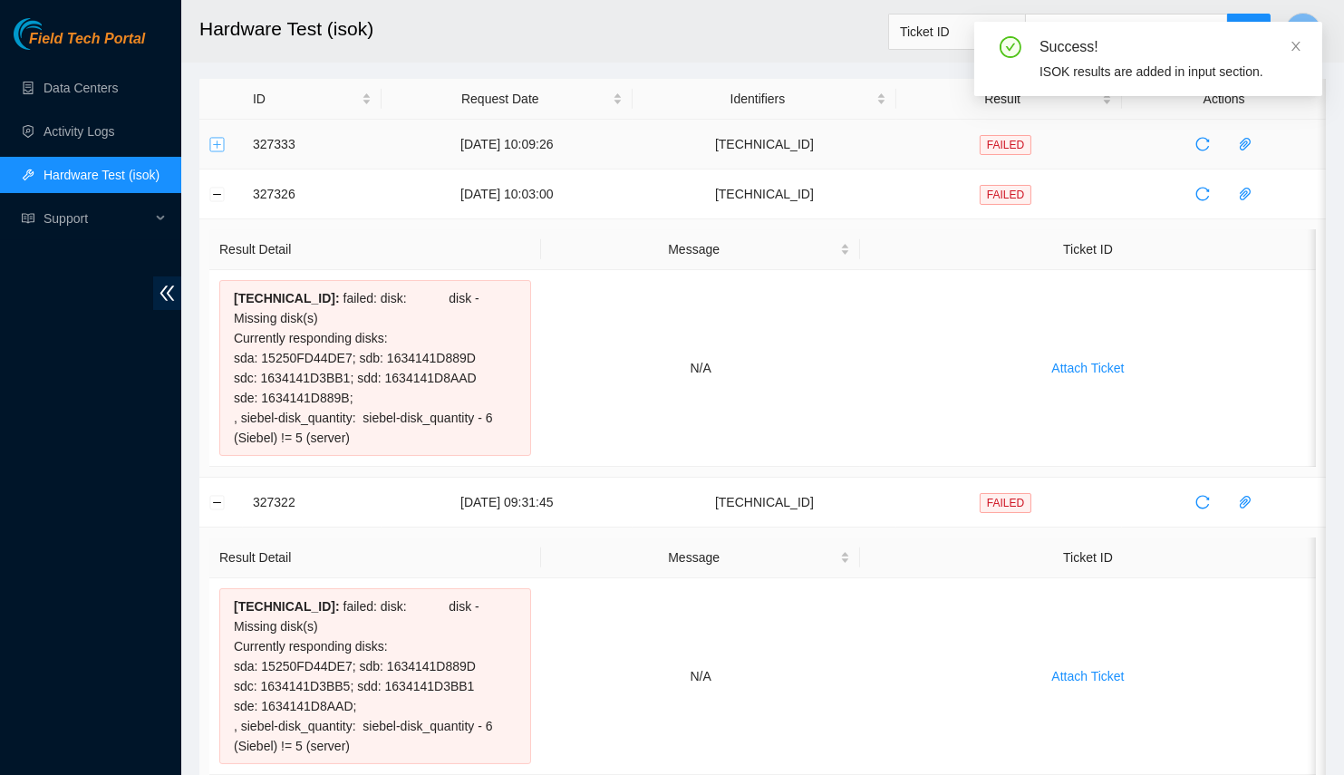
click at [219, 147] on button "Expand row" at bounding box center [217, 144] width 15 height 15
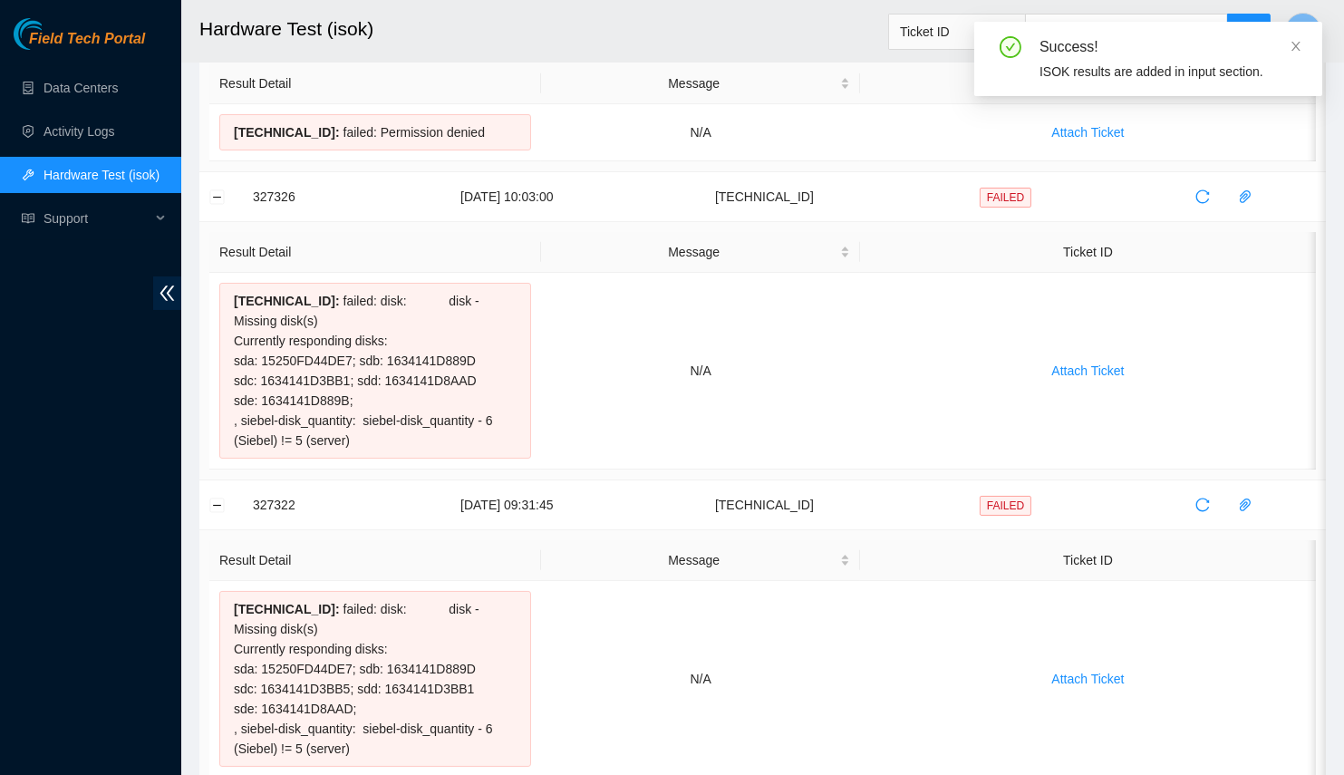
scroll to position [0, 0]
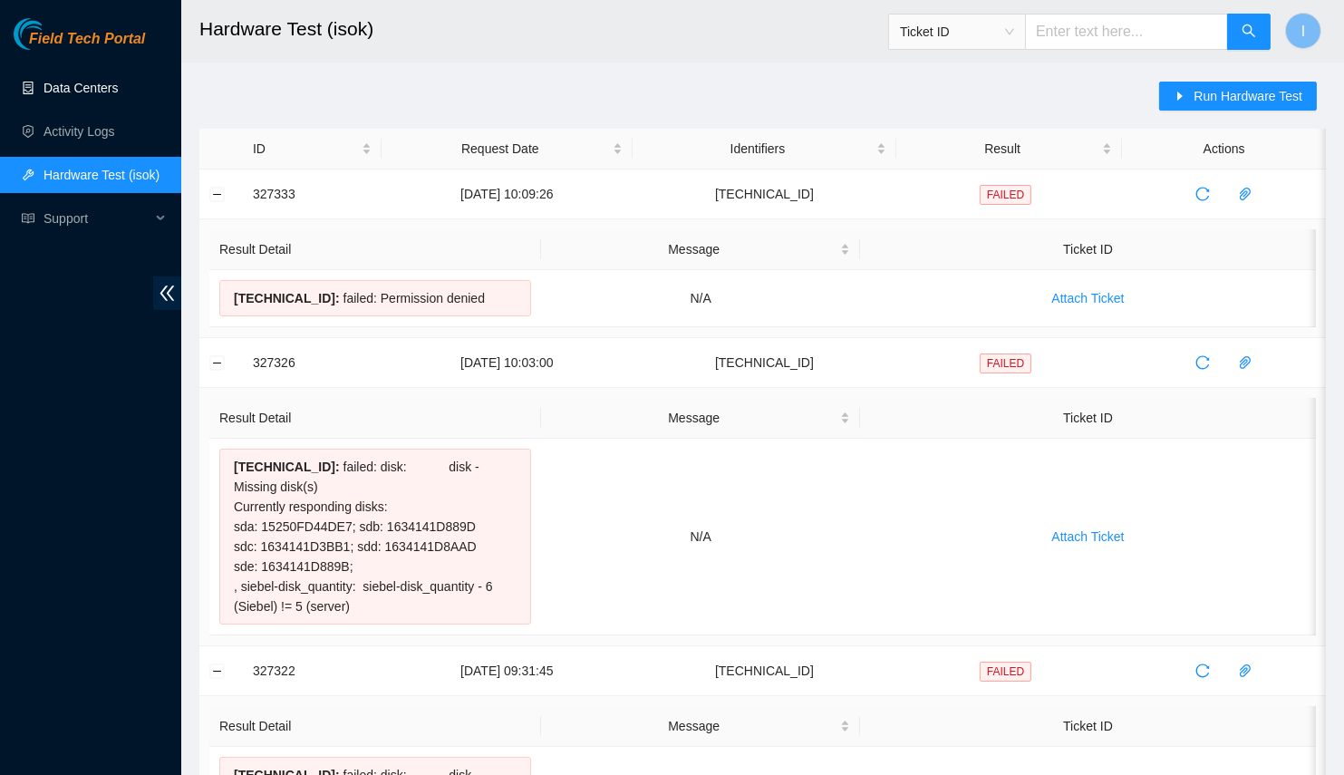
click at [1168, 92] on button "Run Hardware Test" at bounding box center [1238, 96] width 158 height 29
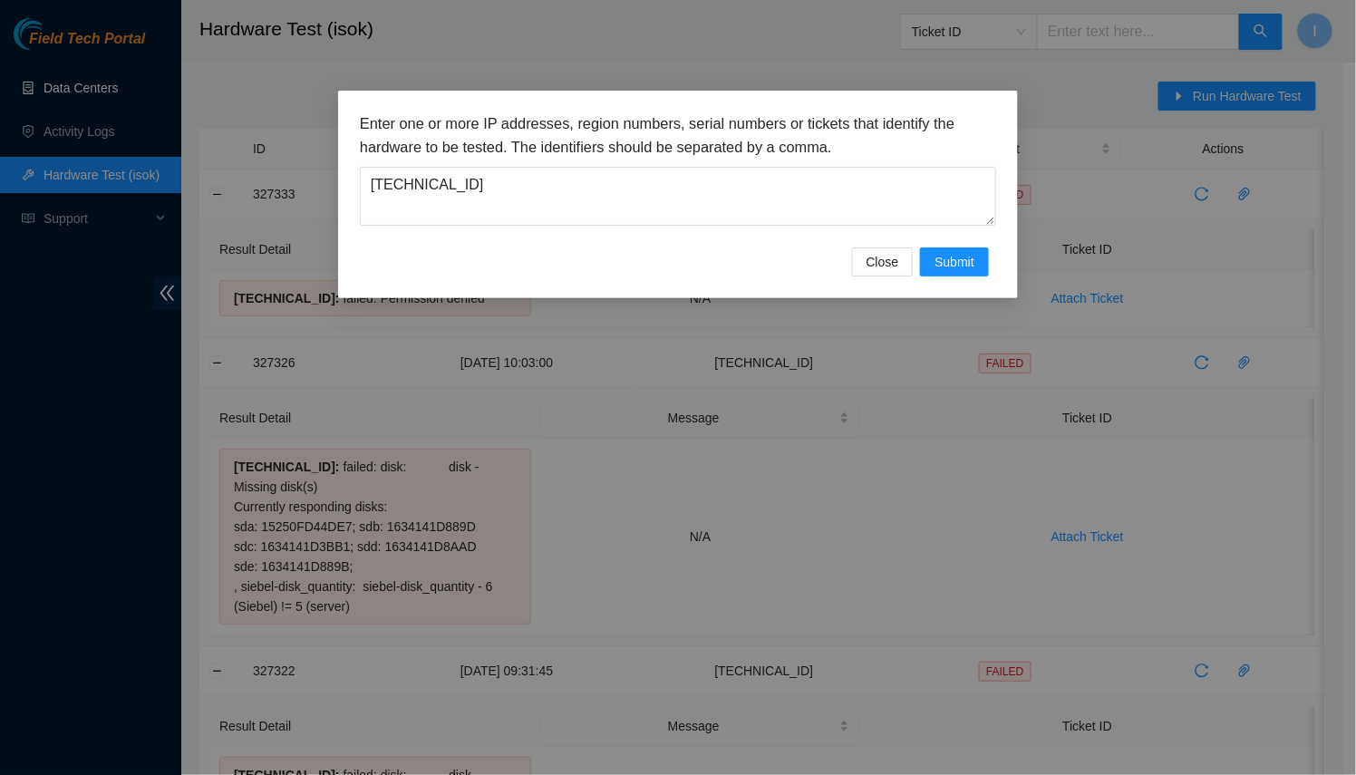
click at [855, 142] on h3 "Enter one or more IP addresses, region numbers, serial numbers or tickets that …" at bounding box center [678, 135] width 636 height 46
click at [870, 190] on textarea "[TECHNICAL_ID]" at bounding box center [678, 196] width 636 height 59
click at [973, 266] on span "Submit" at bounding box center [955, 262] width 40 height 20
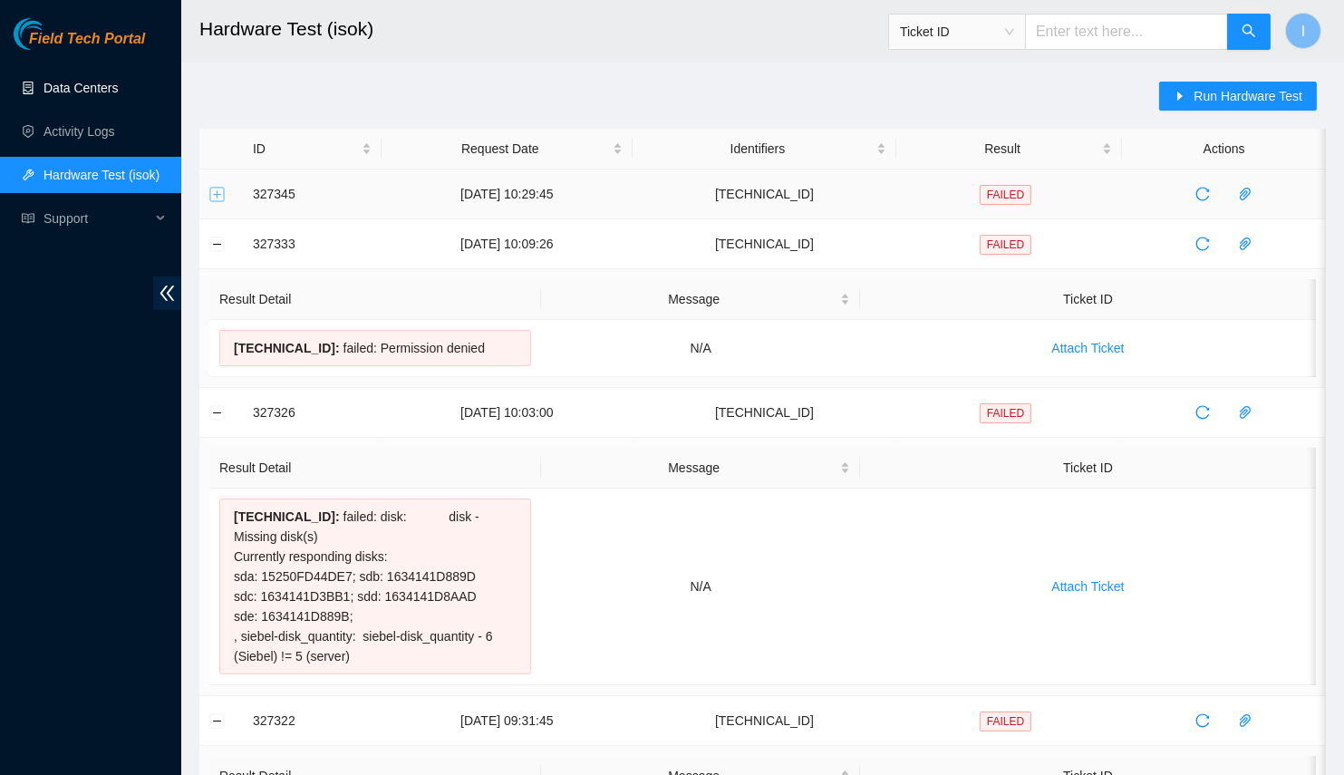
click at [211, 195] on button "Expand row" at bounding box center [217, 194] width 15 height 15
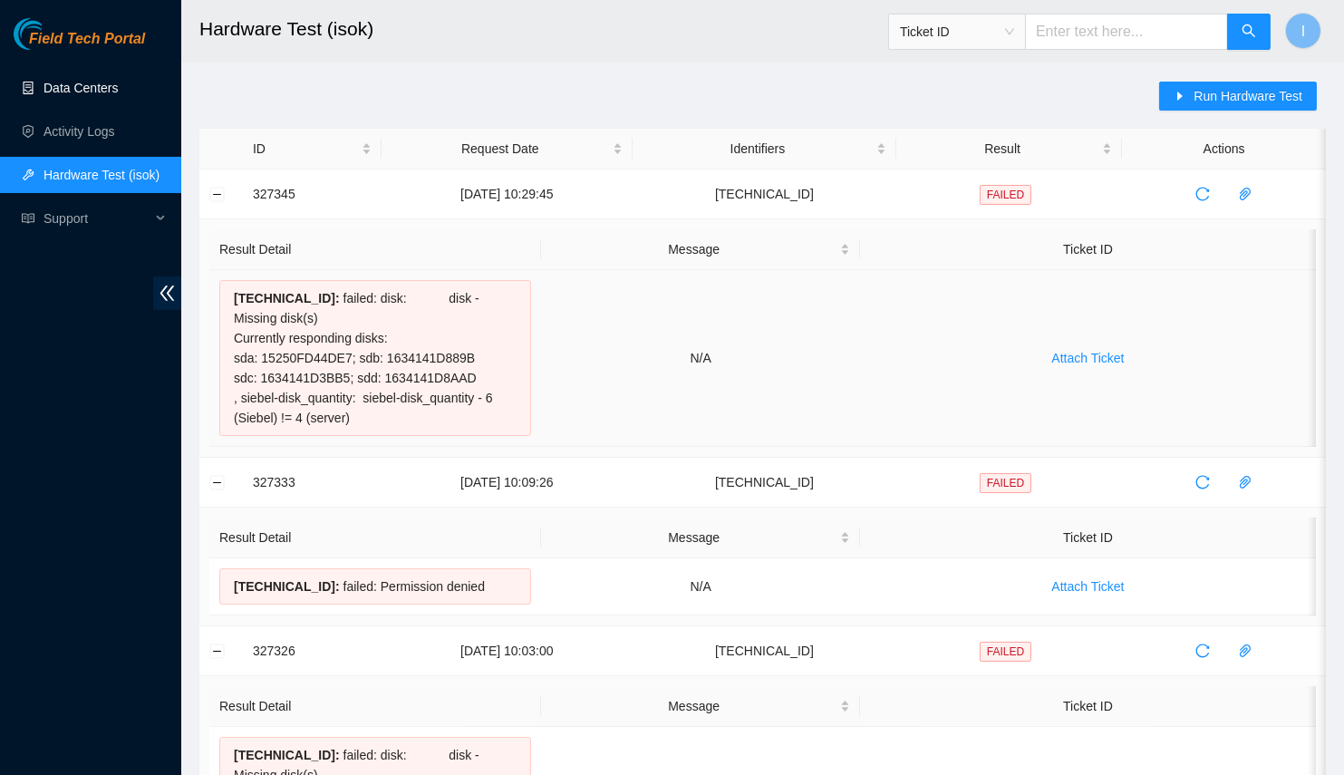
click at [487, 276] on td "23.59.179.101 : failed: disk: disk - Missing disk(s) Currently responding disks…" at bounding box center [375, 358] width 332 height 177
click at [771, 187] on td "[TECHNICAL_ID]" at bounding box center [765, 195] width 264 height 50
copy td "[TECHNICAL_ID]"
click at [1193, 105] on button "Run Hardware Test" at bounding box center [1238, 96] width 158 height 29
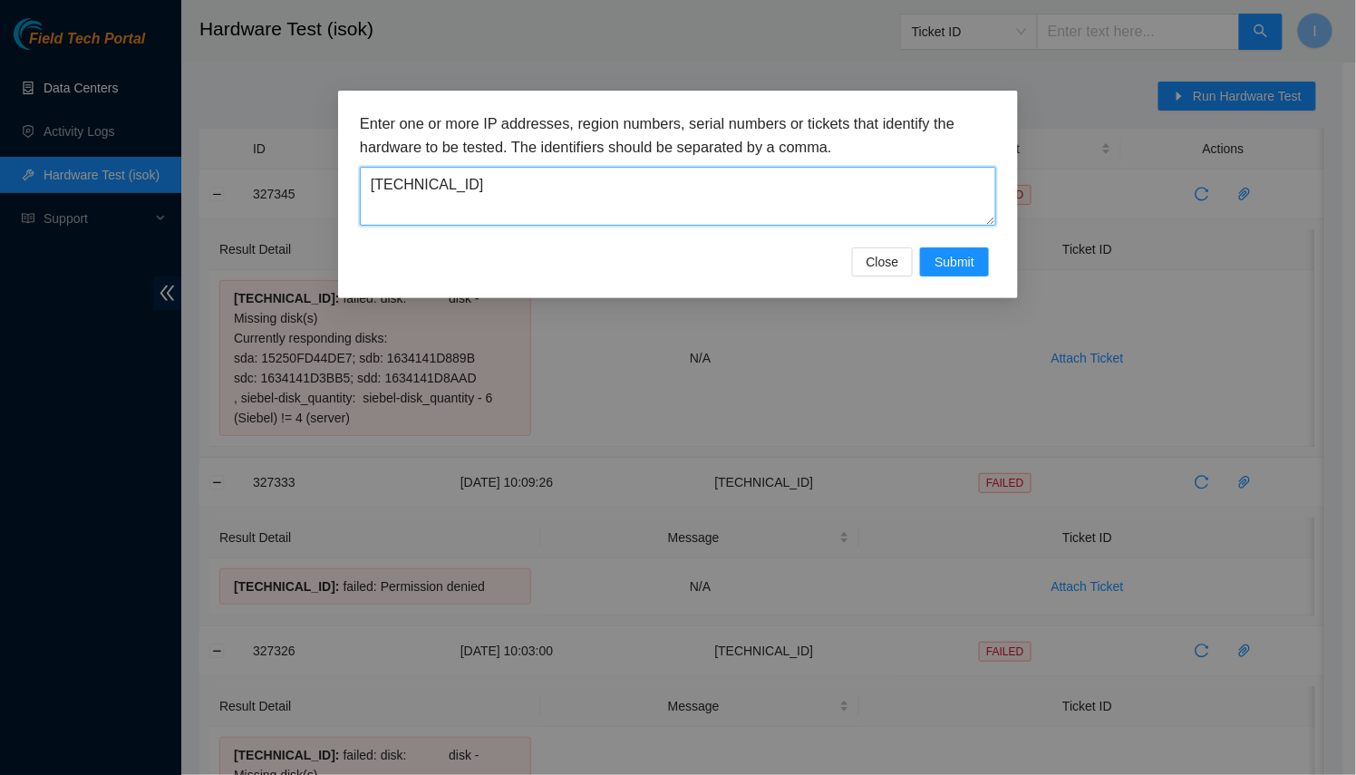
click at [848, 187] on textarea "[TECHNICAL_ID]" at bounding box center [678, 196] width 636 height 59
click at [980, 275] on button "Submit" at bounding box center [954, 261] width 69 height 29
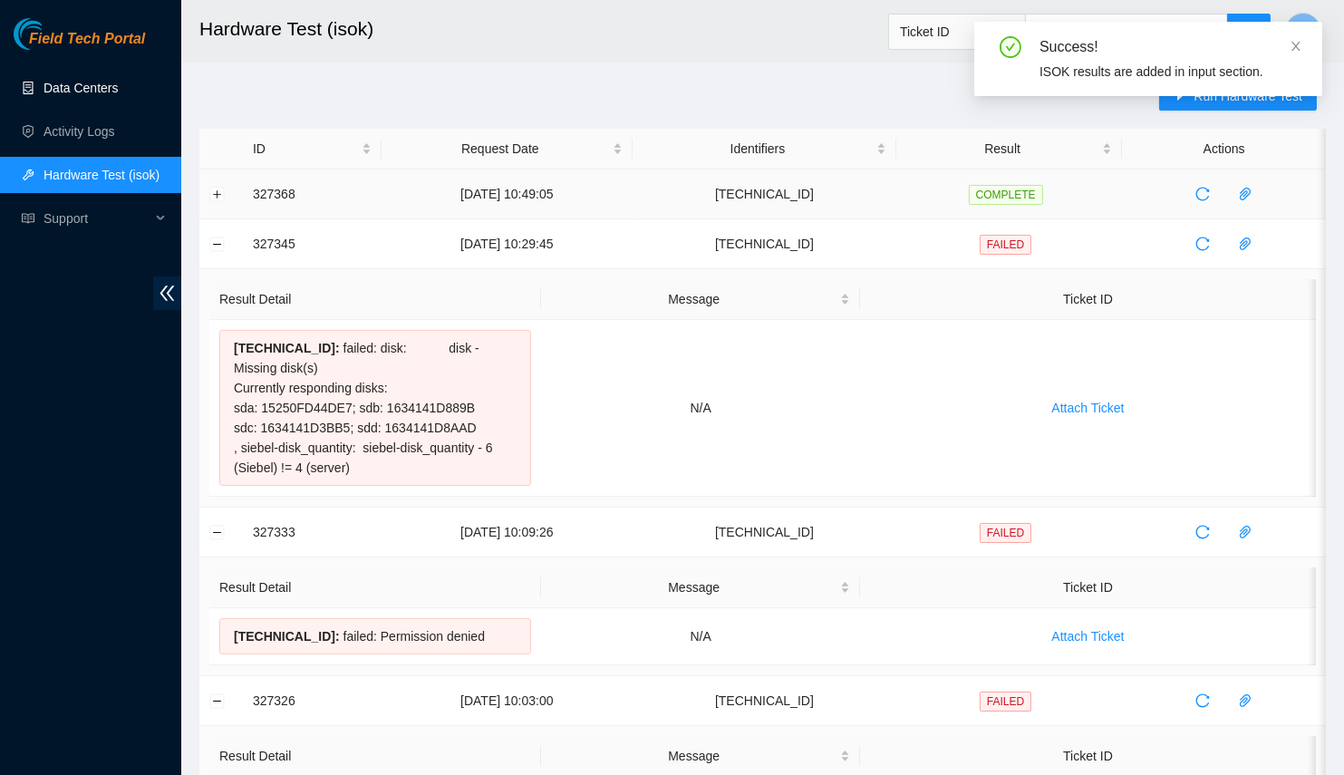
click at [225, 192] on td at bounding box center [221, 195] width 44 height 50
click at [218, 191] on button "Expand row" at bounding box center [217, 194] width 15 height 15
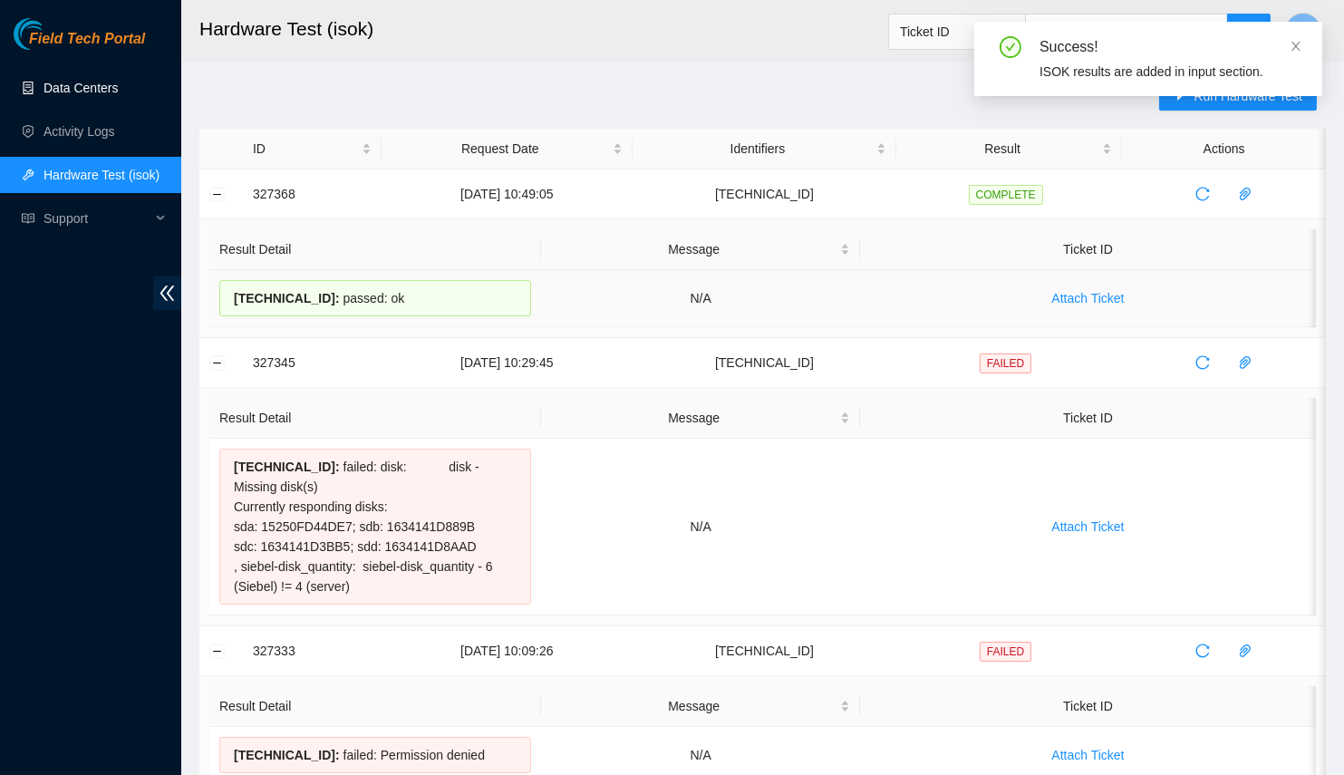
click at [283, 295] on span "23.59.179.101 :" at bounding box center [287, 298] width 106 height 15
copy span "[TECHNICAL_ID]"
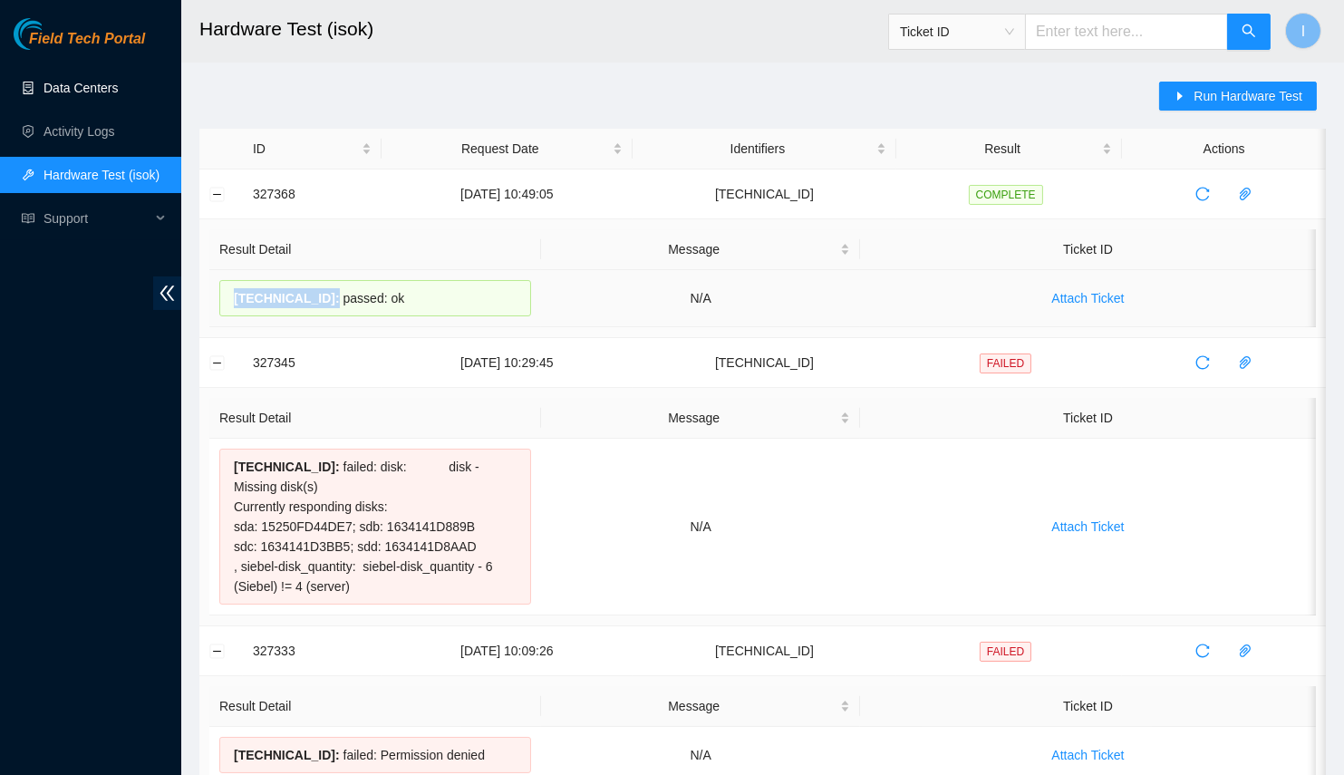
click at [269, 299] on span "23.59.179.101 :" at bounding box center [287, 298] width 106 height 15
drag, startPoint x: 269, startPoint y: 299, endPoint x: 478, endPoint y: 305, distance: 208.6
click at [442, 307] on div "23.59.179.101 : passed: ok" at bounding box center [375, 298] width 312 height 36
copy div "23.59.179.101 : passed: ok"
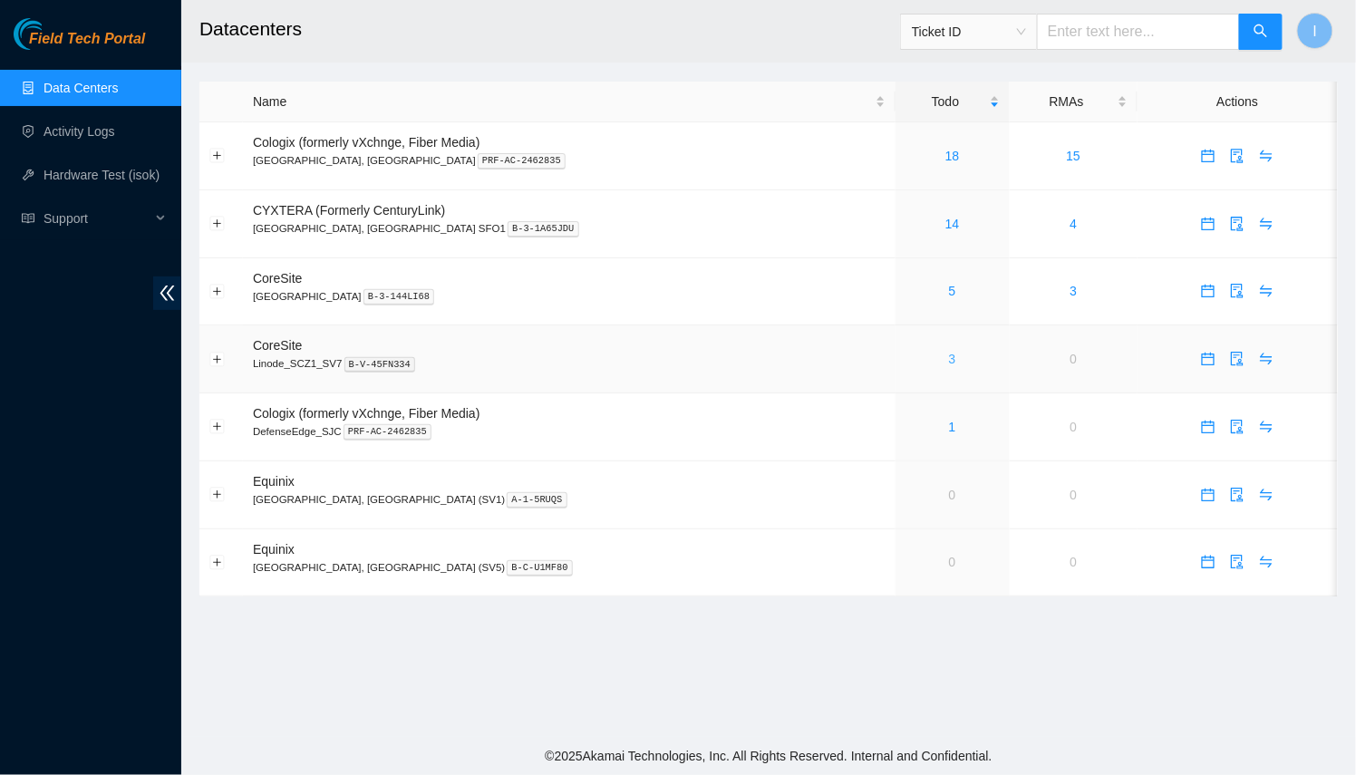
click at [949, 355] on link "3" at bounding box center [952, 359] width 7 height 15
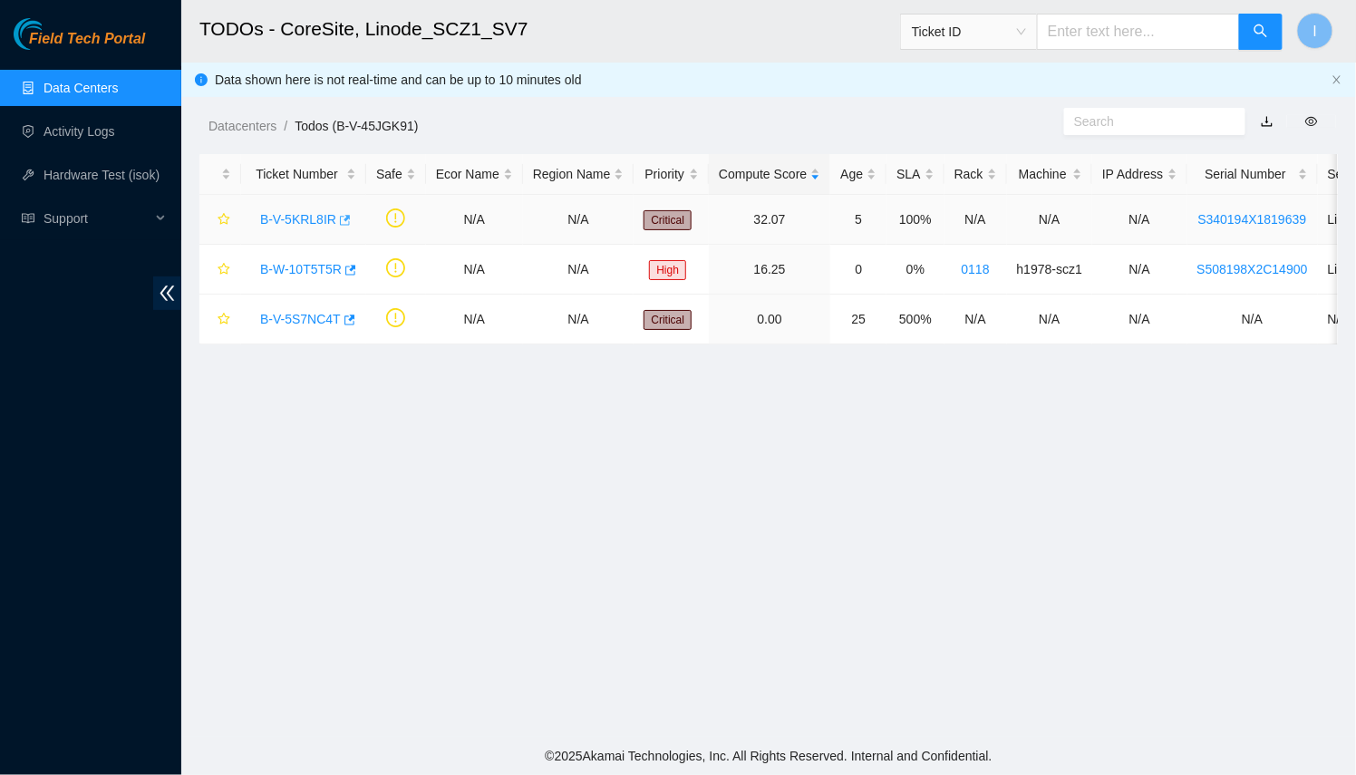
click at [337, 223] on icon "button" at bounding box center [343, 220] width 13 height 13
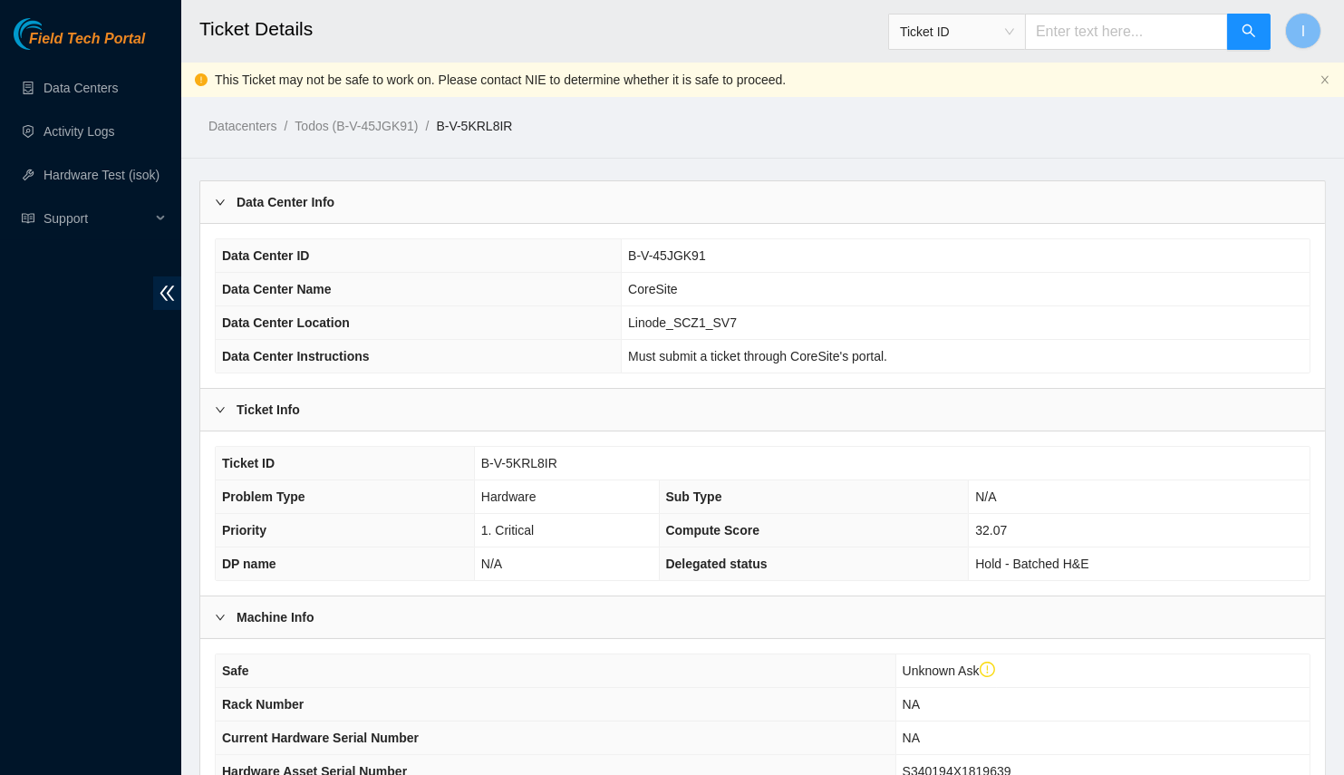
click at [324, 178] on main "Ticket Details Ticket ID I This Ticket may not be safe to work on. Please conta…" at bounding box center [762, 563] width 1163 height 1127
click at [318, 204] on b "Data Center Info" at bounding box center [286, 202] width 98 height 20
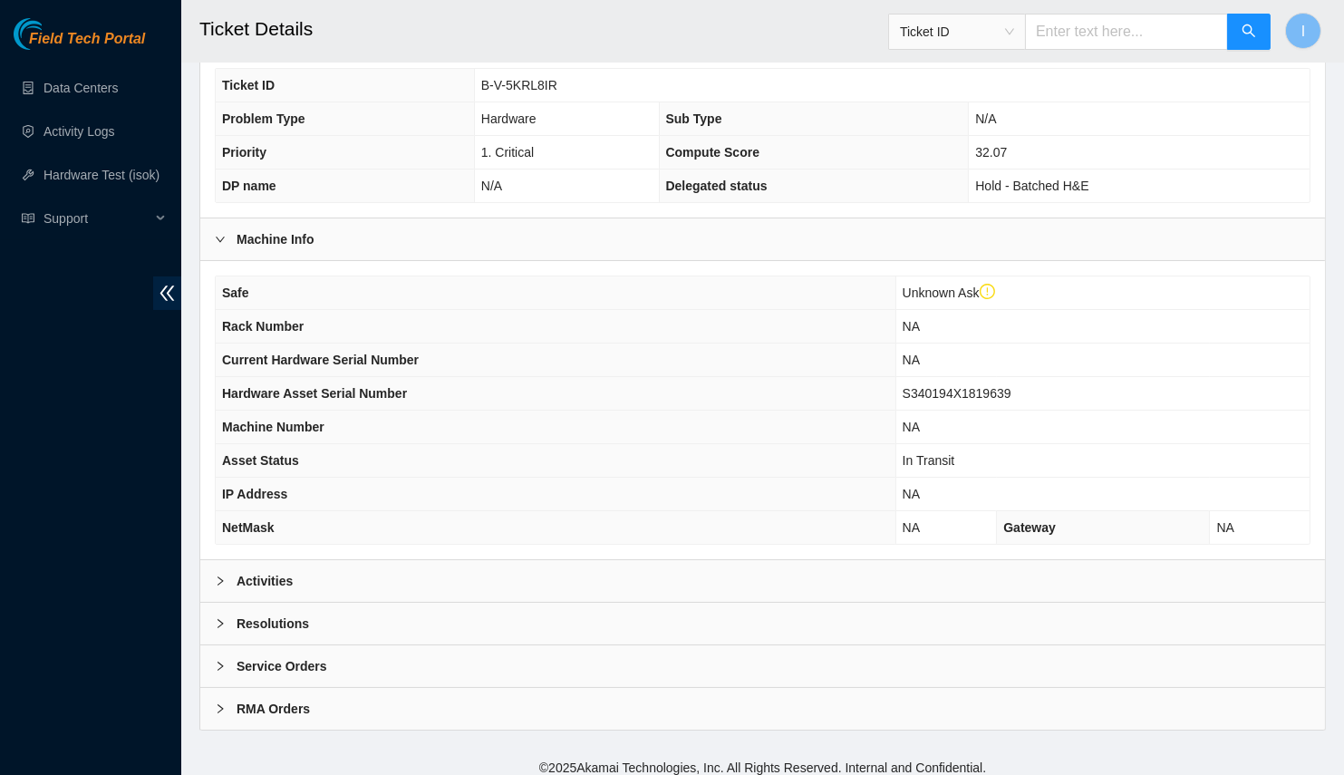
click at [367, 560] on div "Activities" at bounding box center [762, 581] width 1125 height 42
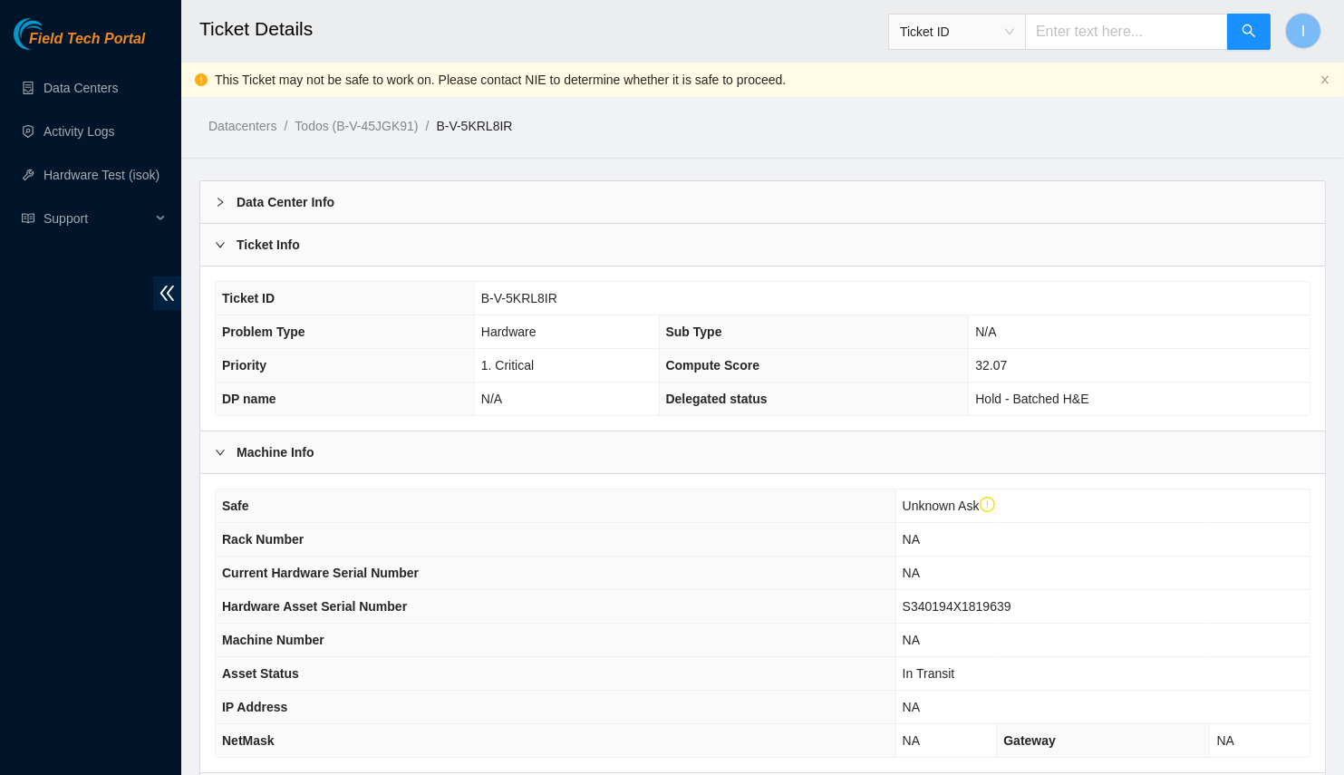
scroll to position [659, 0]
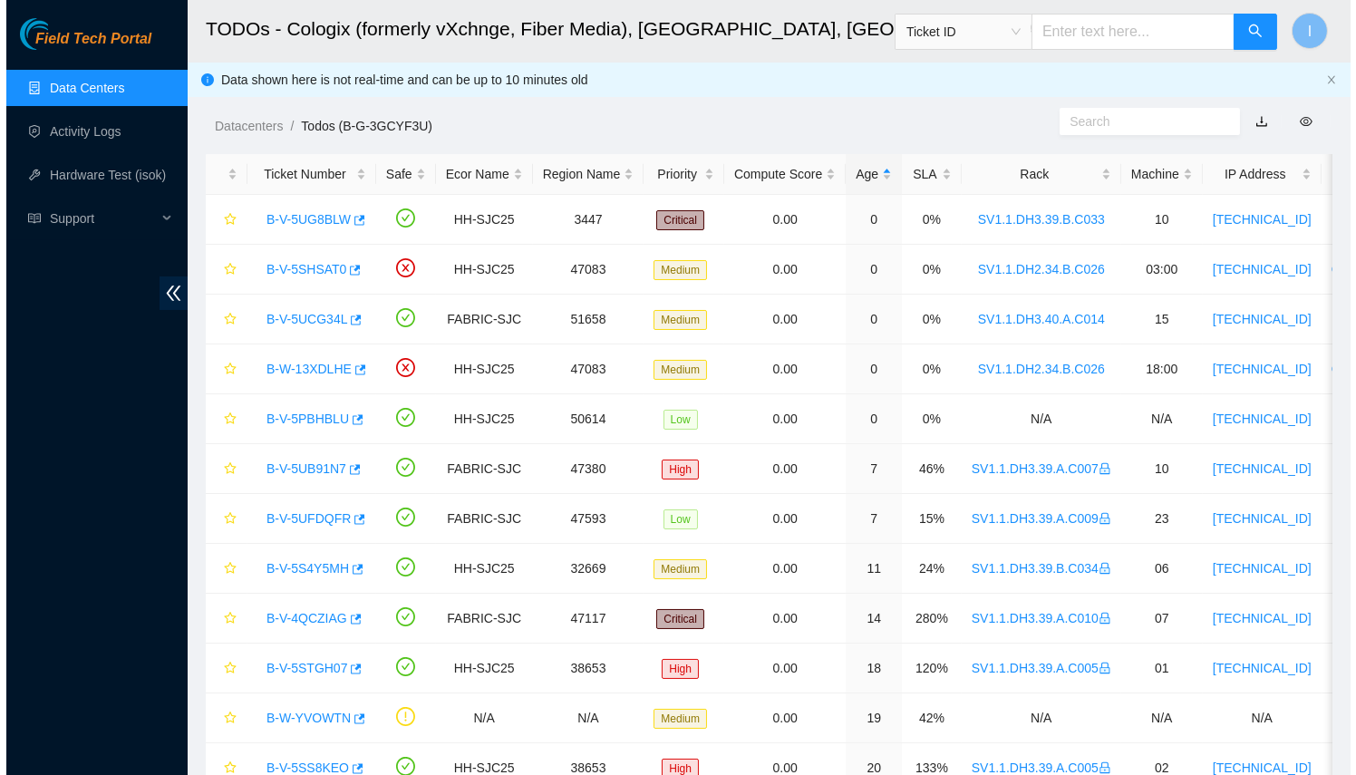
scroll to position [413, 0]
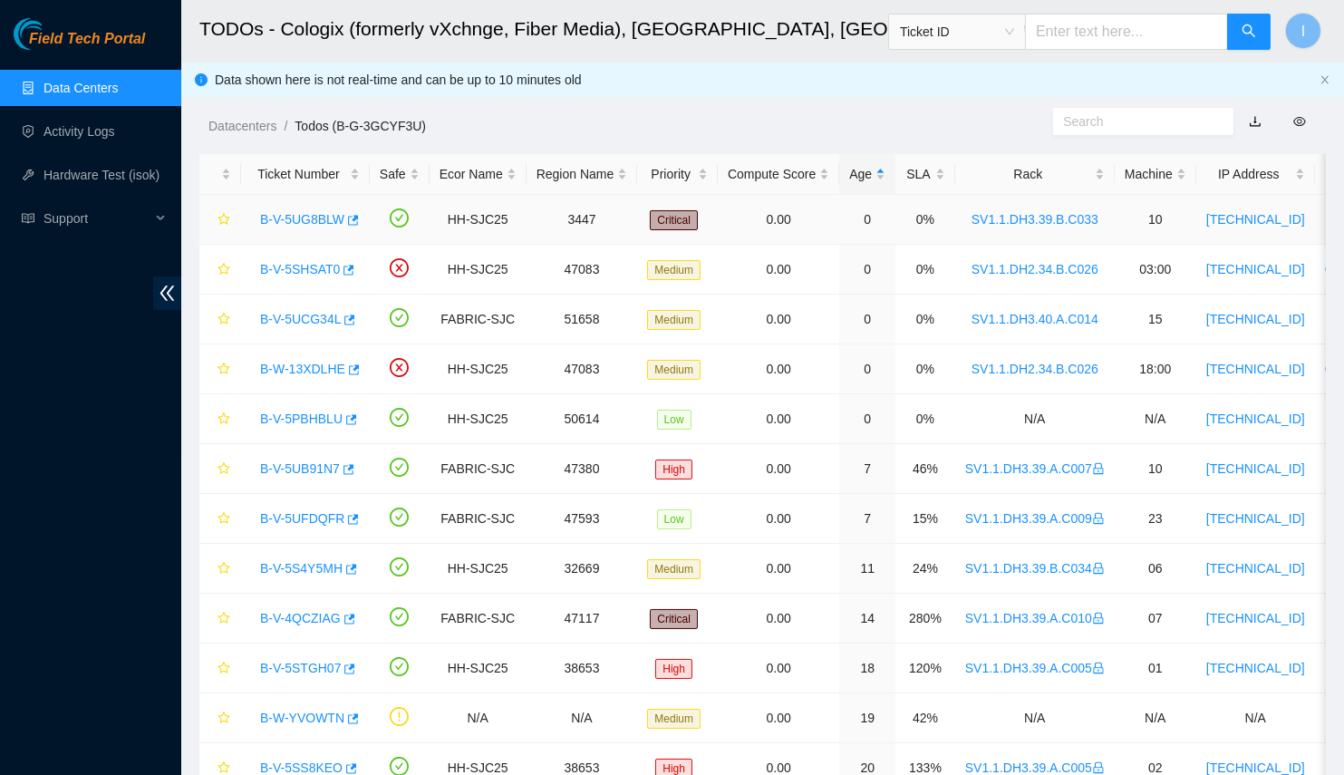
click at [303, 222] on link "B-V-5UG8BLW" at bounding box center [302, 219] width 84 height 15
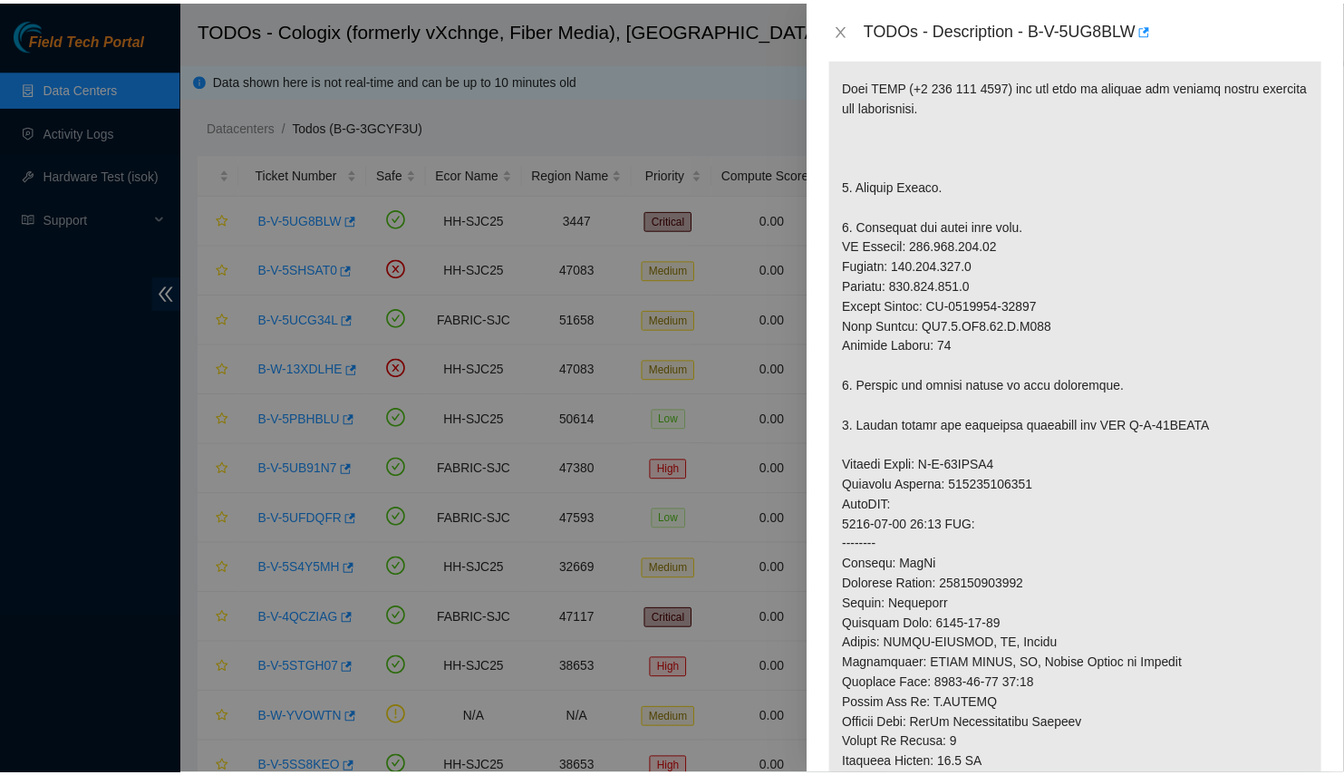
scroll to position [145, 0]
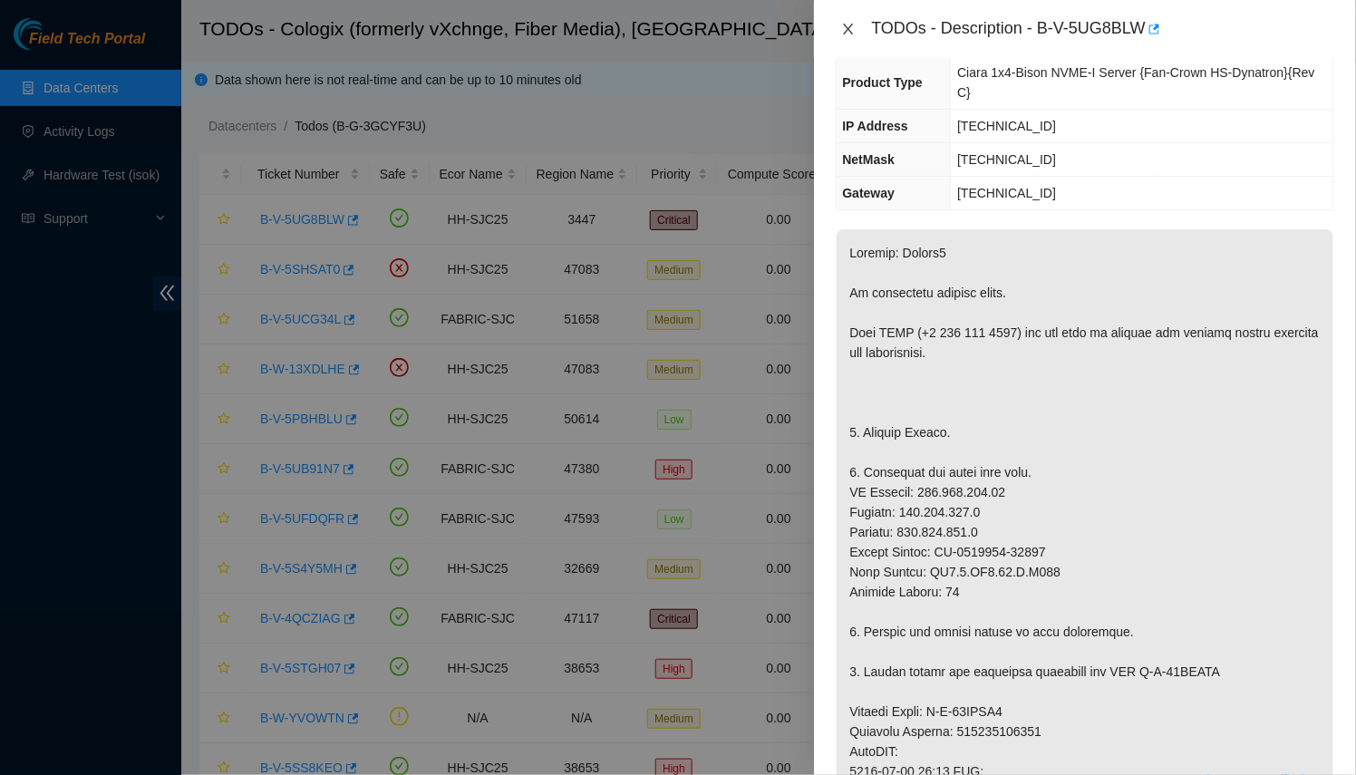
click at [851, 29] on icon "close" at bounding box center [848, 29] width 15 height 15
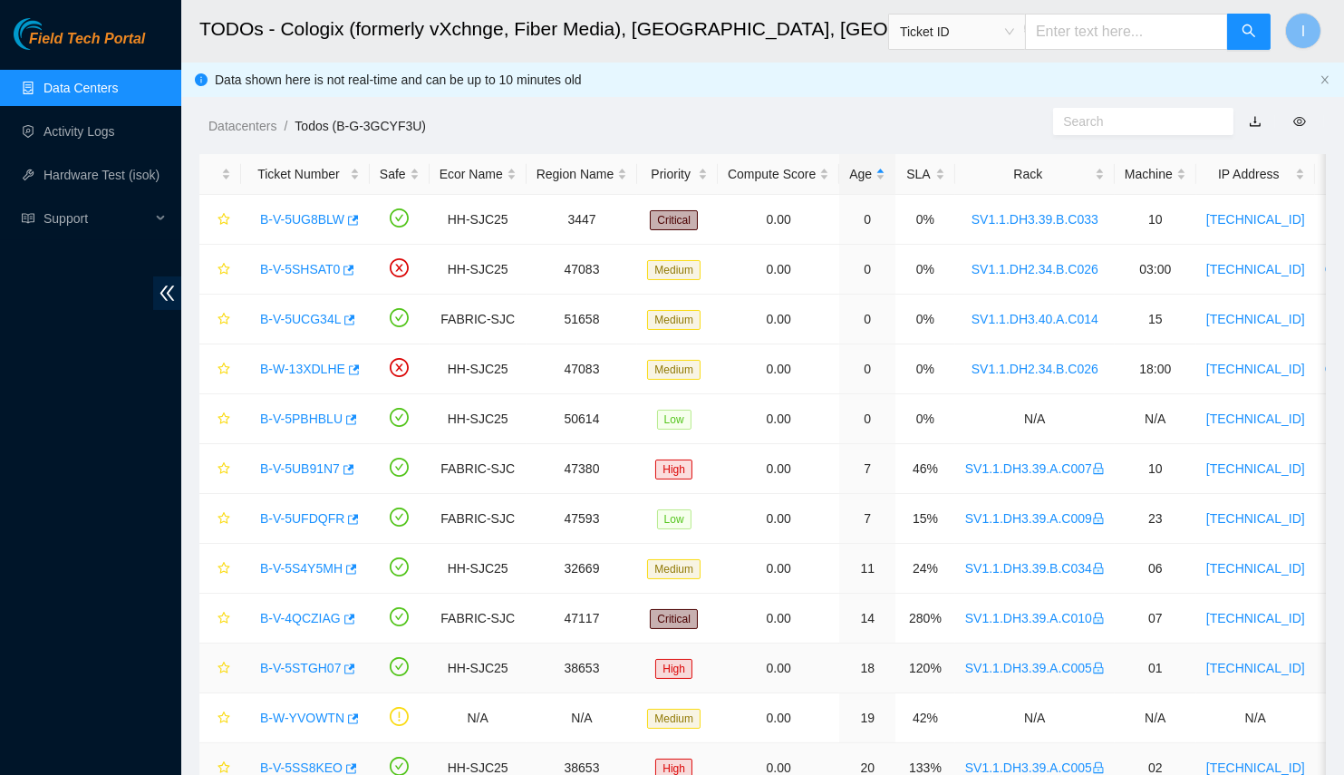
scroll to position [175, 0]
